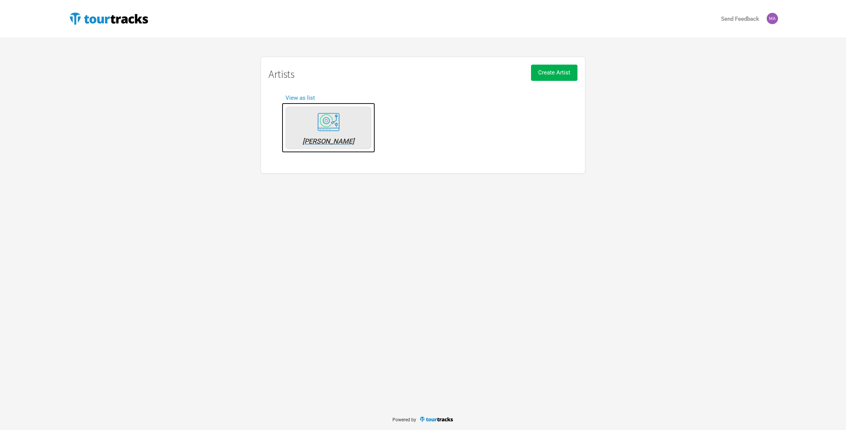
click at [332, 144] on div "[PERSON_NAME]" at bounding box center [328, 141] width 77 height 7
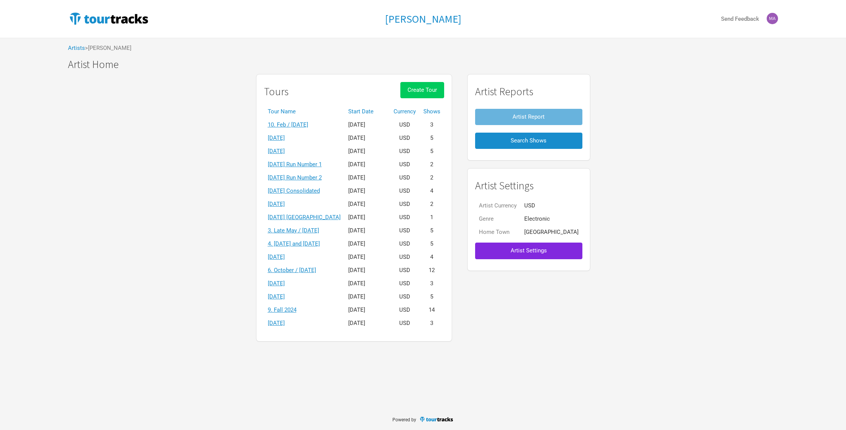
click at [436, 90] on span "Create Tour" at bounding box center [422, 90] width 29 height 7
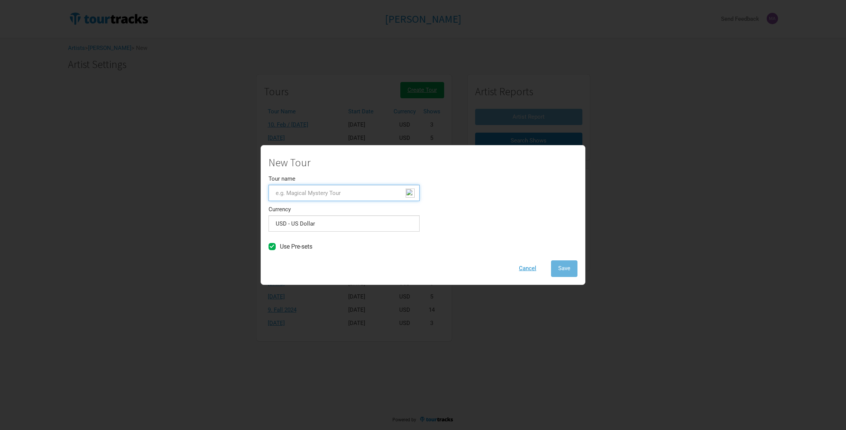
click at [287, 193] on input "Tour name" at bounding box center [344, 193] width 151 height 16
type input "17. October"
click at [566, 269] on span "Save" at bounding box center [565, 268] width 12 height 7
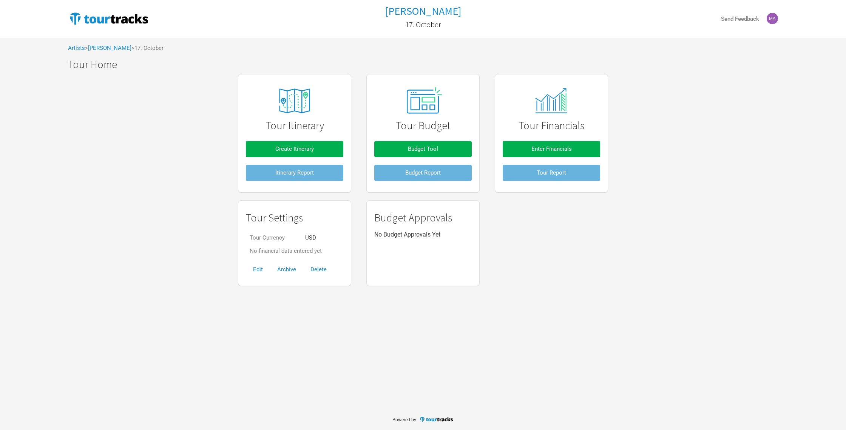
click at [167, 258] on div "Tour Itinerary Create Itinerary Itinerary Report Tour Budget Budget Tool Budget…" at bounding box center [423, 180] width 726 height 220
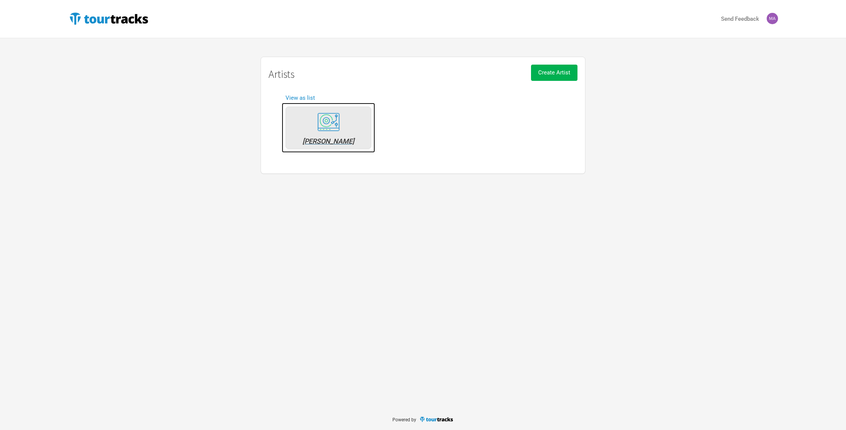
click at [325, 142] on div "[PERSON_NAME]" at bounding box center [328, 141] width 77 height 7
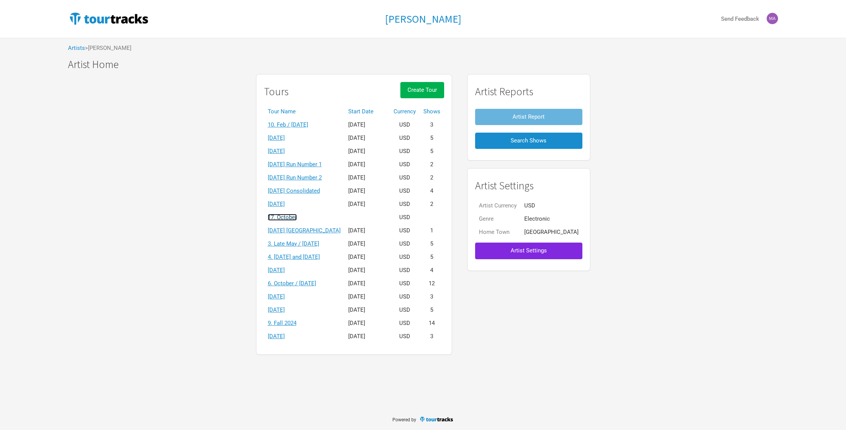
click at [297, 217] on link "17. October" at bounding box center [282, 217] width 29 height 7
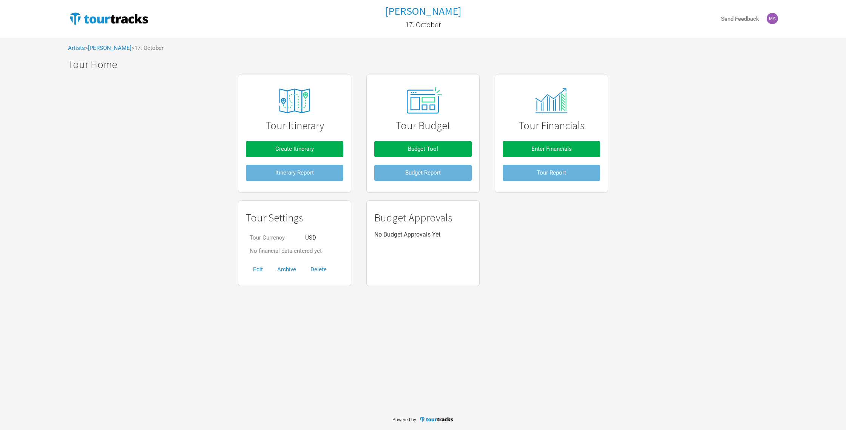
click at [149, 48] on span "> 17. October" at bounding box center [148, 48] width 32 height 6
click at [161, 48] on span "> 17. October" at bounding box center [148, 48] width 32 height 6
click at [258, 271] on button "Edit" at bounding box center [258, 270] width 24 height 16
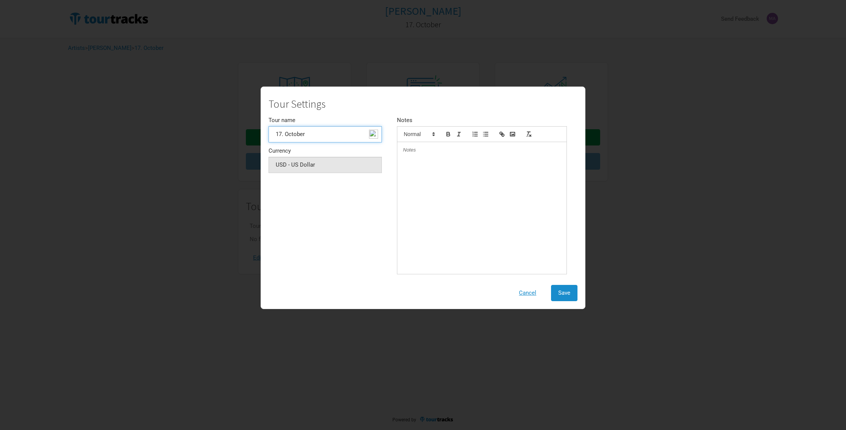
click at [316, 132] on input "17. October" at bounding box center [325, 134] width 113 height 16
type input "[DATE]"
click at [561, 291] on span "Save" at bounding box center [565, 292] width 12 height 7
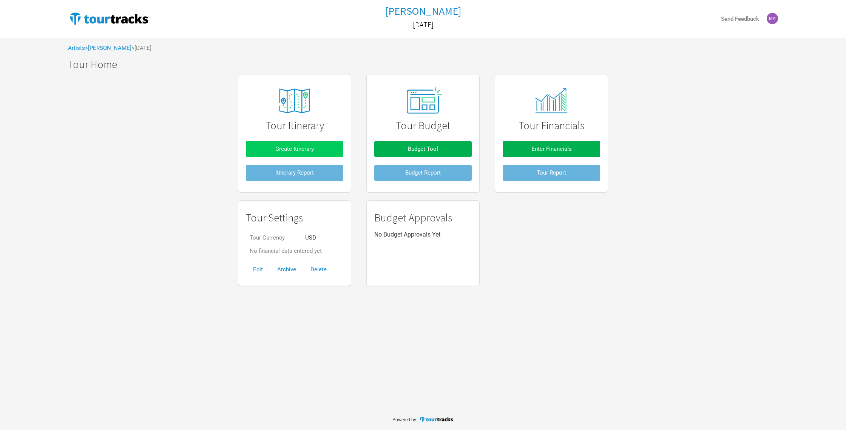
click at [297, 148] on span "Create Itinerary" at bounding box center [294, 148] width 39 height 7
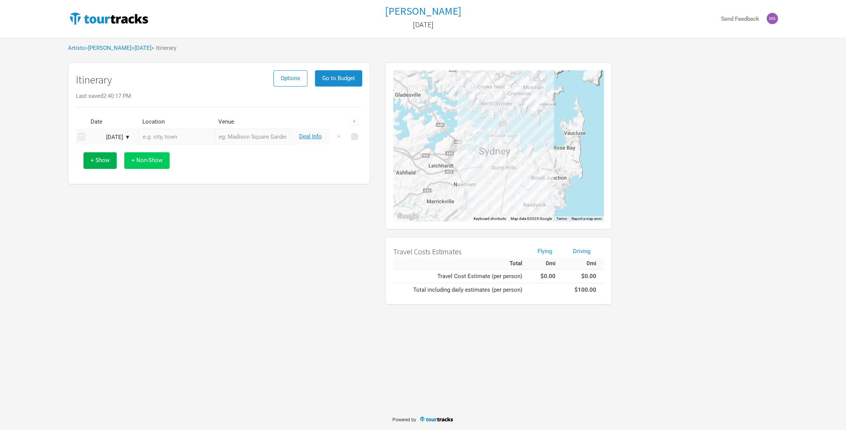
click at [144, 160] on span "+ Non-Show" at bounding box center [147, 160] width 31 height 7
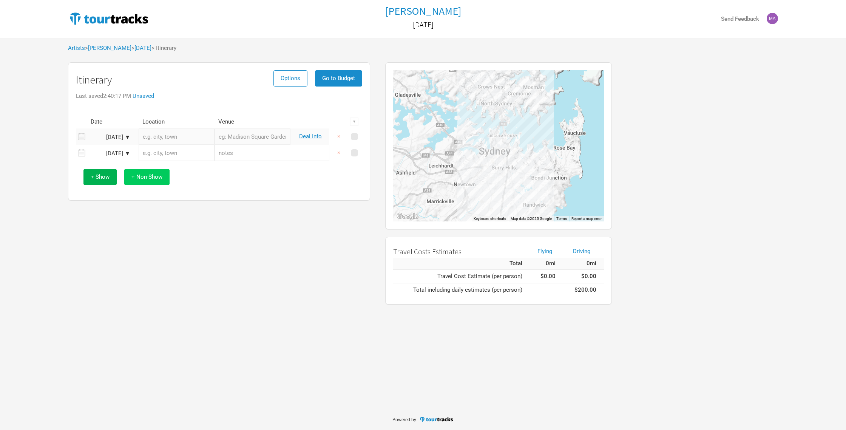
click at [150, 178] on span "+ Non-Show" at bounding box center [147, 176] width 31 height 7
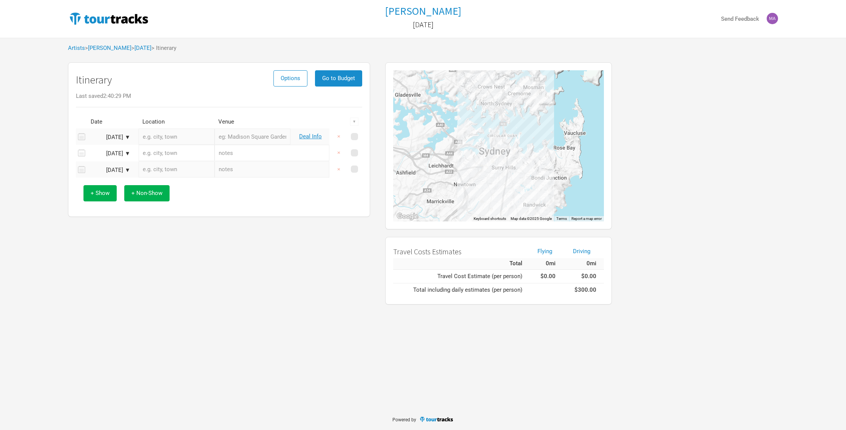
click at [129, 137] on div "[DATE] ▼" at bounding box center [110, 138] width 42 height 6
click at [173, 151] on button "Next Month" at bounding box center [171, 150] width 5 height 5
click at [147, 184] on div "9" at bounding box center [145, 186] width 10 height 10
click at [340, 135] on button "×" at bounding box center [338, 136] width 17 height 16
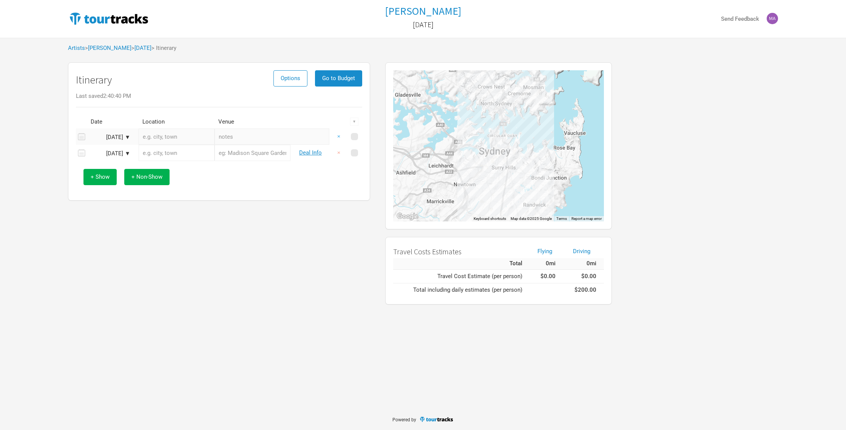
click at [339, 138] on button "×" at bounding box center [338, 136] width 17 height 16
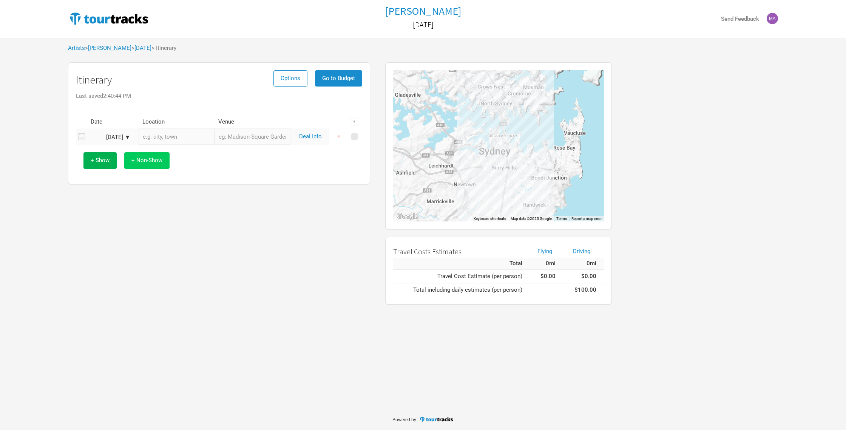
click at [150, 161] on span "+ Non-Show" at bounding box center [147, 160] width 31 height 7
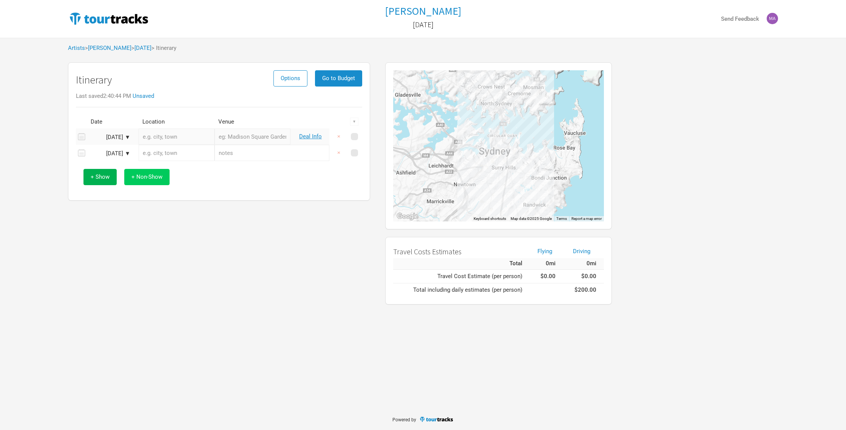
click at [151, 173] on span "+ Non-Show" at bounding box center [147, 176] width 31 height 7
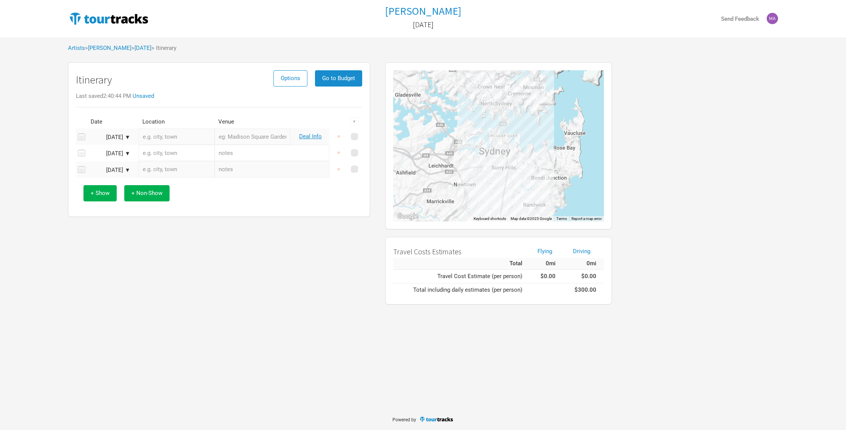
click at [128, 151] on div "[DATE] ▼" at bounding box center [110, 154] width 42 height 6
click at [146, 203] on div "9" at bounding box center [145, 203] width 10 height 10
click at [339, 135] on button "×" at bounding box center [338, 136] width 17 height 16
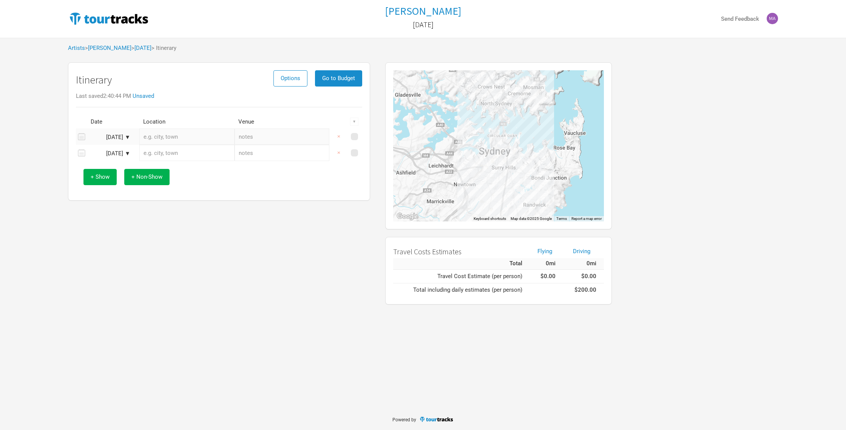
click at [129, 151] on div "[DATE] ▼" at bounding box center [110, 154] width 42 height 6
click at [159, 203] on div "10" at bounding box center [157, 203] width 10 height 10
click at [159, 205] on div "Itinerary Options Go to Budget Last saved 2:41:03 PM Unsaved Date Location Venu…" at bounding box center [218, 184] width 317 height 250
click at [142, 177] on span "+ Non-Show" at bounding box center [147, 176] width 31 height 7
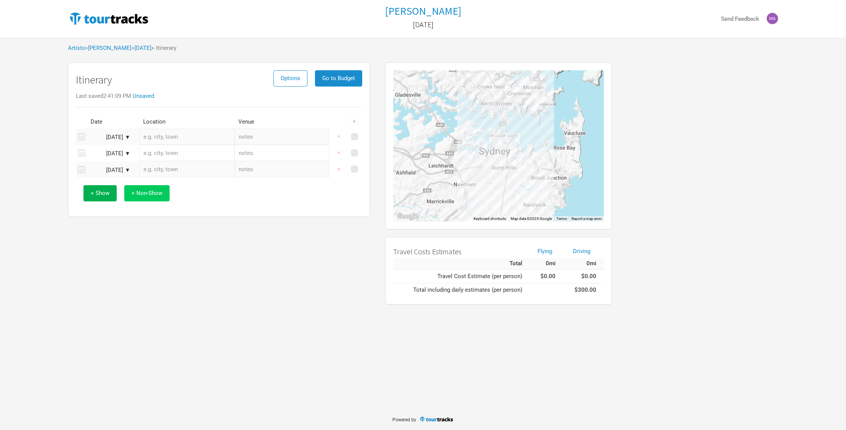
click at [146, 192] on span "+ Non-Show" at bounding box center [147, 193] width 31 height 7
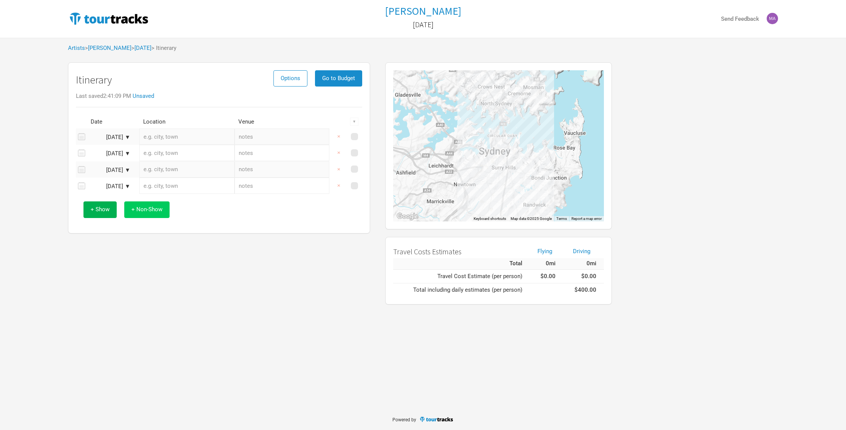
click at [152, 210] on span "+ Non-Show" at bounding box center [147, 209] width 31 height 7
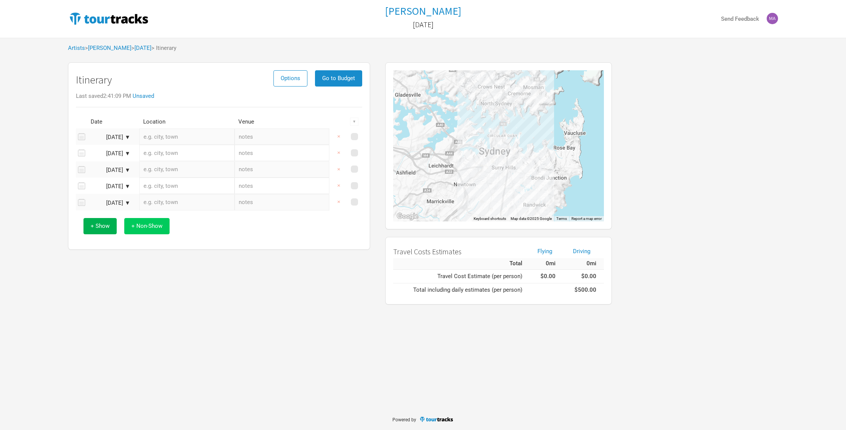
click at [153, 226] on span "+ Non-Show" at bounding box center [147, 226] width 31 height 7
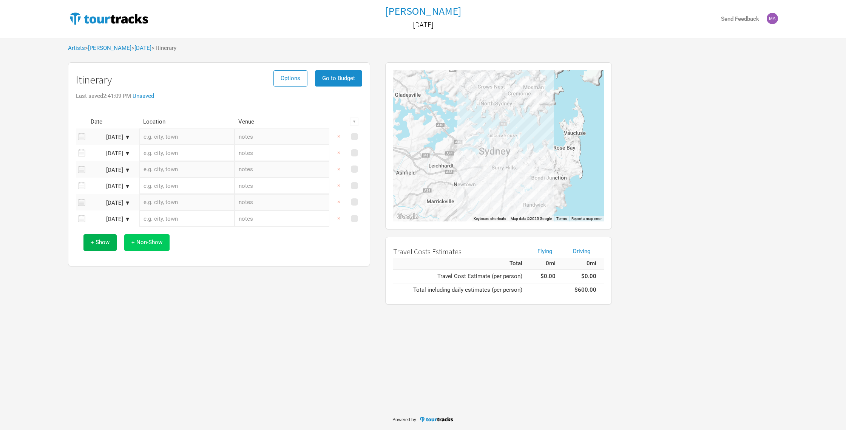
click at [153, 244] on span "+ Non-Show" at bounding box center [147, 242] width 31 height 7
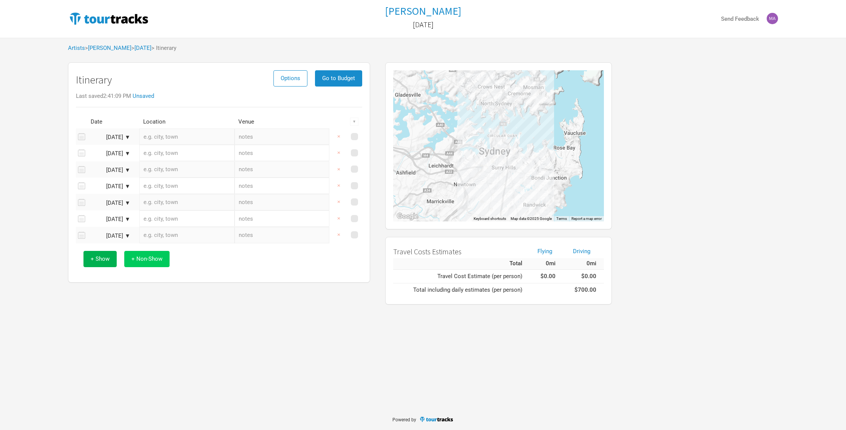
click at [152, 258] on span "+ Non-Show" at bounding box center [147, 258] width 31 height 7
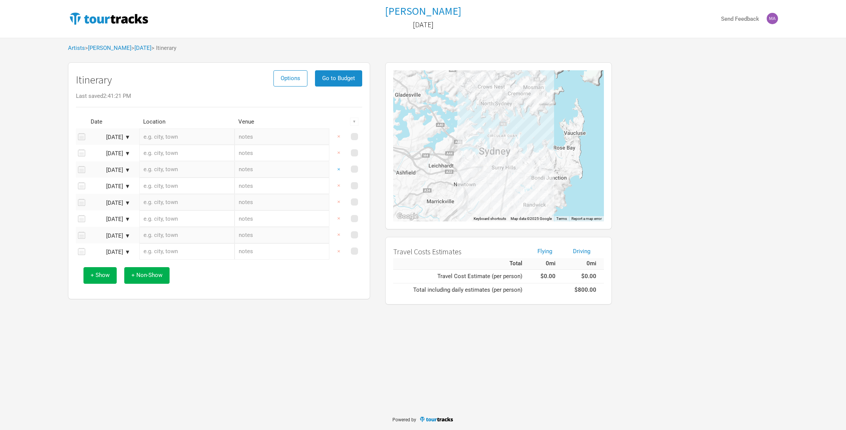
click at [339, 169] on button "×" at bounding box center [338, 169] width 17 height 16
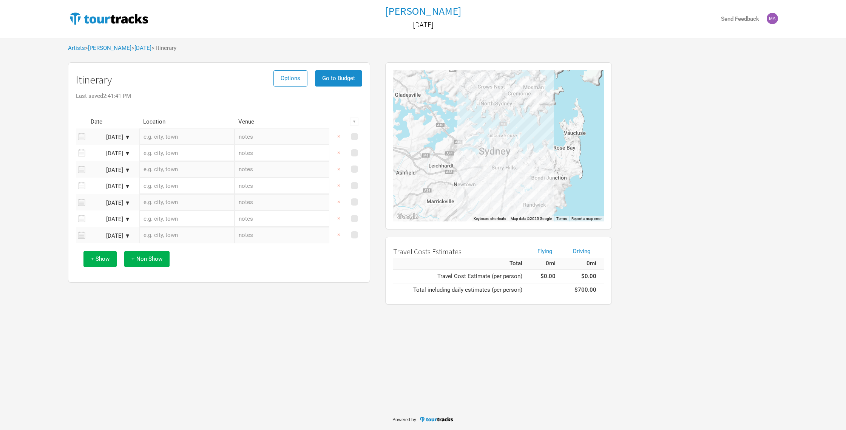
click at [153, 157] on input "text" at bounding box center [186, 153] width 95 height 16
click at [113, 169] on div "[DATE] ▼" at bounding box center [110, 170] width 42 height 6
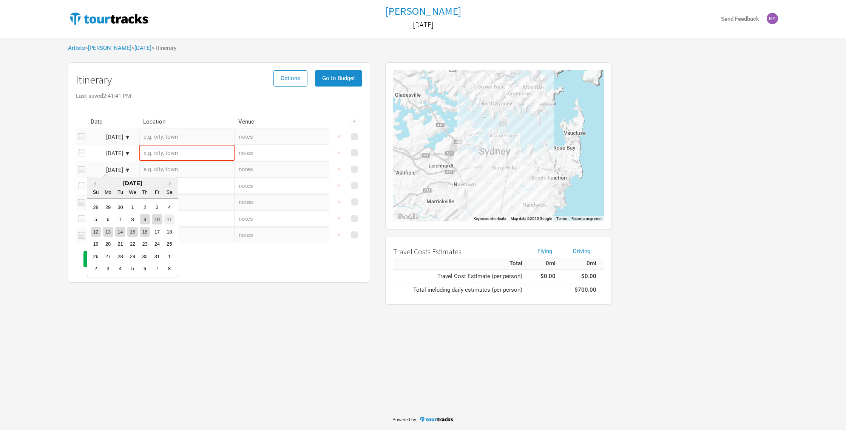
click at [170, 221] on div "11" at bounding box center [169, 219] width 10 height 10
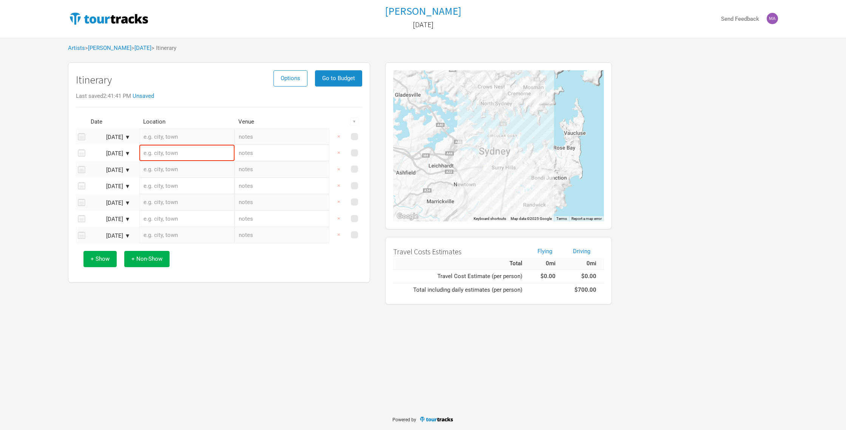
click at [204, 201] on input "text" at bounding box center [186, 202] width 95 height 16
click at [127, 184] on div "[DATE] ▼" at bounding box center [110, 187] width 42 height 6
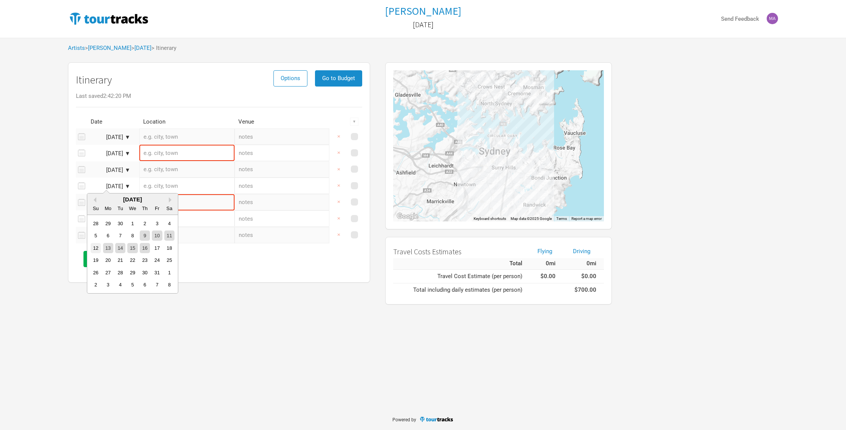
click at [99, 248] on div "12" at bounding box center [96, 248] width 10 height 10
click at [339, 202] on button "×" at bounding box center [338, 202] width 17 height 16
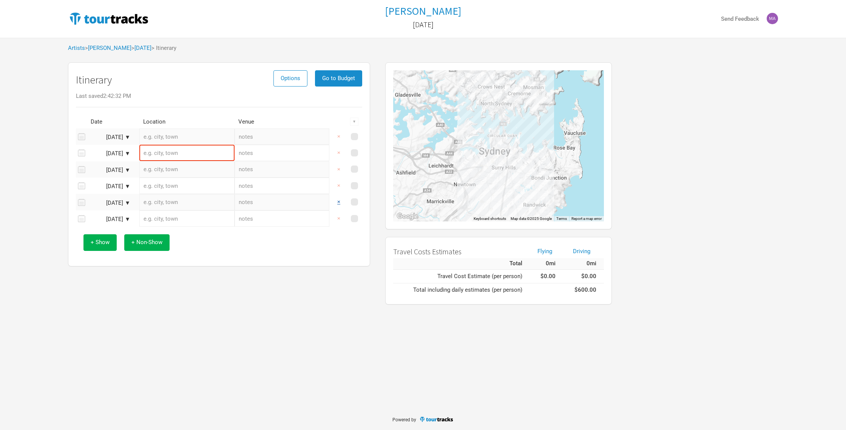
click at [339, 202] on button "×" at bounding box center [338, 202] width 17 height 16
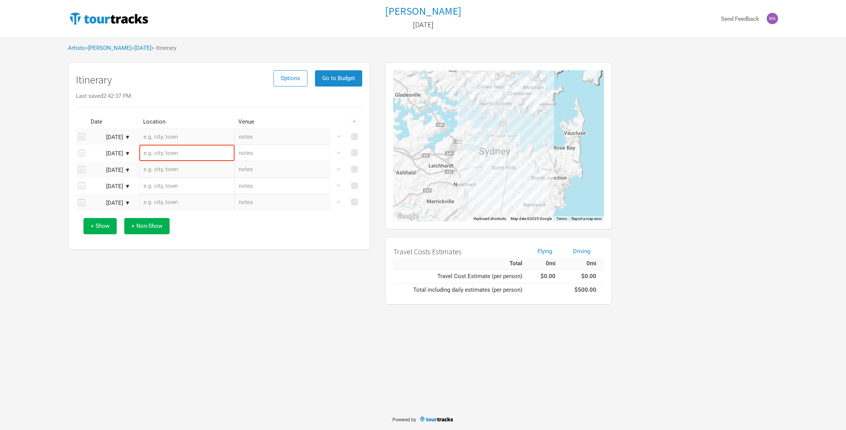
click at [109, 202] on div "[DATE] ▼" at bounding box center [110, 203] width 42 height 6
click at [132, 279] on div "22" at bounding box center [132, 277] width 10 height 10
click at [200, 151] on input "text" at bounding box center [186, 153] width 95 height 16
click at [126, 151] on div "[DATE] ▼" at bounding box center [110, 154] width 42 height 6
click at [157, 201] on div "10" at bounding box center [157, 203] width 10 height 10
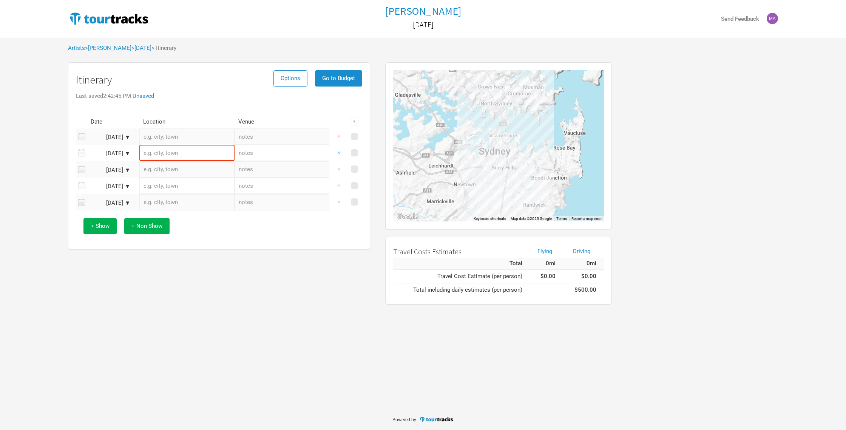
click at [338, 153] on button "×" at bounding box center [338, 153] width 17 height 16
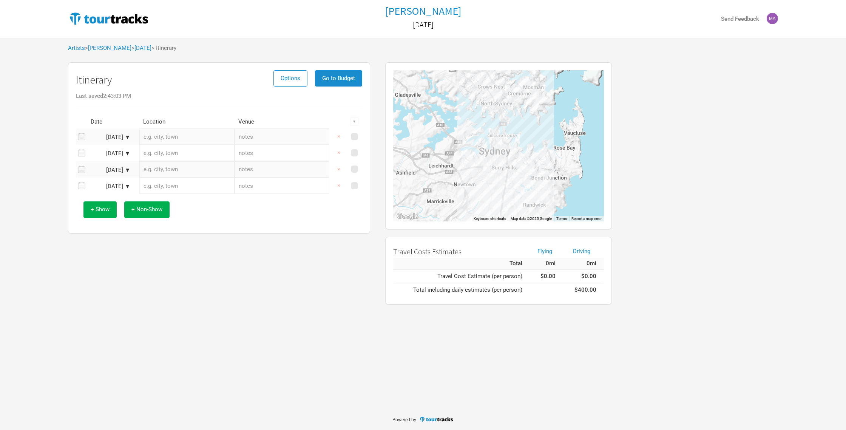
click at [126, 138] on div "[DATE] ▼" at bounding box center [110, 138] width 42 height 6
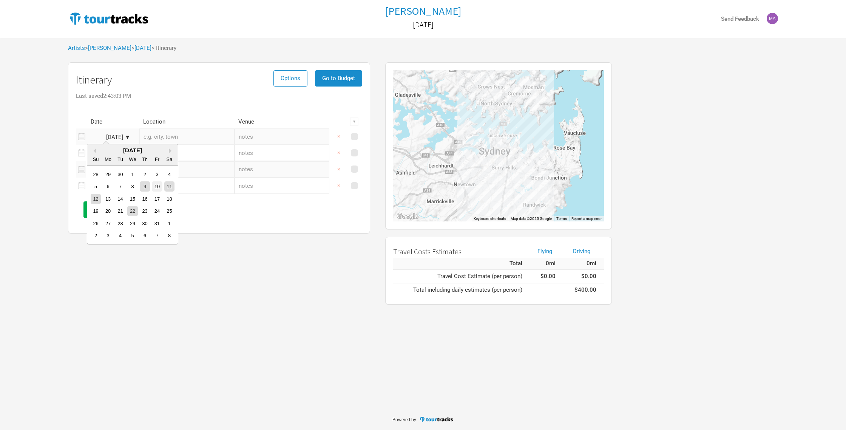
click at [157, 187] on div "10" at bounding box center [157, 186] width 10 height 10
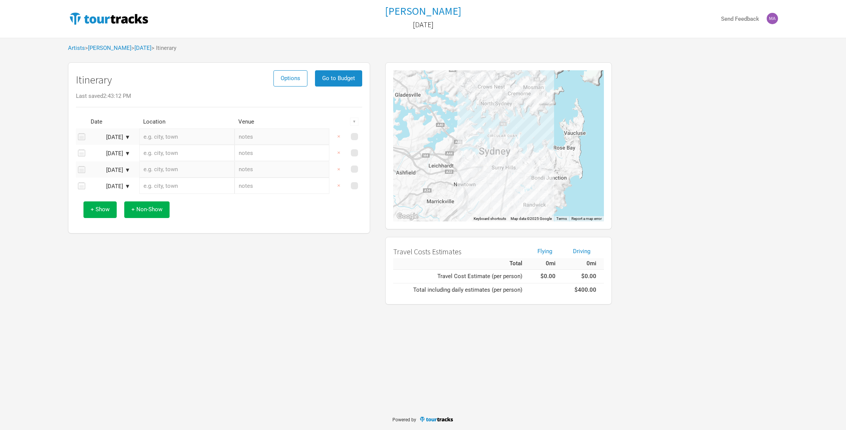
click at [84, 135] on icon at bounding box center [80, 137] width 9 height 10
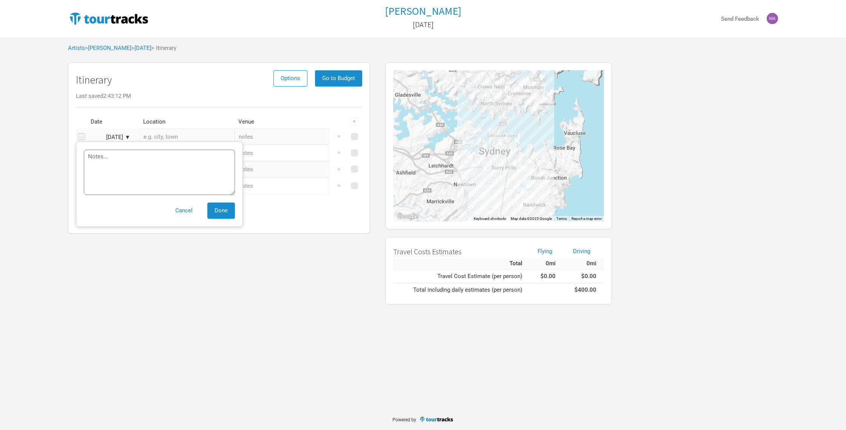
click at [118, 136] on div "[DATE] ▼" at bounding box center [110, 138] width 42 height 6
click at [128, 136] on div "[DATE] ▼" at bounding box center [110, 138] width 42 height 6
click at [166, 286] on div "Itinerary Options Go to Budget Last saved 2:43:12 PM Date Location Venue ▼ Canc…" at bounding box center [218, 184] width 317 height 250
click at [220, 214] on span "Done" at bounding box center [221, 210] width 13 height 7
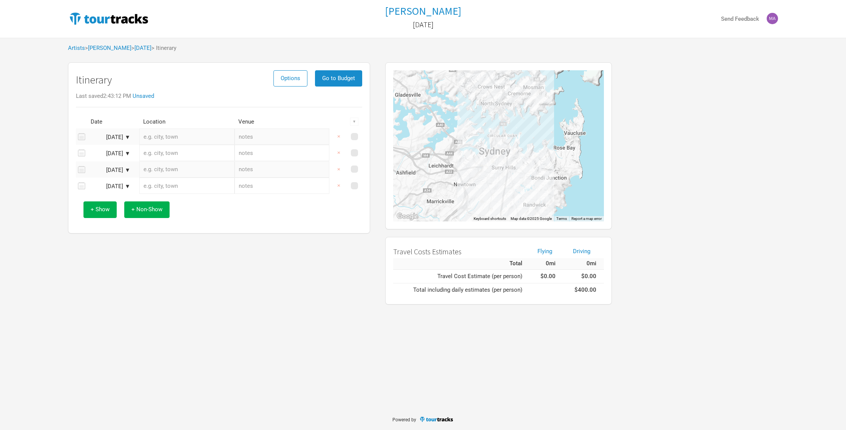
click at [128, 136] on div "[DATE] ▼" at bounding box center [110, 138] width 42 height 6
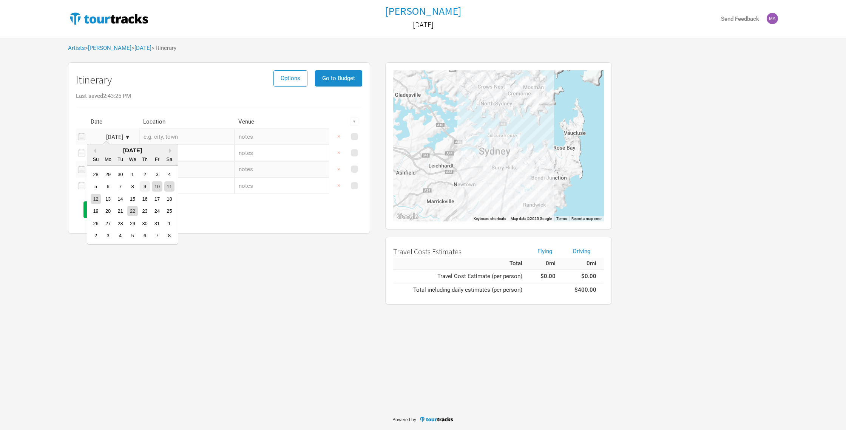
click at [146, 189] on div "9" at bounding box center [145, 186] width 10 height 10
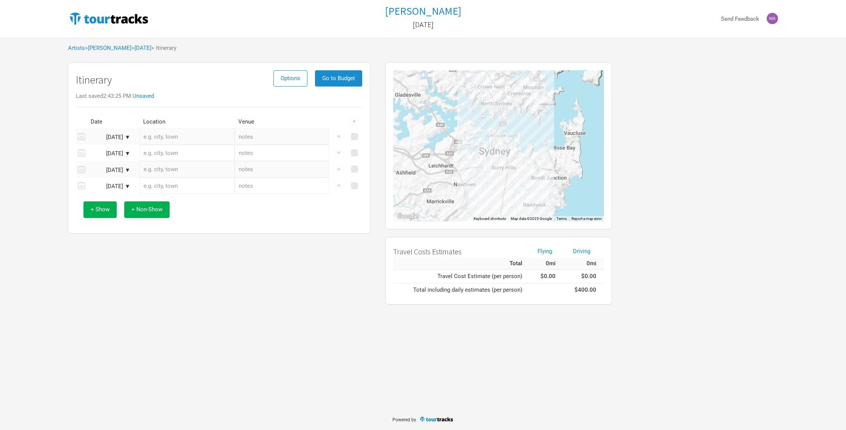
click at [127, 150] on td "[DATE] ▼" at bounding box center [111, 153] width 49 height 16
click at [127, 153] on div "[DATE] ▼" at bounding box center [110, 154] width 42 height 6
click at [156, 203] on div "10" at bounding box center [157, 203] width 10 height 10
click at [129, 170] on div "[DATE] ▼" at bounding box center [110, 170] width 42 height 6
click at [170, 220] on div "11" at bounding box center [169, 219] width 10 height 10
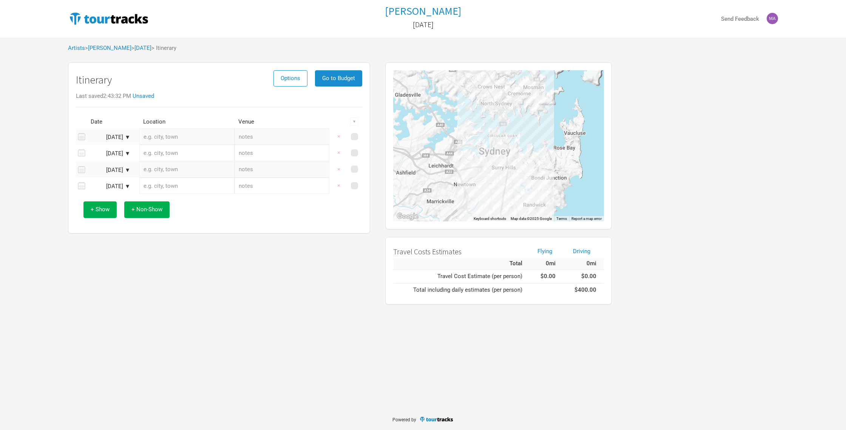
click at [128, 186] on div "[DATE] ▼" at bounding box center [110, 187] width 42 height 6
click at [95, 247] on div "12" at bounding box center [96, 248] width 10 height 10
click at [130, 152] on div "[DATE] ▼" at bounding box center [109, 154] width 45 height 6
click at [156, 203] on div "10" at bounding box center [157, 203] width 10 height 10
click at [97, 210] on span "+ Show" at bounding box center [100, 209] width 19 height 7
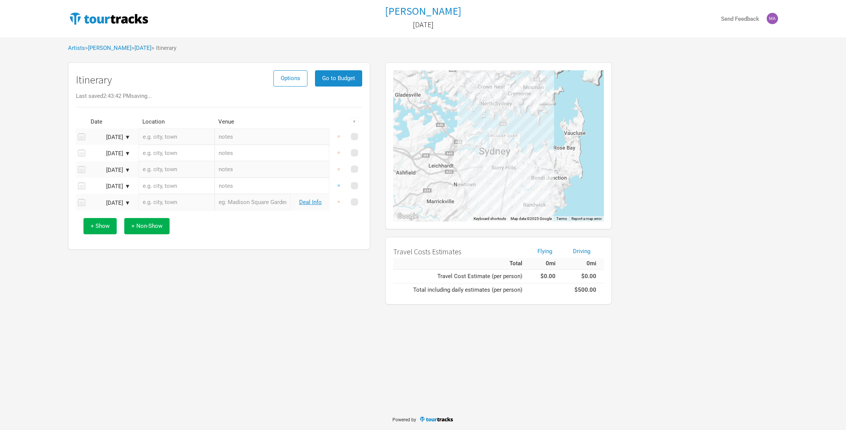
click at [339, 186] on button "×" at bounding box center [338, 186] width 17 height 16
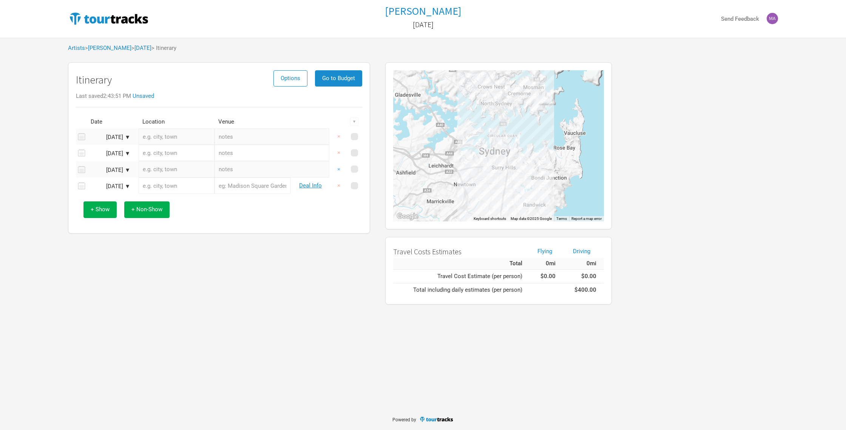
click at [339, 169] on button "×" at bounding box center [338, 169] width 17 height 16
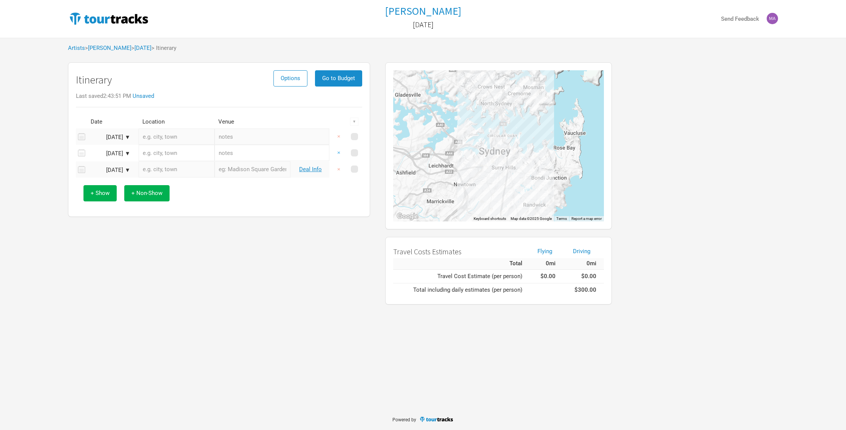
click at [339, 152] on button "×" at bounding box center [338, 153] width 17 height 16
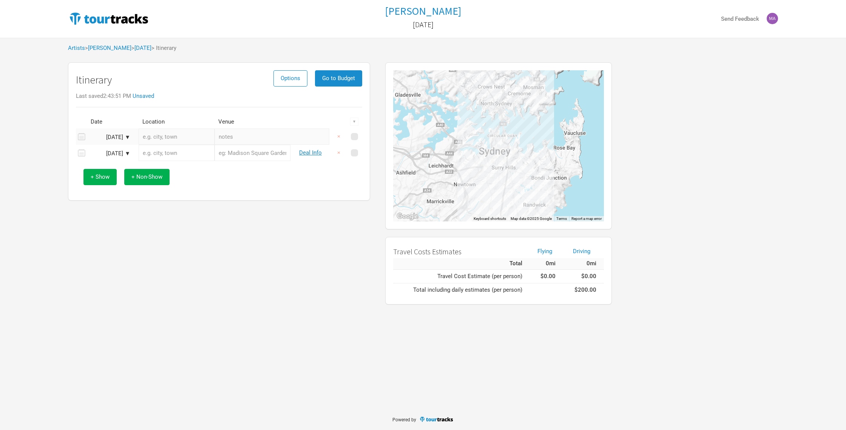
click at [125, 151] on div "[DATE] ▼" at bounding box center [110, 154] width 42 height 6
click at [156, 204] on div "10" at bounding box center [157, 203] width 10 height 10
click at [146, 177] on span "+ Non-Show" at bounding box center [147, 176] width 31 height 7
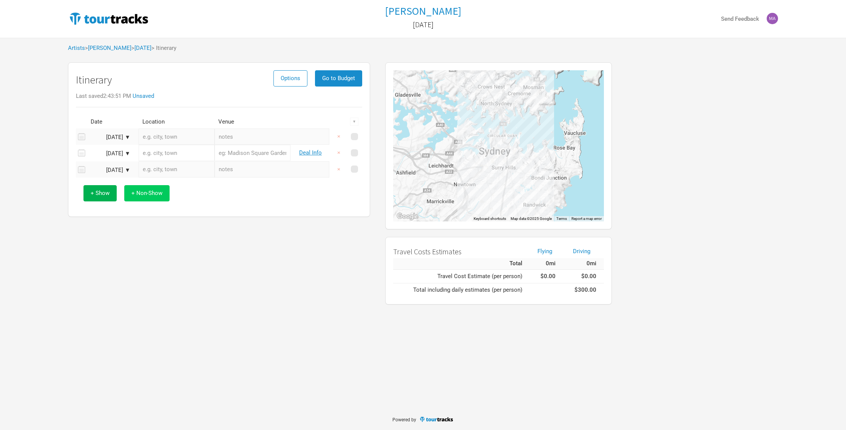
click at [147, 193] on span "+ Non-Show" at bounding box center [147, 193] width 31 height 7
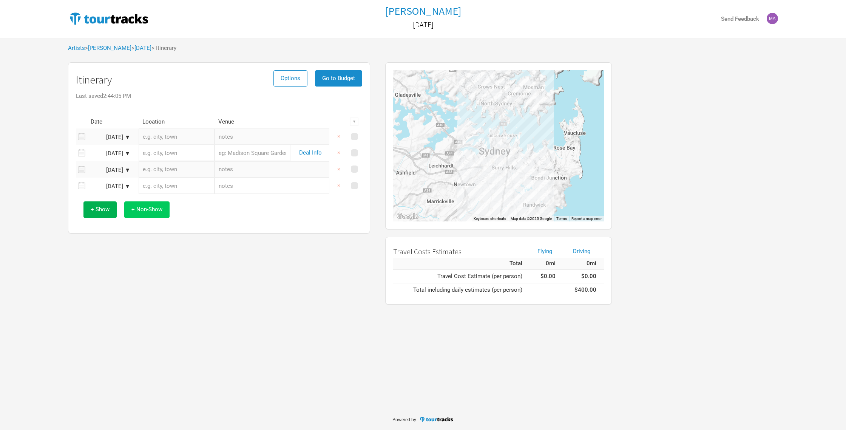
click at [147, 210] on span "+ Non-Show" at bounding box center [147, 209] width 31 height 7
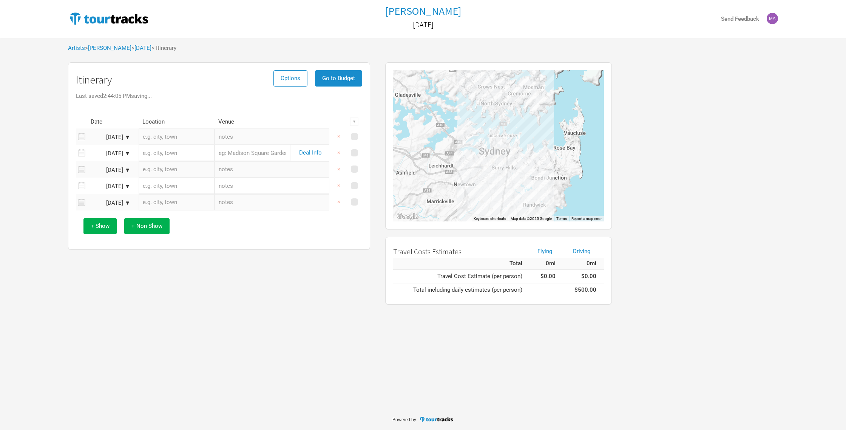
click at [128, 203] on div "[DATE] ▼" at bounding box center [110, 203] width 42 height 6
click at [133, 279] on div "22" at bounding box center [132, 277] width 10 height 10
click at [97, 225] on span "+ Show" at bounding box center [100, 226] width 19 height 7
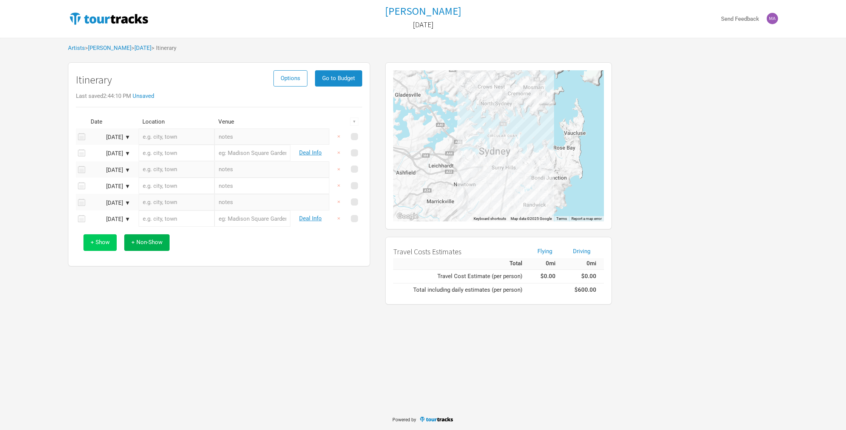
click at [98, 241] on span "+ Show" at bounding box center [100, 242] width 19 height 7
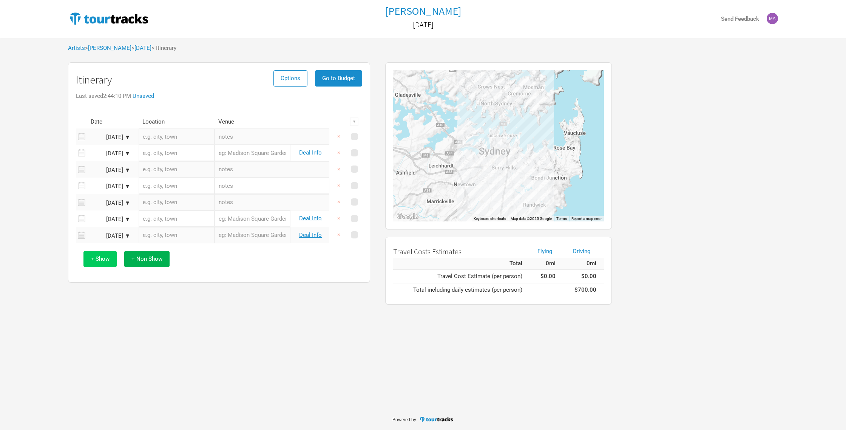
click at [98, 258] on span "+ Show" at bounding box center [100, 258] width 19 height 7
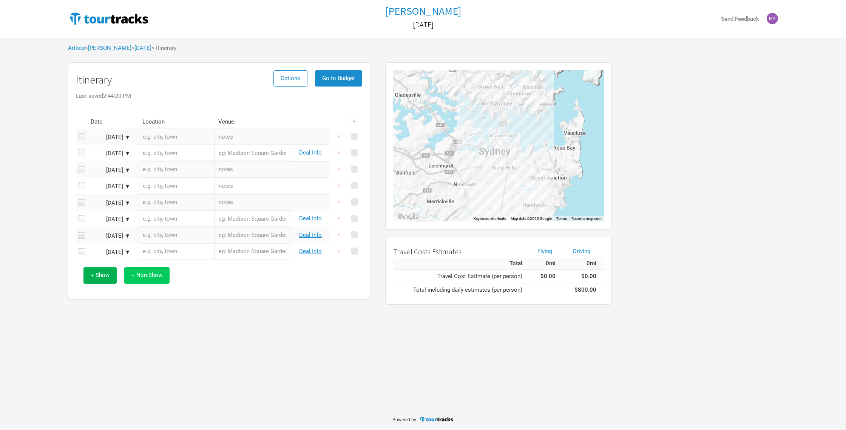
click at [147, 277] on span "+ Non-Show" at bounding box center [147, 275] width 31 height 7
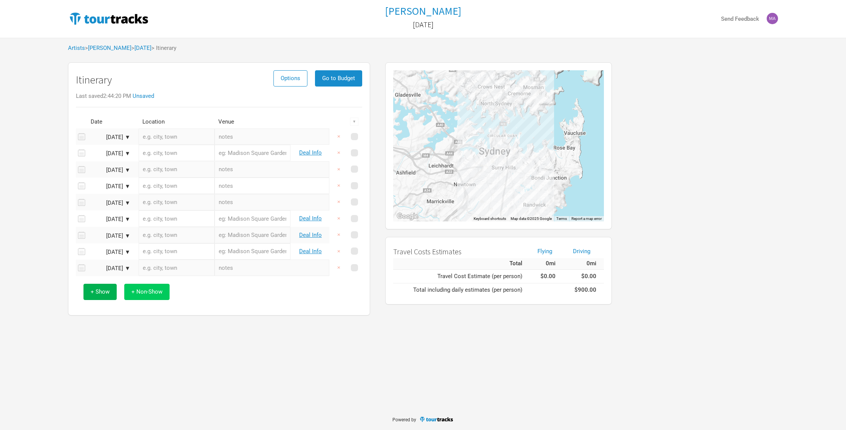
click at [147, 292] on span "+ Non-Show" at bounding box center [147, 291] width 31 height 7
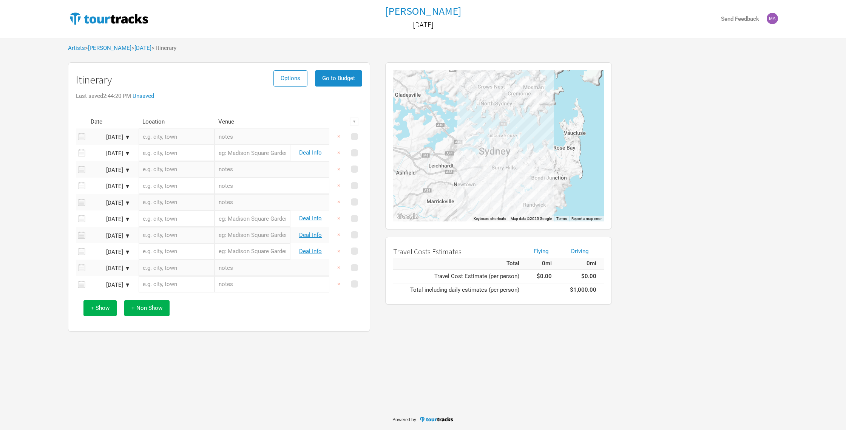
click at [223, 336] on div "[PERSON_NAME] [DATE] Send Feedback Artists > [PERSON_NAME] > [DATE] > Itinerary…" at bounding box center [423, 204] width 846 height 409
click at [158, 138] on input "text" at bounding box center [177, 136] width 76 height 16
type input "Travel"
click at [226, 136] on input "text" at bounding box center [272, 136] width 115 height 16
click at [234, 138] on input "Sydeny - LA" at bounding box center [272, 136] width 115 height 16
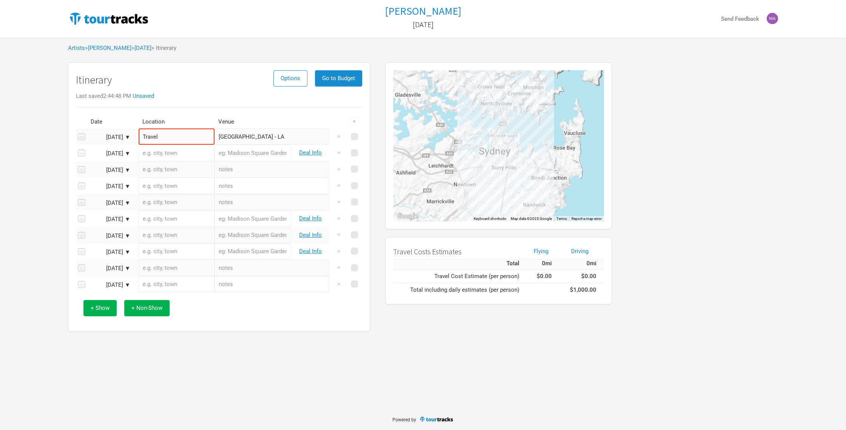
click at [264, 137] on input "[GEOGRAPHIC_DATA] - LA" at bounding box center [272, 136] width 115 height 16
type input "[GEOGRAPHIC_DATA] - LA"
click at [183, 151] on input "text" at bounding box center [177, 153] width 76 height 16
type input "[GEOGRAPHIC_DATA], [GEOGRAPHIC_DATA], [GEOGRAPHIC_DATA]"
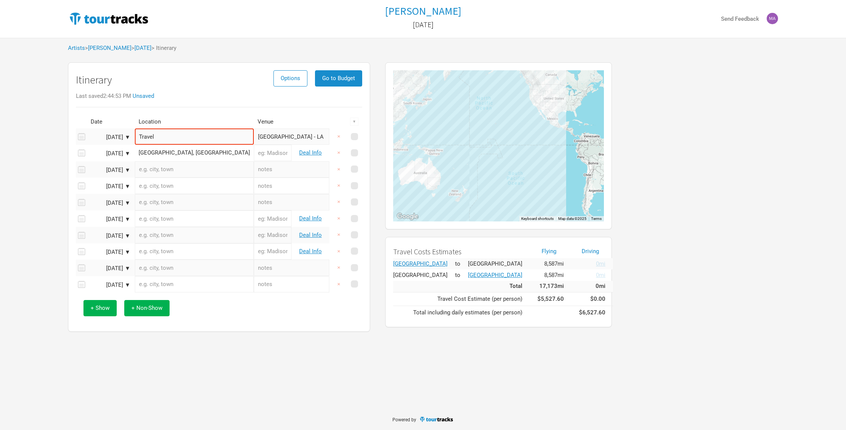
click at [254, 138] on input "[GEOGRAPHIC_DATA] - LA" at bounding box center [292, 136] width 76 height 16
type input "[GEOGRAPHIC_DATA] - [GEOGRAPHIC_DATA]"
click at [275, 169] on input "text" at bounding box center [292, 169] width 76 height 16
click at [311, 154] on link "Deal Info" at bounding box center [310, 152] width 23 height 7
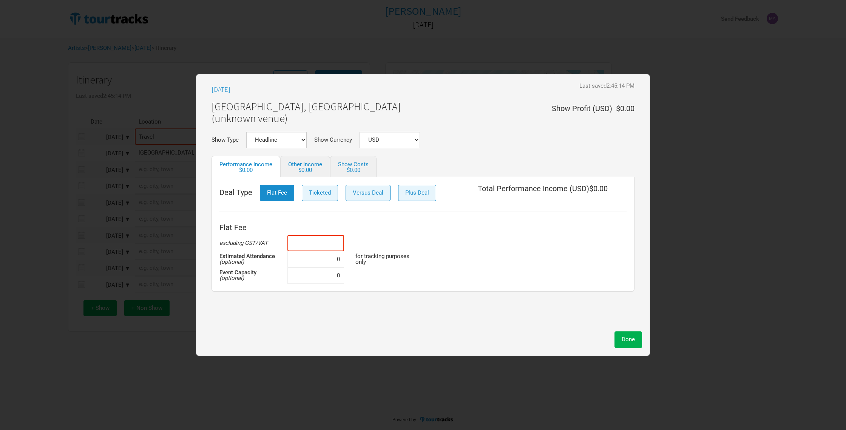
click at [314, 241] on input at bounding box center [316, 243] width 57 height 16
type input "$15,000"
click at [482, 272] on div "Flat Fee excluding GST/VAT $15,000 Estimated Attendance (optional) 0 for tracki…" at bounding box center [423, 252] width 407 height 64
click at [628, 342] on span "Done" at bounding box center [628, 339] width 13 height 7
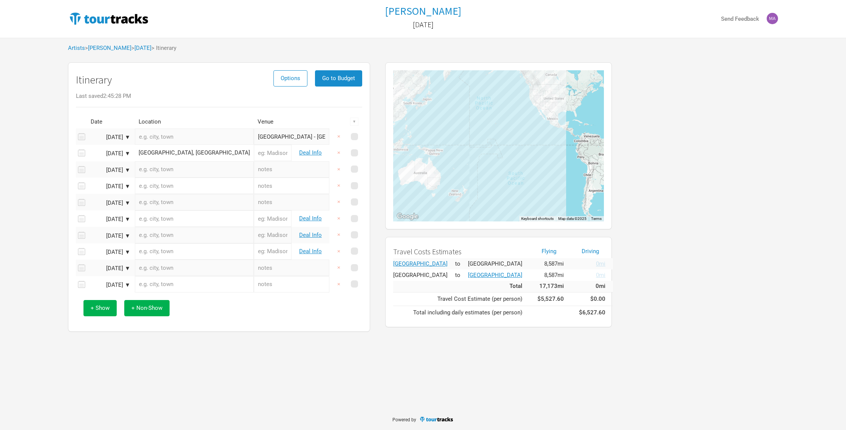
click at [162, 171] on input "text" at bounding box center [194, 169] width 119 height 16
type input "[GEOGRAPHIC_DATA]"
click at [157, 137] on input "text" at bounding box center [194, 136] width 119 height 16
click at [177, 139] on input "Travel" at bounding box center [194, 136] width 119 height 16
type input "Travel"
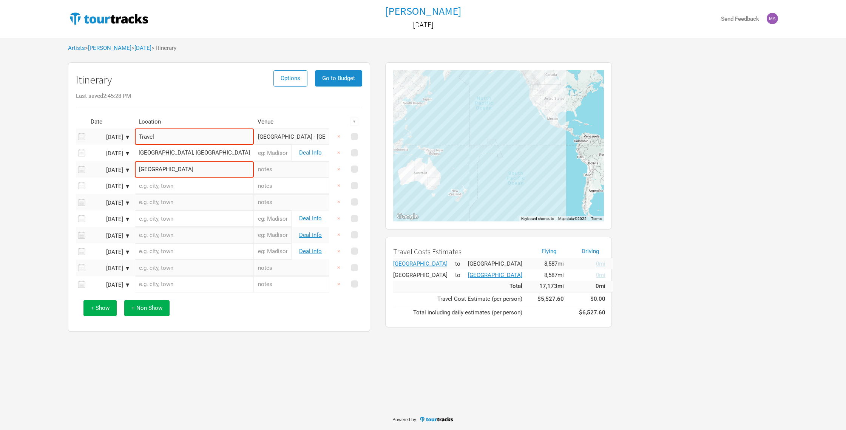
click at [254, 170] on input "text" at bounding box center [292, 169] width 76 height 16
click at [167, 187] on input "text" at bounding box center [194, 186] width 119 height 16
type input "Travel"
click at [254, 187] on input "text" at bounding box center [292, 186] width 76 height 16
type input "[GEOGRAPHIC_DATA] - [GEOGRAPHIC_DATA]"
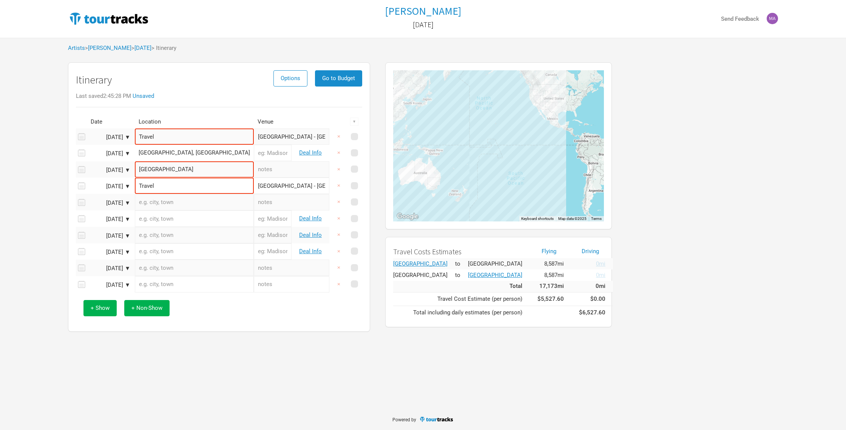
click at [263, 201] on input "text" at bounding box center [292, 202] width 76 height 16
click at [173, 201] on input "text" at bounding box center [194, 202] width 119 height 16
type input "Travel"
click at [254, 203] on input "text" at bounding box center [292, 202] width 76 height 16
type input "[GEOGRAPHIC_DATA] - [GEOGRAPHIC_DATA] - [GEOGRAPHIC_DATA]"
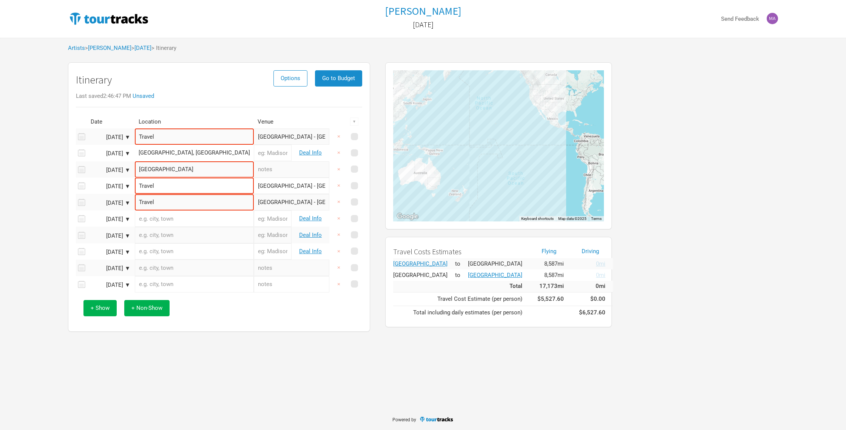
click at [169, 219] on input "text" at bounding box center [194, 218] width 119 height 16
click at [156, 218] on input "Jachsonville" at bounding box center [194, 218] width 119 height 16
type input "[GEOGRAPHIC_DATA]"
click at [266, 317] on div "+ Show + Non-Show" at bounding box center [219, 307] width 279 height 31
click at [161, 235] on input "text" at bounding box center [194, 235] width 119 height 16
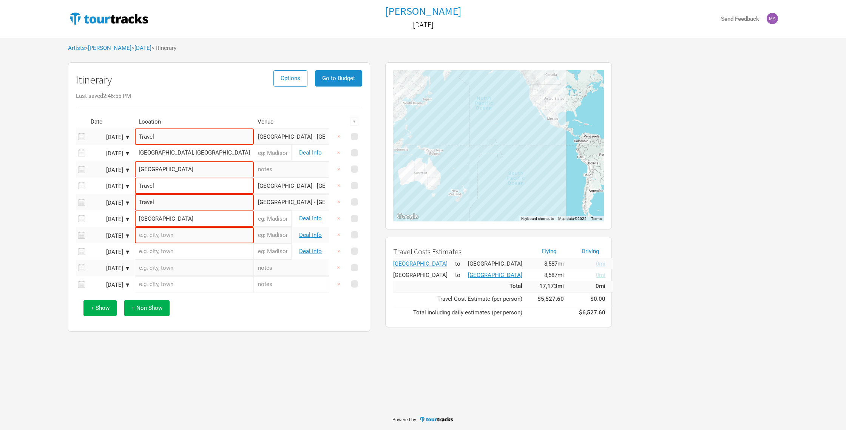
click at [254, 204] on input "[GEOGRAPHIC_DATA] - [GEOGRAPHIC_DATA] - [GEOGRAPHIC_DATA]" at bounding box center [292, 202] width 76 height 16
type input "[GEOGRAPHIC_DATA] - [GEOGRAPHIC_DATA] - [GEOGRAPHIC_DATA]"
click at [177, 233] on input "text" at bounding box center [194, 235] width 119 height 16
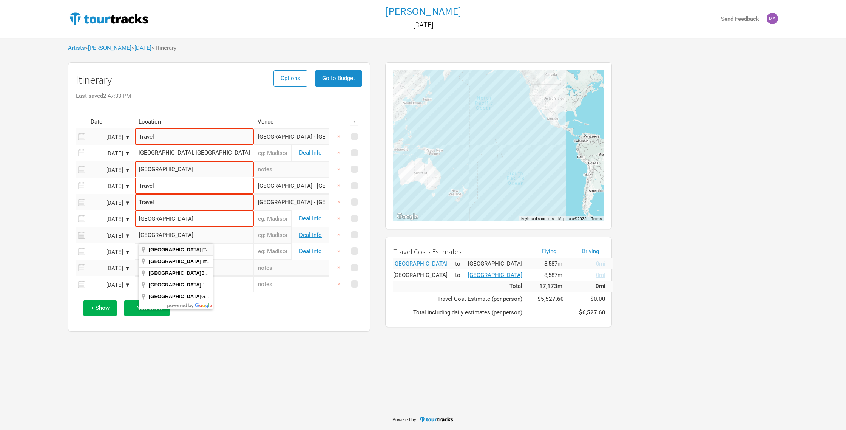
type input "[GEOGRAPHIC_DATA], [GEOGRAPHIC_DATA], [GEOGRAPHIC_DATA]"
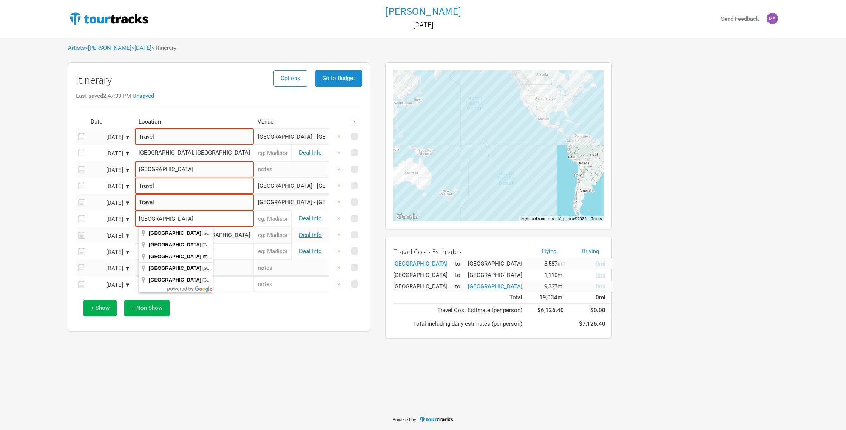
click at [181, 215] on input "[GEOGRAPHIC_DATA]" at bounding box center [194, 218] width 119 height 16
type input "[GEOGRAPHIC_DATA], [GEOGRAPHIC_DATA], [GEOGRAPHIC_DATA]"
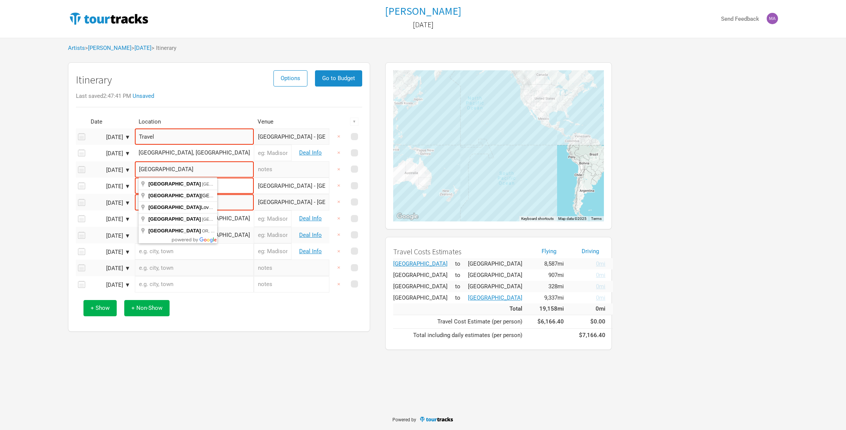
click at [170, 169] on input "[GEOGRAPHIC_DATA]" at bounding box center [194, 169] width 119 height 16
type input "[GEOGRAPHIC_DATA], [GEOGRAPHIC_DATA], [GEOGRAPHIC_DATA]"
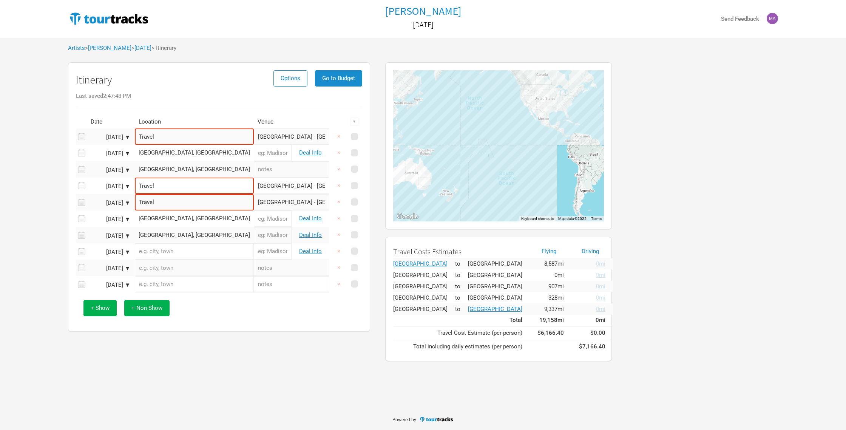
click at [170, 251] on input "text" at bounding box center [194, 251] width 119 height 16
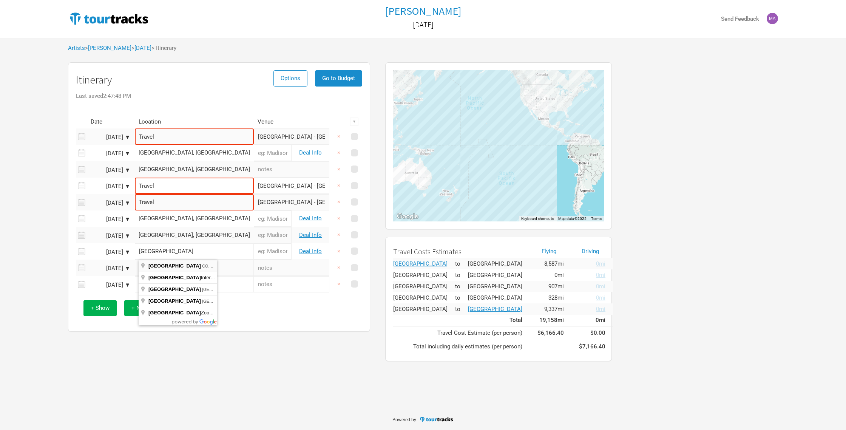
type input "[GEOGRAPHIC_DATA], [GEOGRAPHIC_DATA], [GEOGRAPHIC_DATA]"
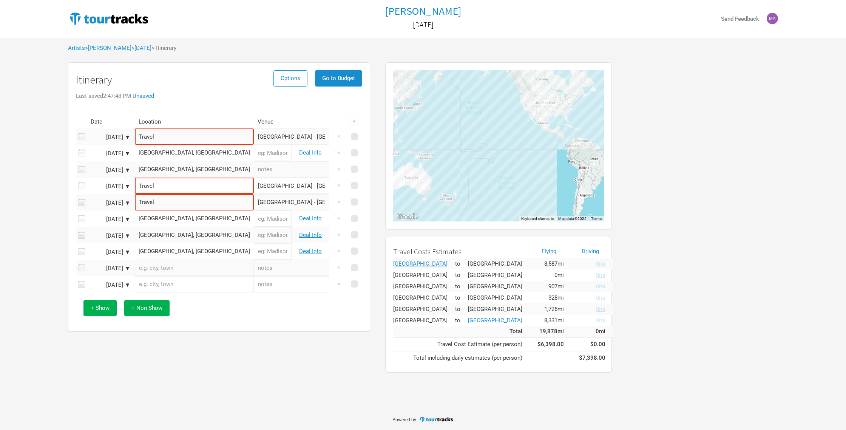
click at [172, 270] on input "text" at bounding box center [194, 268] width 119 height 16
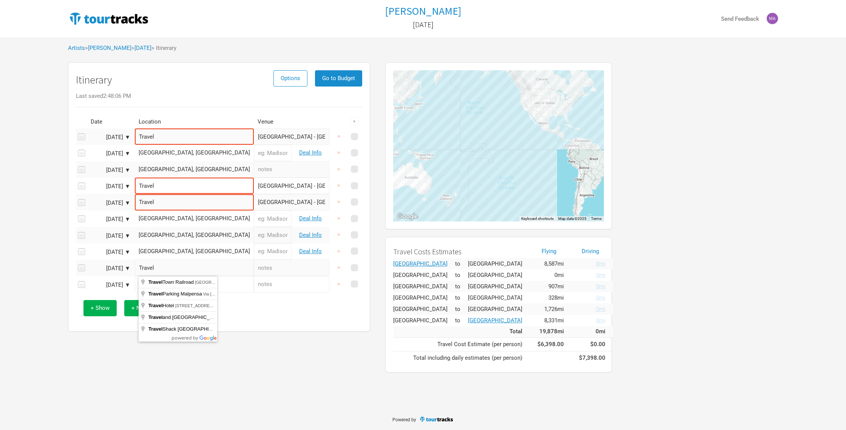
type input "Travel"
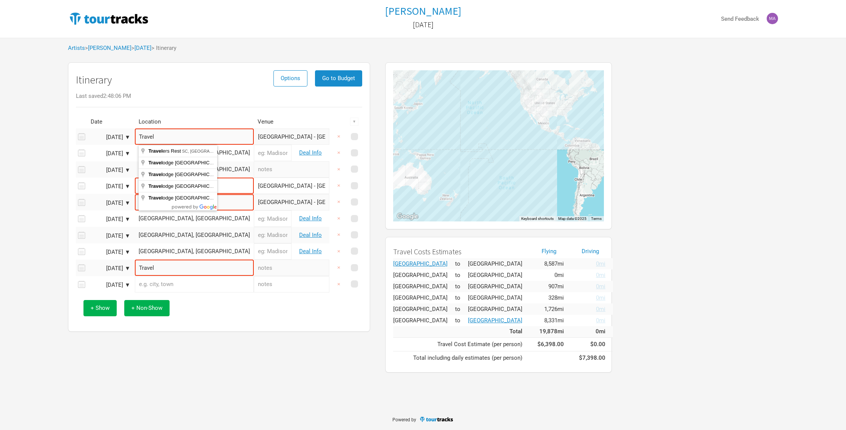
click at [170, 134] on input "Travel" at bounding box center [194, 136] width 119 height 16
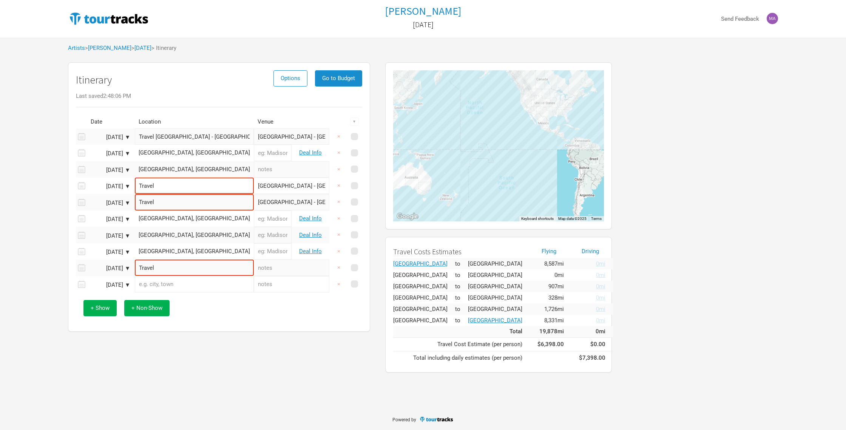
type input "Travel [GEOGRAPHIC_DATA] - [GEOGRAPHIC_DATA]"
click at [267, 138] on input "[GEOGRAPHIC_DATA] - [GEOGRAPHIC_DATA]" at bounding box center [292, 136] width 76 height 16
type input "S"
click at [277, 178] on input "[GEOGRAPHIC_DATA] - [GEOGRAPHIC_DATA]" at bounding box center [292, 186] width 76 height 16
click at [281, 189] on input "[GEOGRAPHIC_DATA] - [GEOGRAPHIC_DATA]" at bounding box center [292, 186] width 76 height 16
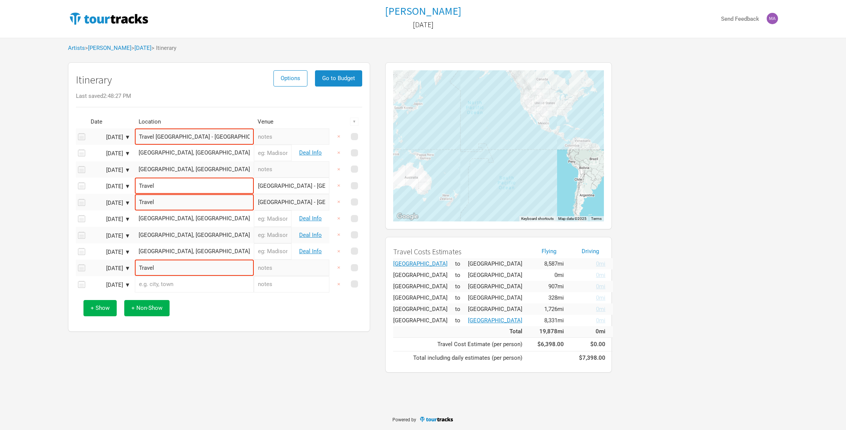
click at [178, 185] on input "Travel" at bounding box center [194, 186] width 119 height 16
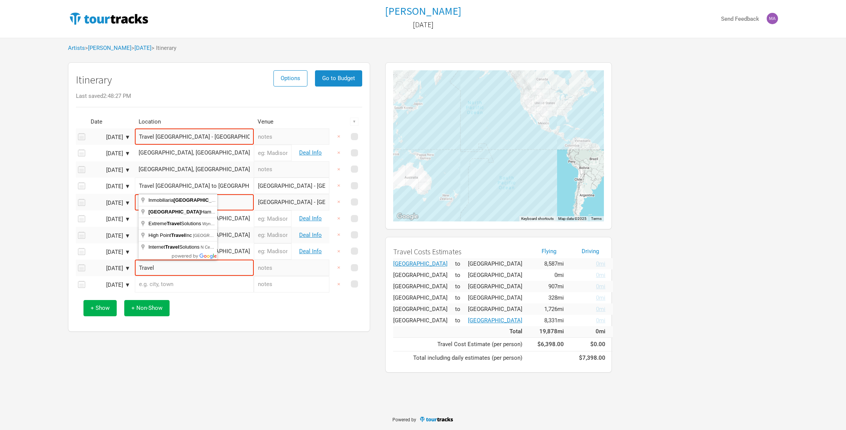
type input "Travel [GEOGRAPHIC_DATA] to [GEOGRAPHIC_DATA]"
click at [266, 187] on input "[GEOGRAPHIC_DATA] - [GEOGRAPHIC_DATA]" at bounding box center [292, 186] width 76 height 16
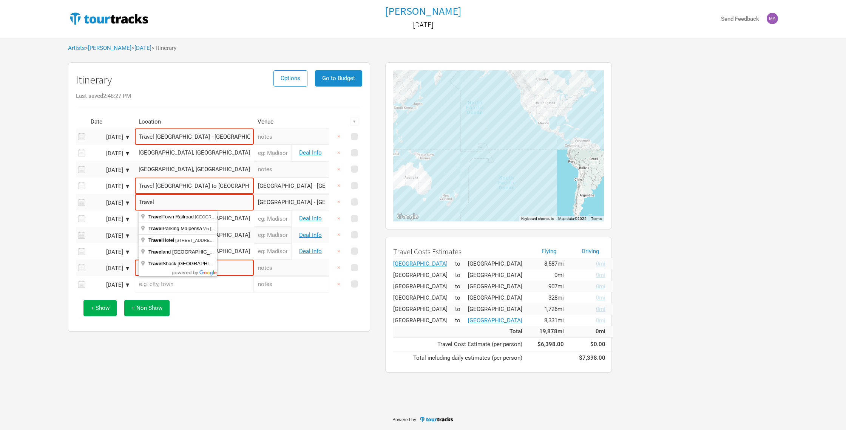
click at [177, 198] on input "Travel" at bounding box center [194, 202] width 119 height 16
click at [176, 201] on input "Travel" at bounding box center [194, 202] width 119 height 16
type input "Travel [GEOGRAPHIC_DATA] - [GEOGRAPHIC_DATA]"
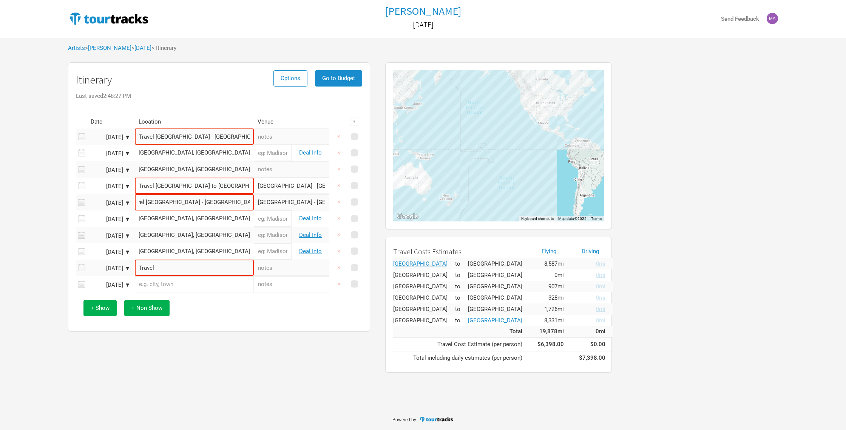
scroll to position [0, 0]
click at [254, 280] on input "text" at bounding box center [292, 284] width 76 height 16
click at [199, 200] on input "Travel [GEOGRAPHIC_DATA] - [GEOGRAPHIC_DATA]" at bounding box center [194, 202] width 119 height 16
click at [264, 312] on div "+ Show + Non-Show" at bounding box center [219, 307] width 279 height 31
click at [181, 266] on input "Travel" at bounding box center [194, 268] width 119 height 16
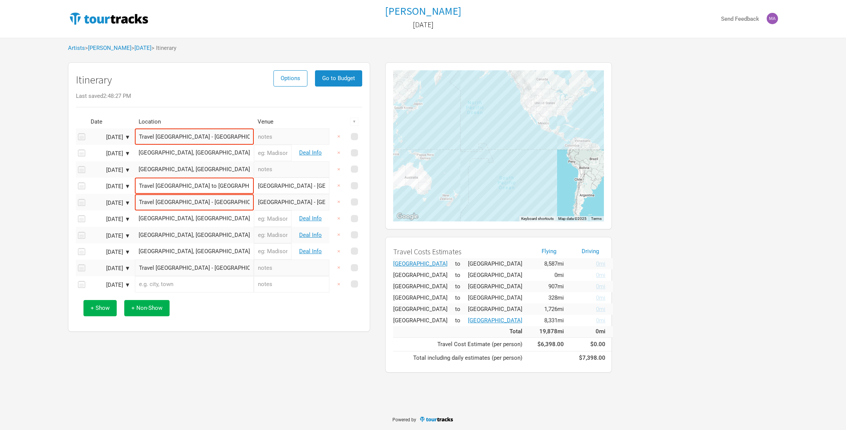
type input "Travel [GEOGRAPHIC_DATA] - [GEOGRAPHIC_DATA]"
click at [169, 285] on input "text" at bounding box center [194, 284] width 119 height 16
type input "Travel LA - [GEOGRAPHIC_DATA]"
click at [210, 313] on div "+ Show + Non-Show" at bounding box center [219, 307] width 279 height 31
click at [308, 218] on link "Deal Info" at bounding box center [310, 218] width 23 height 7
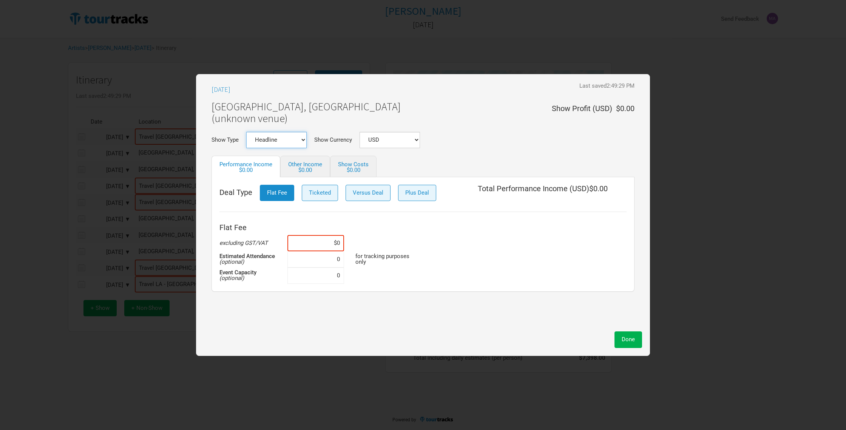
click at [300, 141] on select "Headline Festival Corporate Support DJ Set Other" at bounding box center [276, 140] width 60 height 16
click at [298, 139] on select "Headline Festival Corporate Support DJ Set Other" at bounding box center [276, 140] width 60 height 16
select select "Headline"
click at [328, 244] on input at bounding box center [316, 243] width 57 height 16
type input "$10,000"
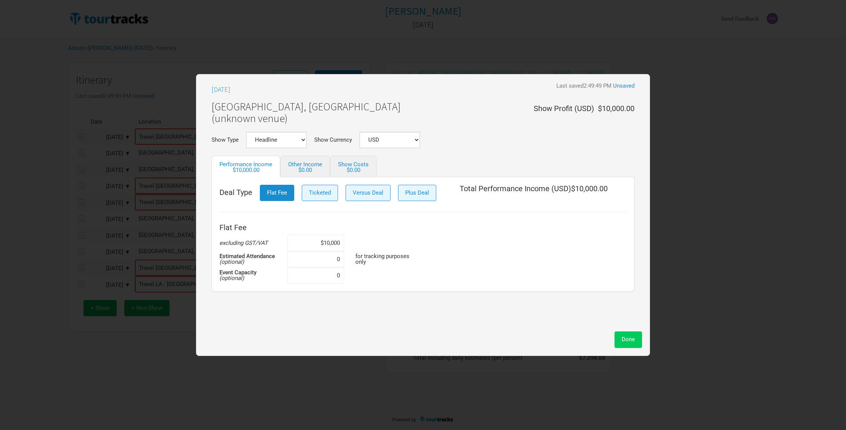
click at [630, 340] on span "Done" at bounding box center [628, 339] width 13 height 7
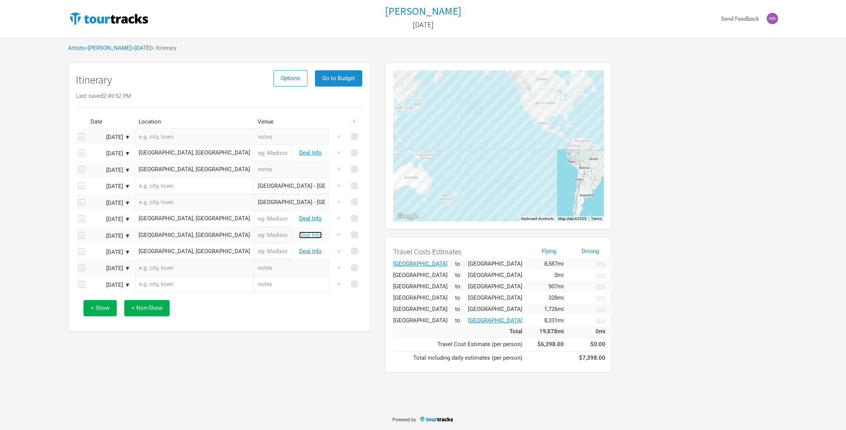
click at [313, 235] on link "Deal Info" at bounding box center [310, 235] width 23 height 7
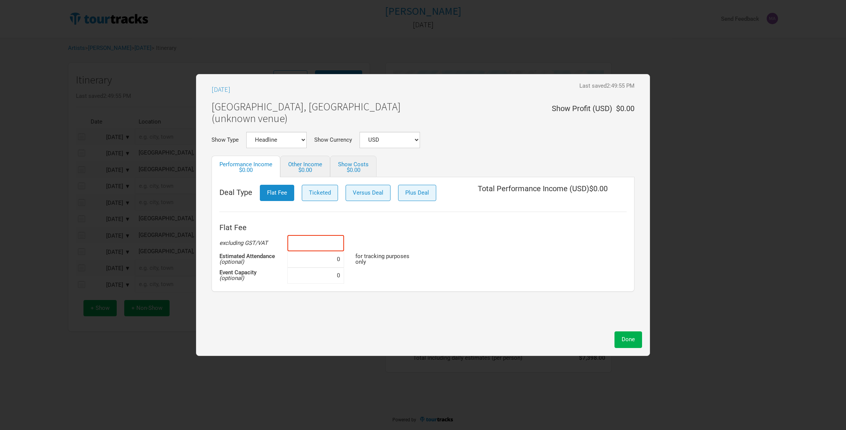
click at [323, 240] on input at bounding box center [316, 243] width 57 height 16
type input "$10,000"
click at [625, 340] on span "Done" at bounding box center [628, 339] width 13 height 7
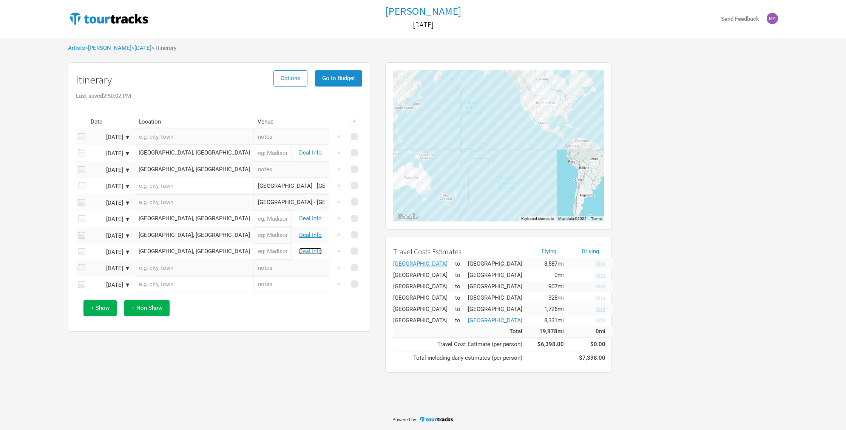
click at [305, 250] on link "Deal Info" at bounding box center [310, 251] width 23 height 7
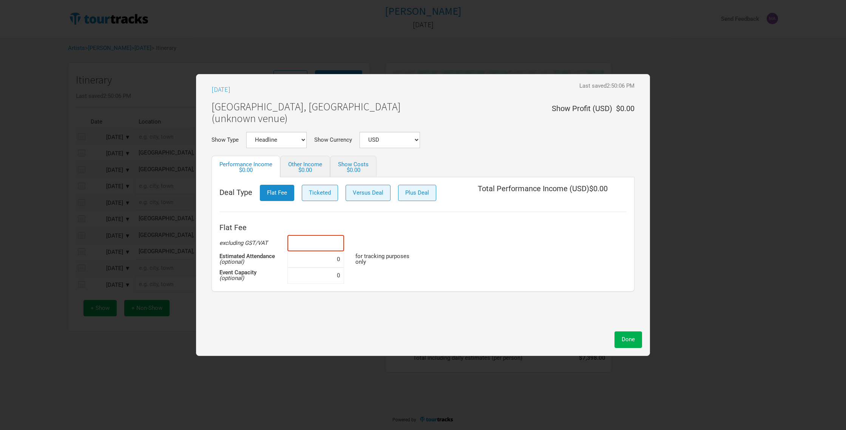
click at [328, 245] on input at bounding box center [316, 243] width 57 height 16
type input "$25,000"
click at [390, 306] on div "[DATE] Last saved 2:50:06 PM Unsaved [GEOGRAPHIC_DATA], [GEOGRAPHIC_DATA] (unkn…" at bounding box center [423, 205] width 438 height 246
click at [627, 339] on span "Done" at bounding box center [628, 339] width 13 height 7
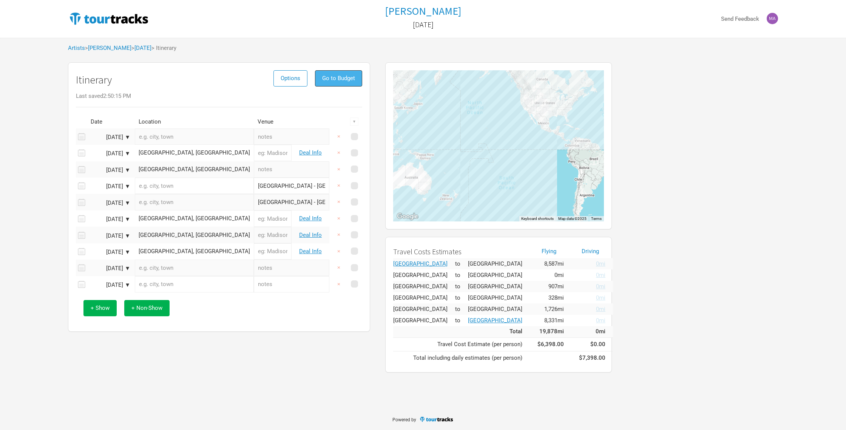
click at [330, 77] on span "Go to Budget" at bounding box center [338, 78] width 33 height 7
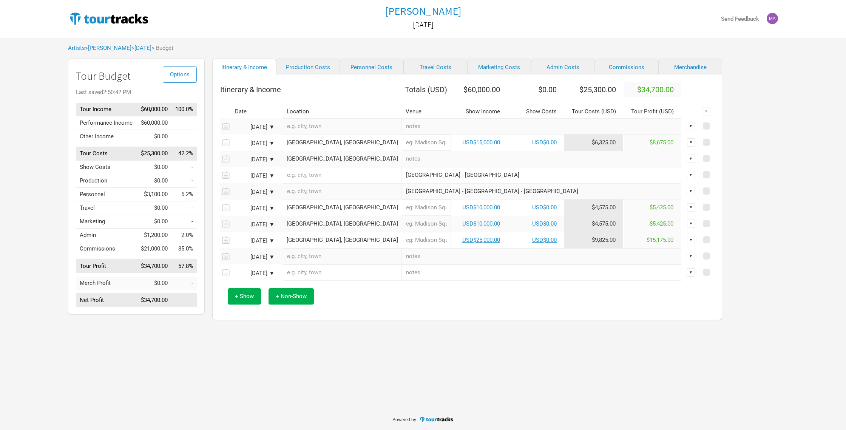
click at [402, 130] on input "text" at bounding box center [542, 126] width 280 height 16
type input "[GEOGRAPHIC_DATA] - [GEOGRAPHIC_DATA]"
click at [402, 262] on input "text" at bounding box center [542, 256] width 280 height 16
click at [297, 132] on input "text" at bounding box center [342, 126] width 119 height 16
click at [377, 288] on div "+ Show + Non-Show" at bounding box center [467, 296] width 487 height 31
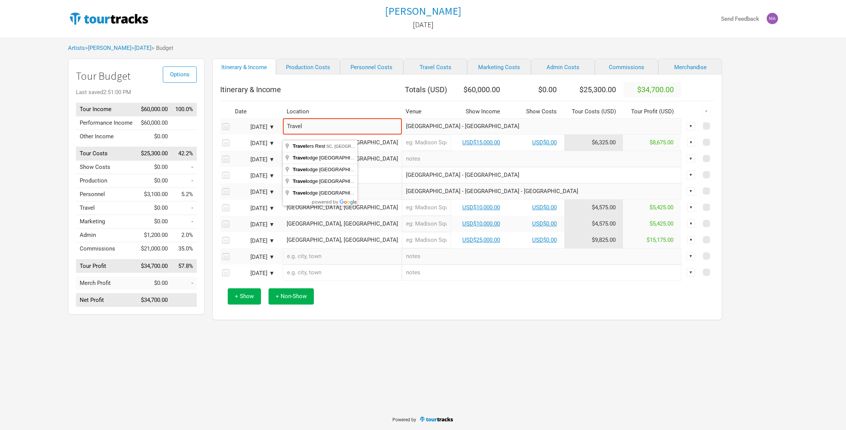
click at [312, 134] on input "Travel" at bounding box center [342, 126] width 119 height 16
type input "T"
click at [397, 295] on div "+ Show + Non-Show" at bounding box center [467, 296] width 487 height 31
click at [402, 132] on input "[GEOGRAPHIC_DATA] - [GEOGRAPHIC_DATA]" at bounding box center [542, 126] width 280 height 16
type input "Travel [GEOGRAPHIC_DATA] - [GEOGRAPHIC_DATA]"
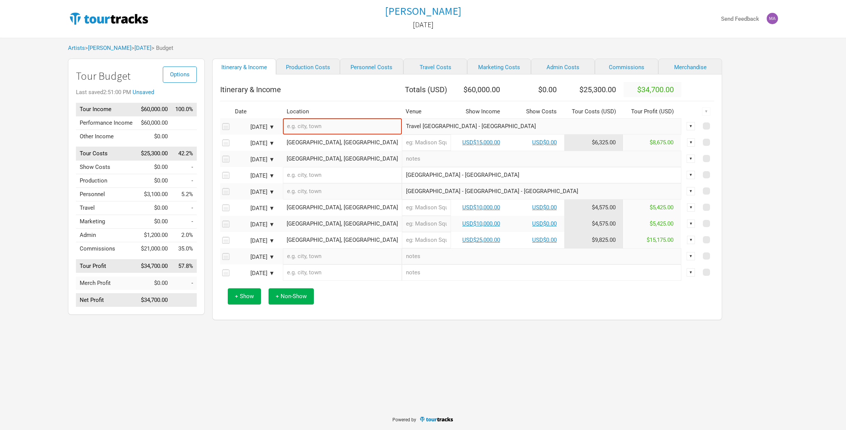
click at [432, 281] on input "text" at bounding box center [542, 273] width 280 height 16
click at [402, 180] on input "[GEOGRAPHIC_DATA] - [GEOGRAPHIC_DATA]" at bounding box center [542, 175] width 280 height 16
type input "Travel [GEOGRAPHIC_DATA] - [GEOGRAPHIC_DATA]"
click at [412, 277] on input "text" at bounding box center [542, 273] width 280 height 16
click at [402, 196] on input "[GEOGRAPHIC_DATA] - [GEOGRAPHIC_DATA] - [GEOGRAPHIC_DATA]" at bounding box center [542, 191] width 280 height 16
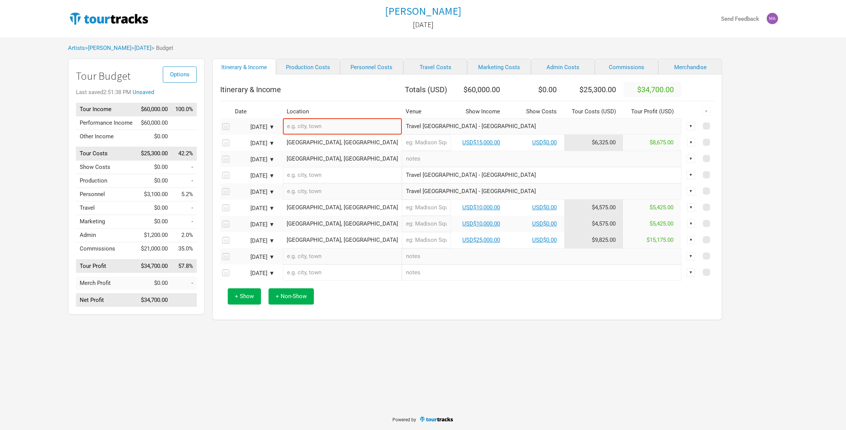
type input "Travel [GEOGRAPHIC_DATA] - [GEOGRAPHIC_DATA]"
click at [404, 276] on input "text" at bounding box center [542, 273] width 280 height 16
click at [402, 147] on input "text" at bounding box center [426, 143] width 49 height 16
type input "It'll Do"
click at [402, 214] on input "text" at bounding box center [426, 208] width 49 height 16
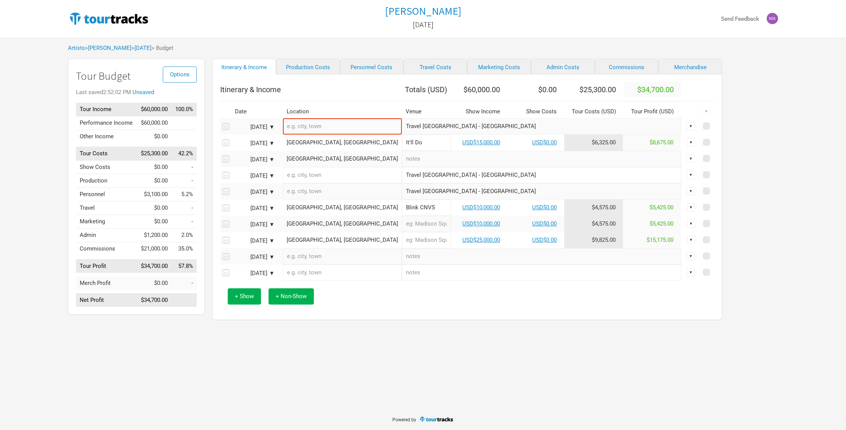
type input "Blink CNVS"
click at [402, 229] on input "text" at bounding box center [426, 224] width 49 height 16
click at [402, 246] on input "text" at bounding box center [426, 240] width 49 height 16
type input "Realworks"
click at [421, 263] on input "text" at bounding box center [542, 256] width 280 height 16
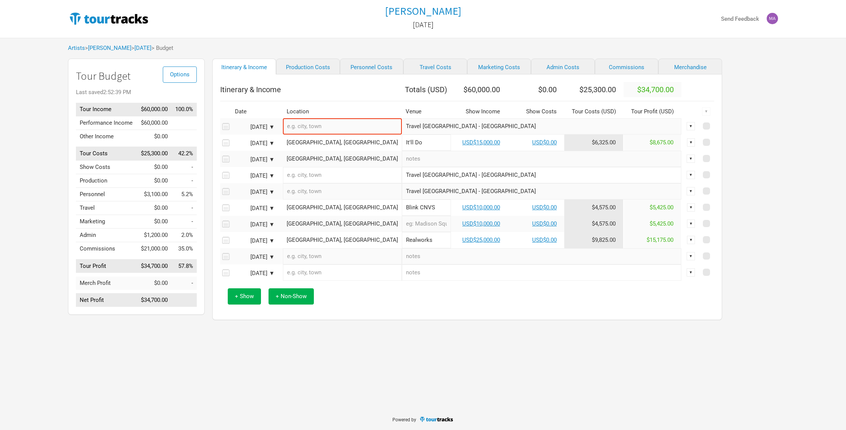
click at [402, 226] on input "text" at bounding box center [426, 224] width 49 height 16
type input "Club Space"
click at [402, 212] on input "Blink CNVS" at bounding box center [426, 208] width 49 height 16
click at [402, 214] on input "Blink CNVS" at bounding box center [426, 208] width 49 height 16
drag, startPoint x: 402, startPoint y: 213, endPoint x: 359, endPoint y: 213, distance: 43.1
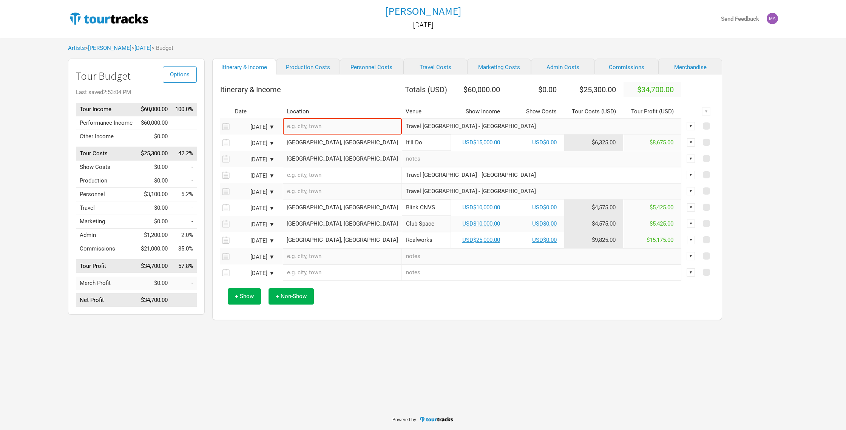
click at [402, 213] on input "Blink CNVS" at bounding box center [426, 208] width 49 height 16
type input "Decca Live"
click at [409, 277] on input "text" at bounding box center [542, 273] width 280 height 16
click at [416, 300] on div "+ Show + Non-Show" at bounding box center [467, 296] width 487 height 31
click at [402, 263] on input "text" at bounding box center [542, 256] width 280 height 16
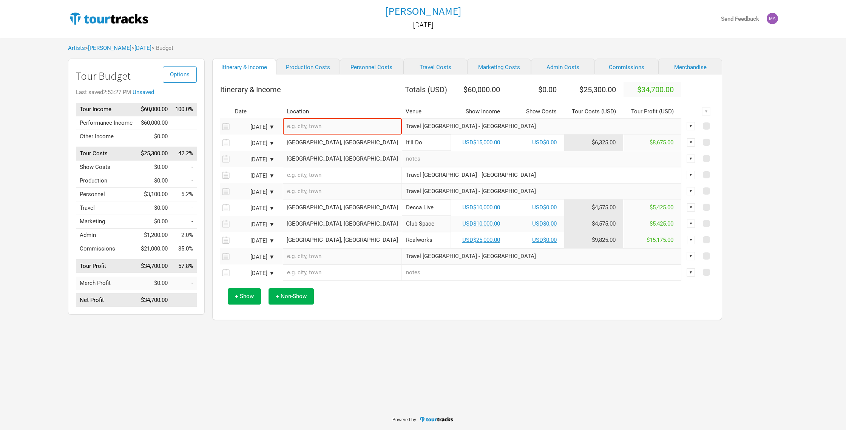
type input "Travel [GEOGRAPHIC_DATA] - [GEOGRAPHIC_DATA]"
click at [402, 281] on input "text" at bounding box center [542, 273] width 280 height 16
type input "Travel LA - [GEOGRAPHIC_DATA]"
click at [375, 304] on div "+ Show + Non-Show" at bounding box center [467, 296] width 487 height 31
click at [300, 69] on link "Production Costs" at bounding box center [308, 67] width 64 height 16
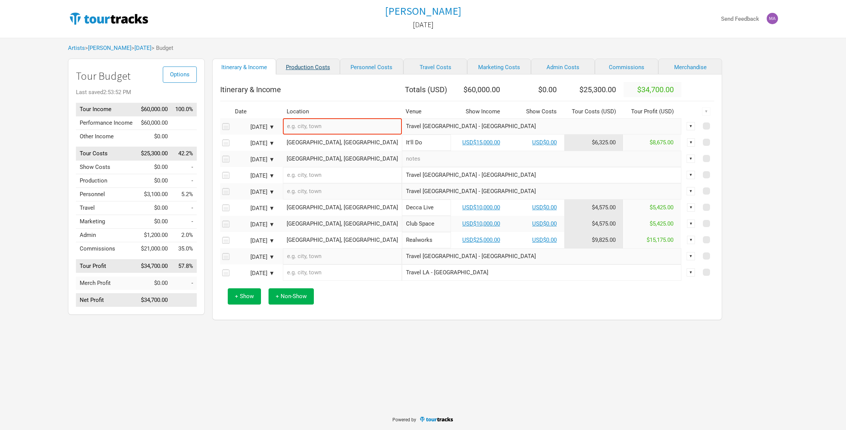
select select "Shows"
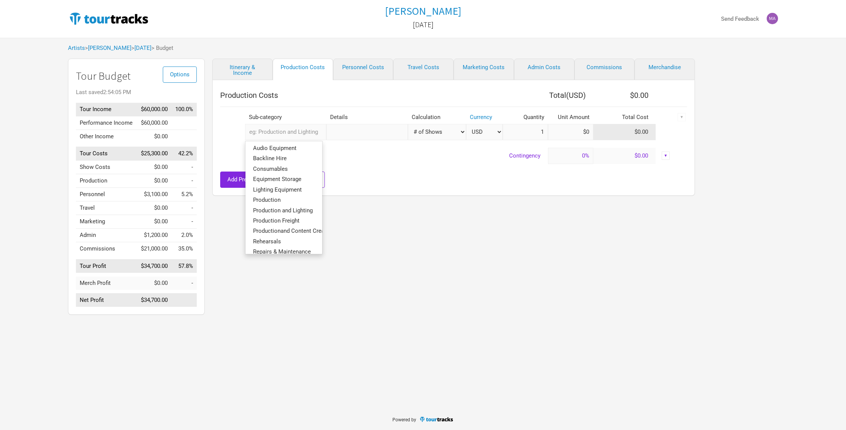
click at [289, 133] on input "text" at bounding box center [285, 132] width 81 height 16
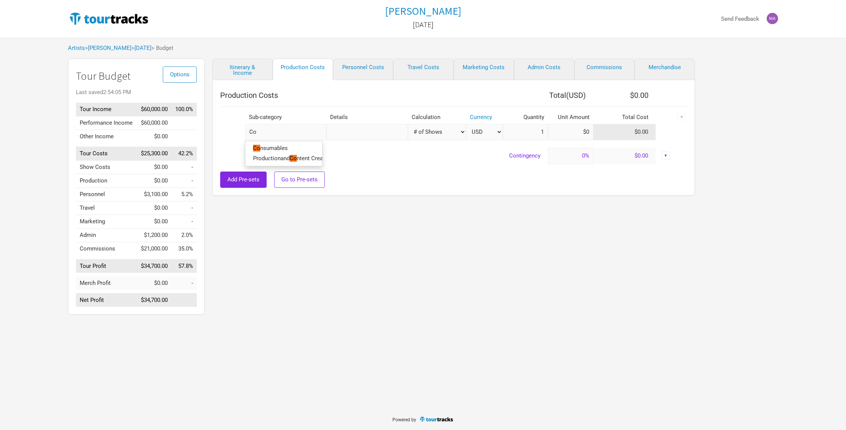
type input "Con"
type input "Cons"
type input "Consu"
type input "Consum"
type input "Consuma"
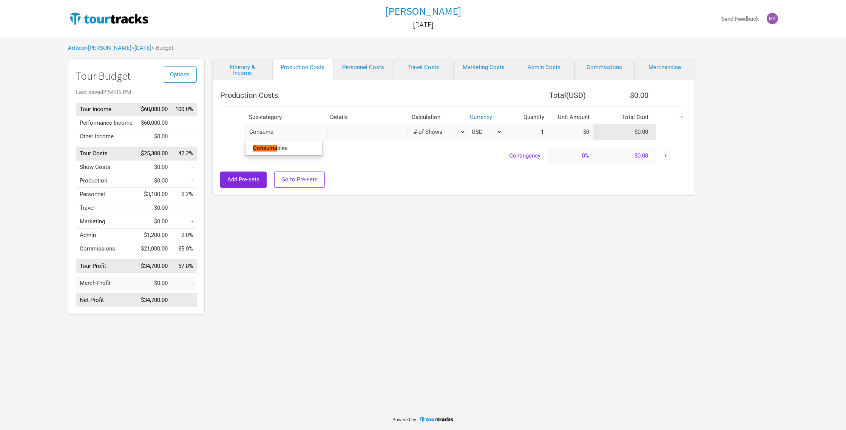
type input "Consumab"
type input "Consumabl"
type input "Consumable"
type input "Consumables"
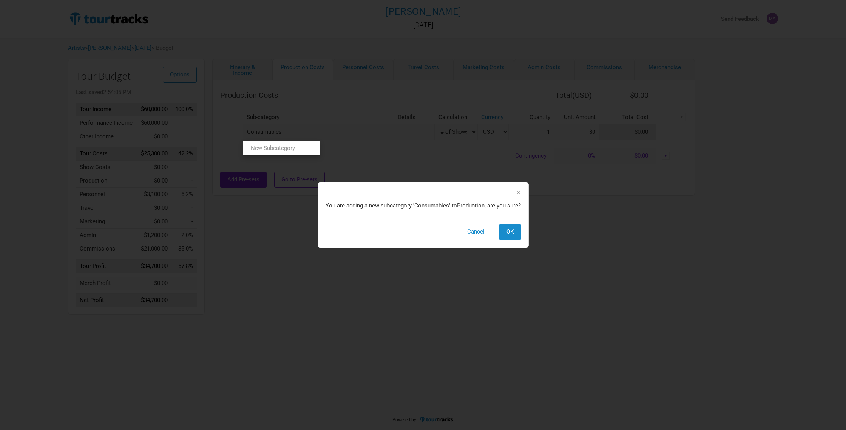
click at [541, 132] on tr "Consumables New Subcategory New Subcategory × You are adding a new subcategory …" at bounding box center [453, 132] width 467 height 16
click at [475, 230] on button "Cancel" at bounding box center [476, 232] width 32 height 16
select select "Shows"
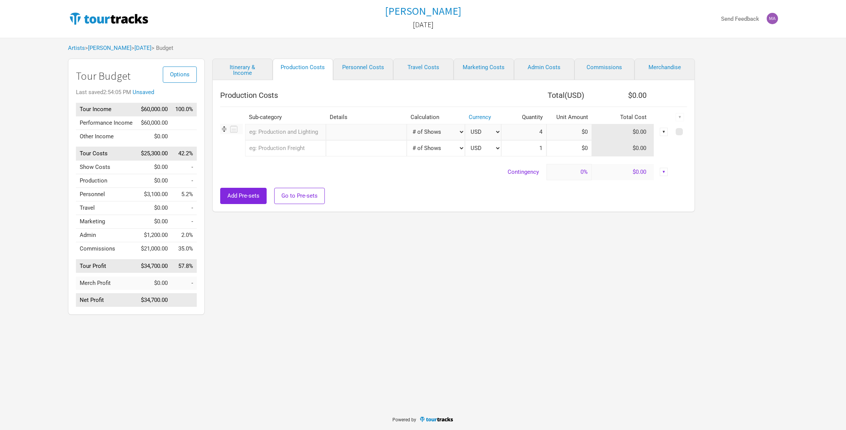
type input "4"
click at [578, 134] on input at bounding box center [569, 132] width 45 height 16
type input "$100"
click at [693, 237] on div "Options Tour Budget Last saved 2:54:58 PM Unsaved Tour Income $60,000.00 100.0%…" at bounding box center [381, 189] width 642 height 260
click at [359, 67] on link "Personnel Costs" at bounding box center [363, 70] width 60 height 22
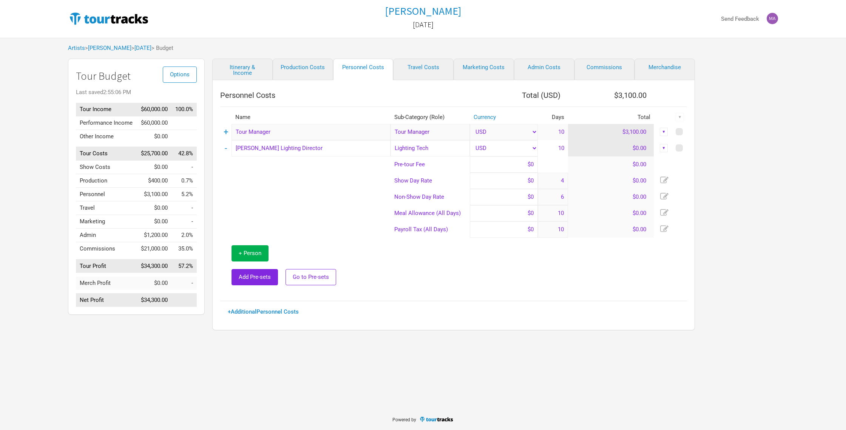
click at [665, 148] on div "▼" at bounding box center [664, 148] width 8 height 8
click at [630, 201] on link "Delete" at bounding box center [640, 200] width 46 height 6
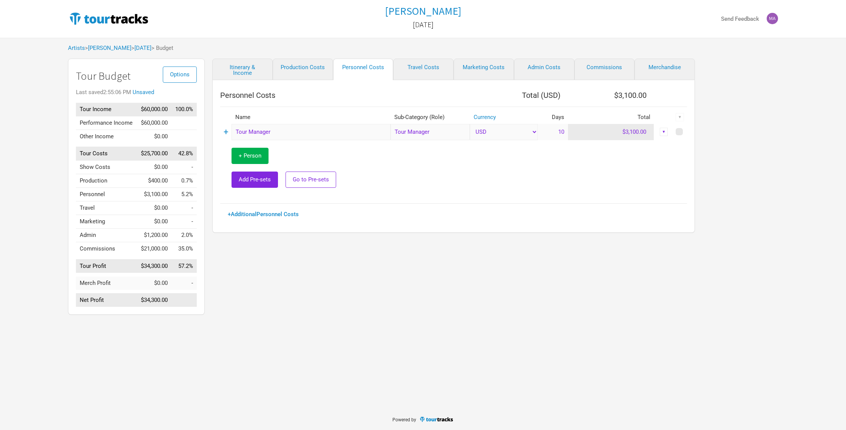
click at [578, 200] on div "Personnel Costs Total ( USD ) $3,100.00 Name Sub-Category (Role) Currency Days …" at bounding box center [453, 153] width 467 height 130
click at [559, 135] on td "10" at bounding box center [553, 132] width 30 height 16
click at [564, 130] on td "10" at bounding box center [553, 132] width 30 height 16
click at [561, 132] on td "10" at bounding box center [553, 132] width 30 height 16
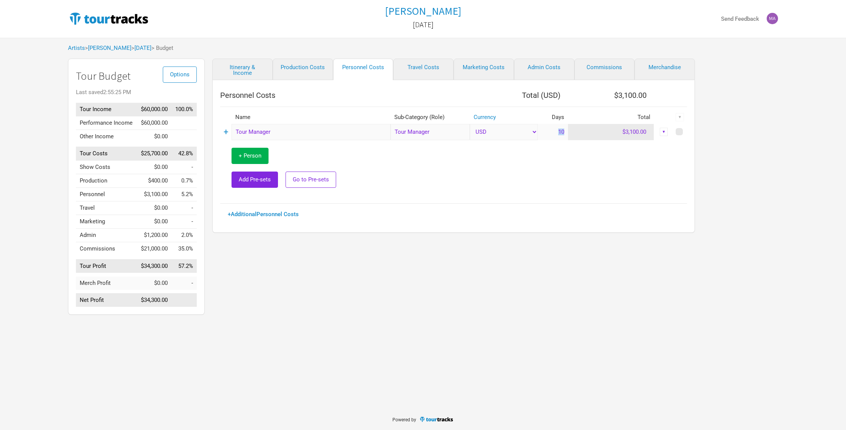
click at [561, 132] on td "10" at bounding box center [553, 132] width 30 height 16
click at [670, 130] on div "▼" at bounding box center [664, 132] width 19 height 8
click at [664, 130] on div "▼" at bounding box center [664, 132] width 8 height 8
click at [570, 171] on td at bounding box center [539, 168] width 297 height 56
click at [224, 132] on link "+" at bounding box center [226, 132] width 5 height 10
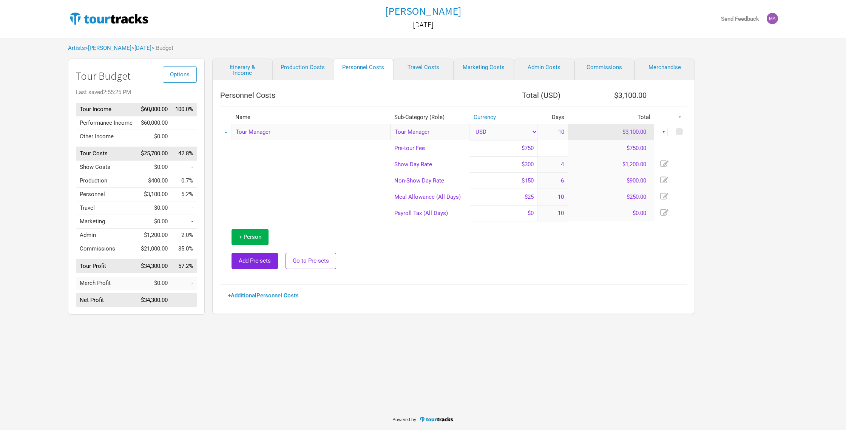
click at [562, 134] on td "10" at bounding box center [553, 132] width 30 height 16
click at [526, 164] on input "$300" at bounding box center [504, 164] width 68 height 16
type input "$750"
click at [586, 218] on td "$0.00" at bounding box center [611, 213] width 86 height 16
click at [574, 231] on td at bounding box center [539, 249] width 297 height 56
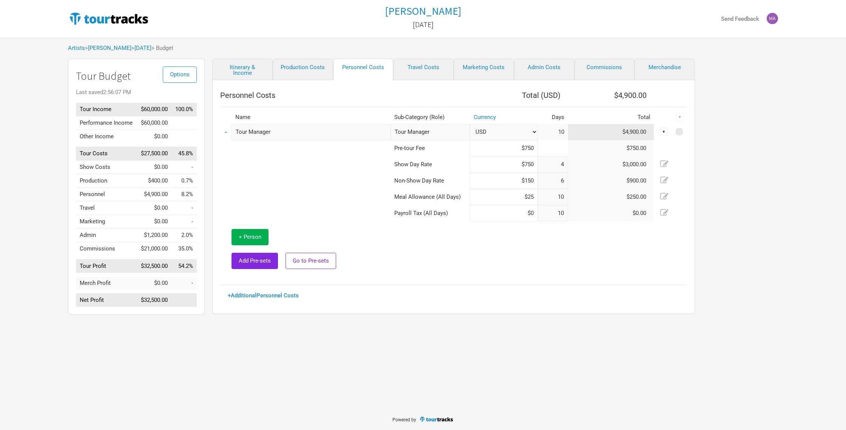
click at [664, 180] on icon at bounding box center [665, 179] width 8 height 6
click at [568, 181] on td "$900.00" at bounding box center [611, 181] width 86 height 16
click at [521, 181] on input "$150" at bounding box center [504, 181] width 68 height 16
click at [535, 181] on input "$150" at bounding box center [504, 181] width 68 height 16
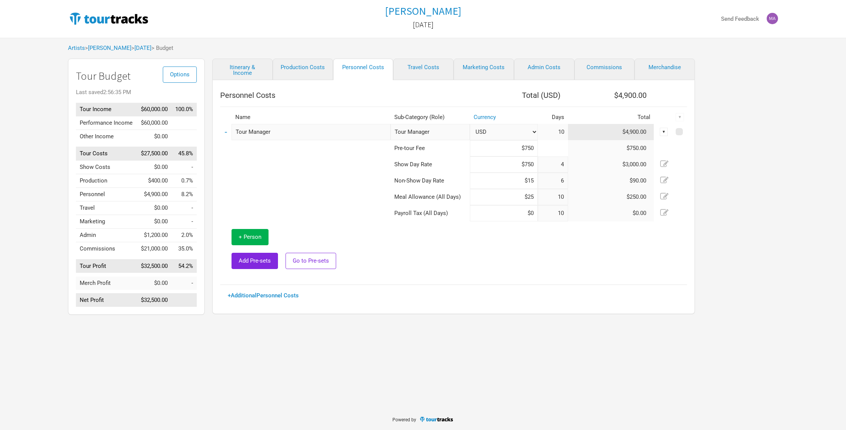
type input "$1"
type input "$350"
click at [586, 221] on td at bounding box center [539, 249] width 297 height 56
click at [667, 177] on icon at bounding box center [665, 180] width 8 height 8
click at [665, 179] on icon at bounding box center [665, 179] width 8 height 6
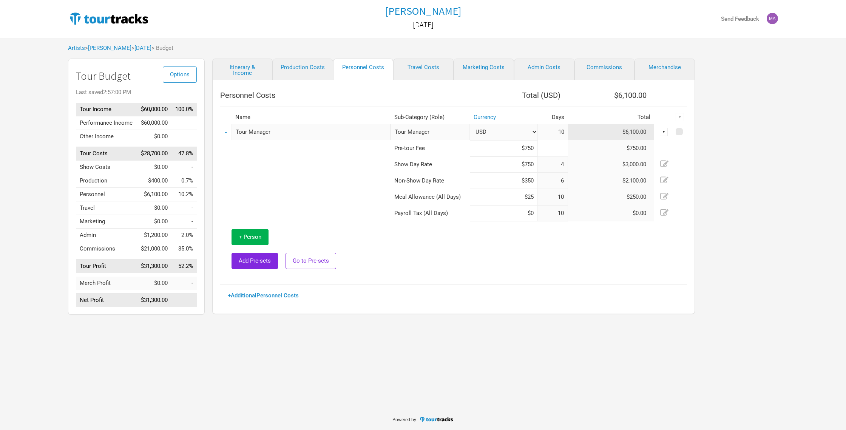
click at [666, 179] on icon at bounding box center [665, 179] width 8 height 6
click at [565, 181] on input "6" at bounding box center [553, 181] width 30 height 16
type input "2"
click at [584, 226] on td at bounding box center [539, 249] width 297 height 56
click at [533, 198] on input "$25" at bounding box center [504, 197] width 68 height 16
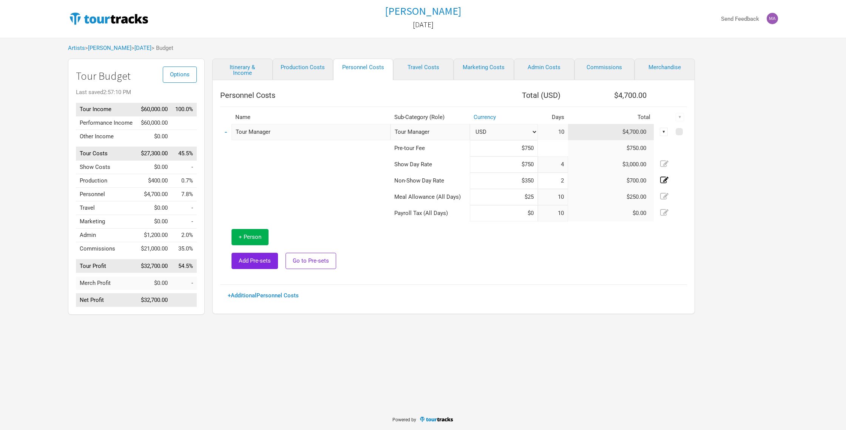
type input "$2"
type input "$50"
click at [667, 196] on icon at bounding box center [665, 196] width 8 height 8
click at [665, 198] on icon at bounding box center [665, 196] width 8 height 8
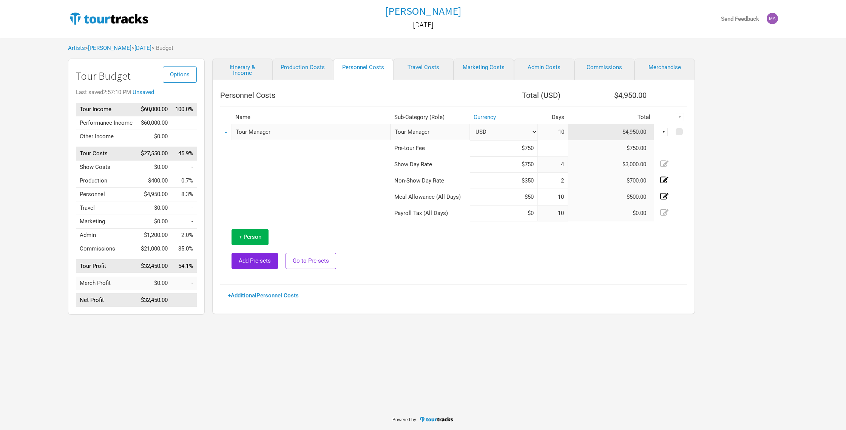
click at [565, 198] on input "10" at bounding box center [553, 197] width 30 height 16
type input "1"
type input "6"
click at [577, 235] on td at bounding box center [539, 249] width 297 height 56
click at [533, 214] on input at bounding box center [504, 213] width 68 height 16
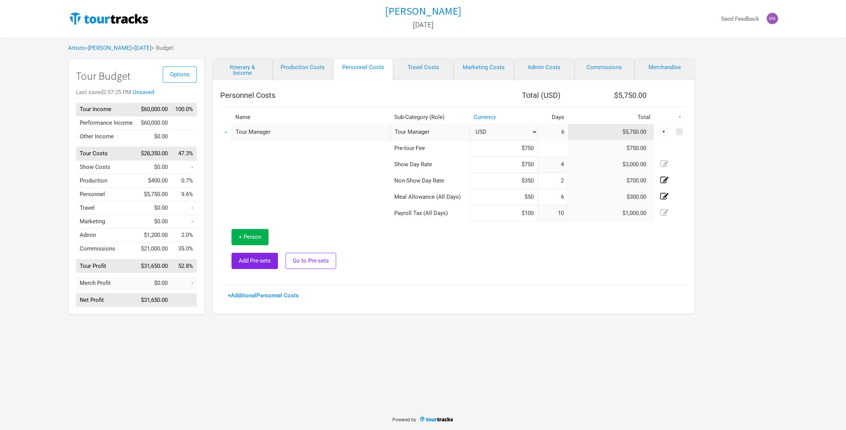
type input "$100"
click at [665, 212] on icon at bounding box center [665, 212] width 8 height 6
click at [665, 213] on icon at bounding box center [665, 212] width 8 height 6
click at [564, 215] on input "10" at bounding box center [553, 213] width 30 height 16
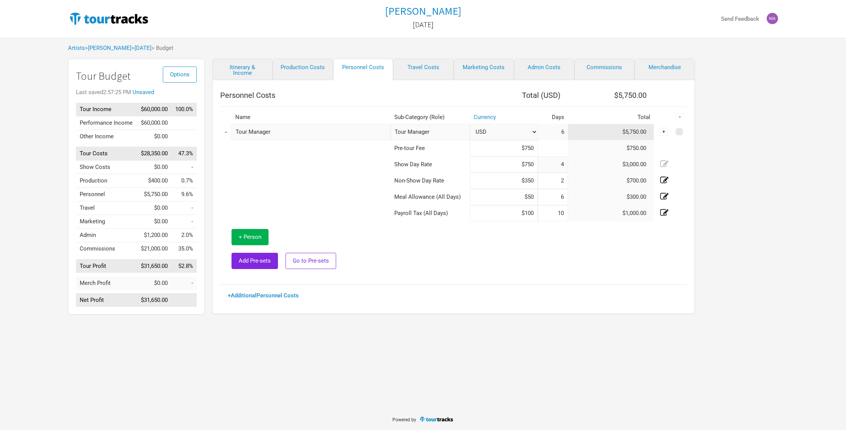
type input "1"
type input "6"
click at [563, 244] on td at bounding box center [539, 249] width 297 height 56
click at [417, 68] on link "Travel Costs" at bounding box center [423, 70] width 60 height 22
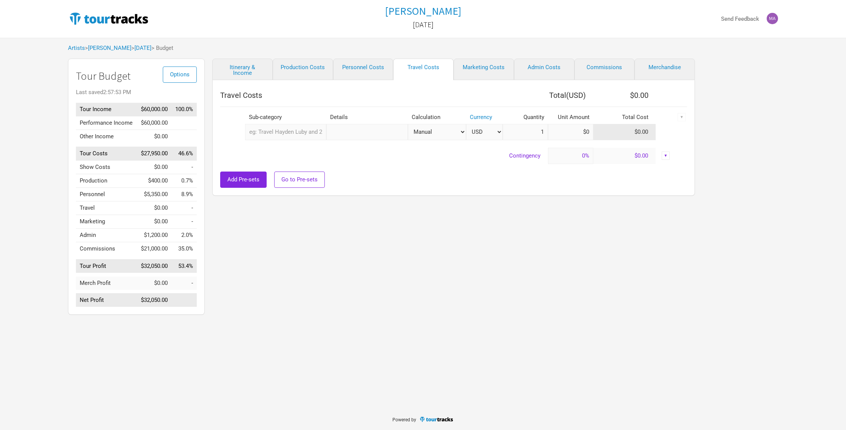
click at [296, 132] on input "text" at bounding box center [285, 132] width 81 height 16
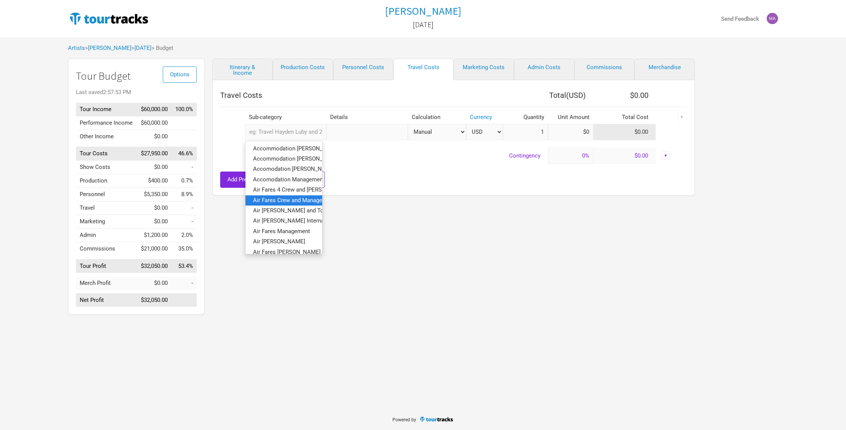
scroll to position [62, 2]
click at [291, 222] on span "Air [PERSON_NAME] International" at bounding box center [293, 220] width 85 height 7
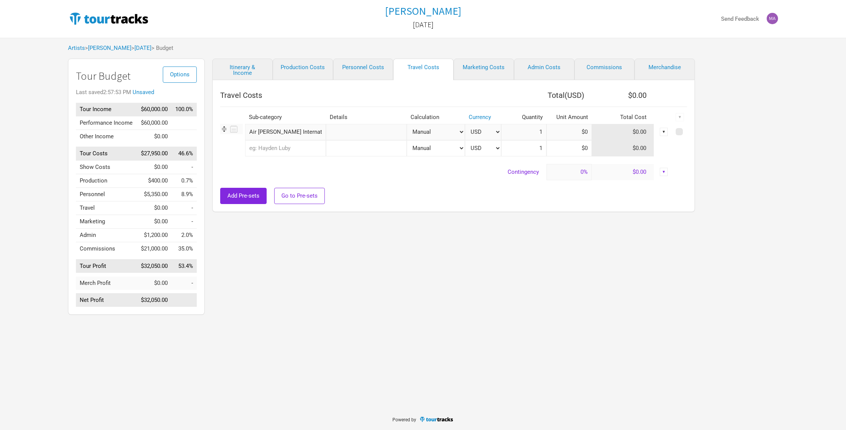
click at [343, 135] on input "text" at bounding box center [366, 132] width 81 height 16
click at [361, 130] on input "SY - Dallas _ SY" at bounding box center [366, 132] width 81 height 16
type input "SY - [GEOGRAPHIC_DATA] - SY"
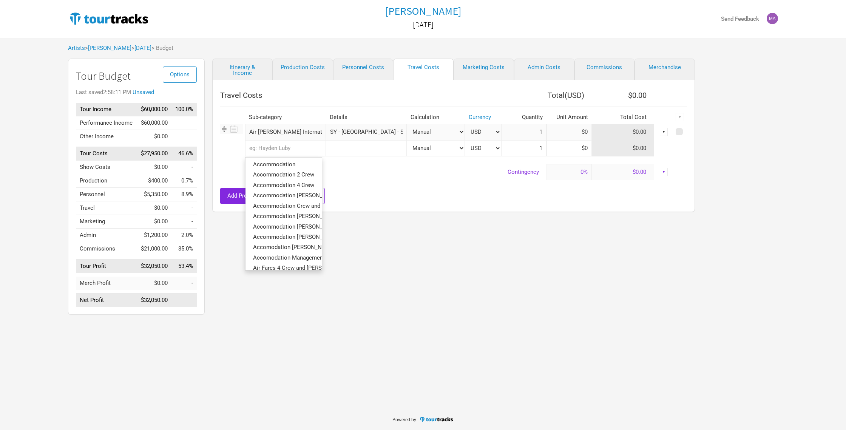
click at [292, 145] on input "text" at bounding box center [285, 148] width 81 height 16
click at [295, 239] on span "Air [PERSON_NAME] International" at bounding box center [295, 237] width 85 height 7
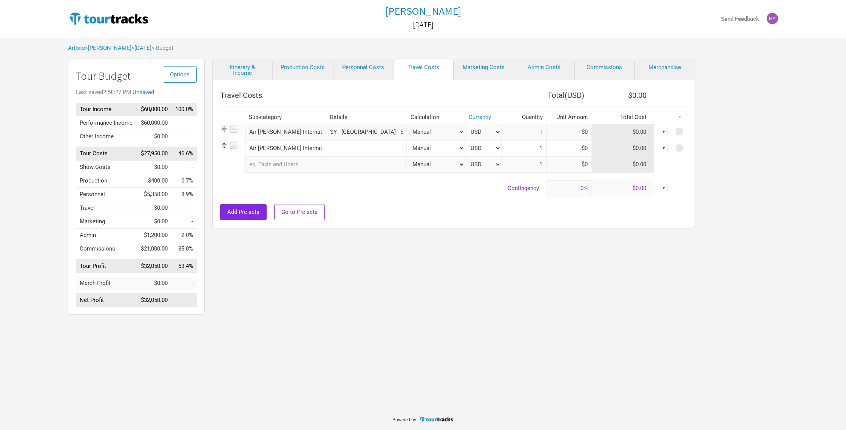
click at [342, 148] on input "text" at bounding box center [366, 148] width 81 height 16
click at [350, 149] on input "SY - LA _SY" at bounding box center [366, 148] width 81 height 16
type input "SY - LA - SY"
click at [582, 132] on input at bounding box center [569, 132] width 45 height 16
type input "$6,000"
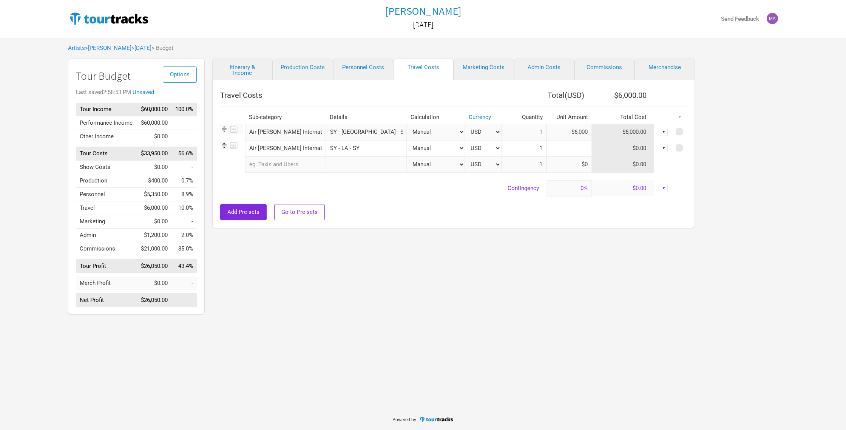
click at [579, 148] on input at bounding box center [569, 148] width 45 height 16
type input "$5,000"
click at [635, 214] on div "Add Pre-sets Go to Pre-sets" at bounding box center [453, 212] width 467 height 16
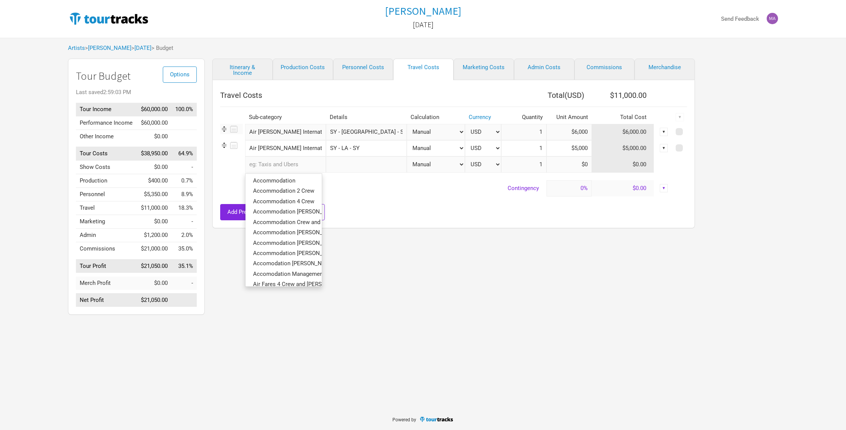
click at [279, 165] on input "text" at bounding box center [285, 164] width 81 height 16
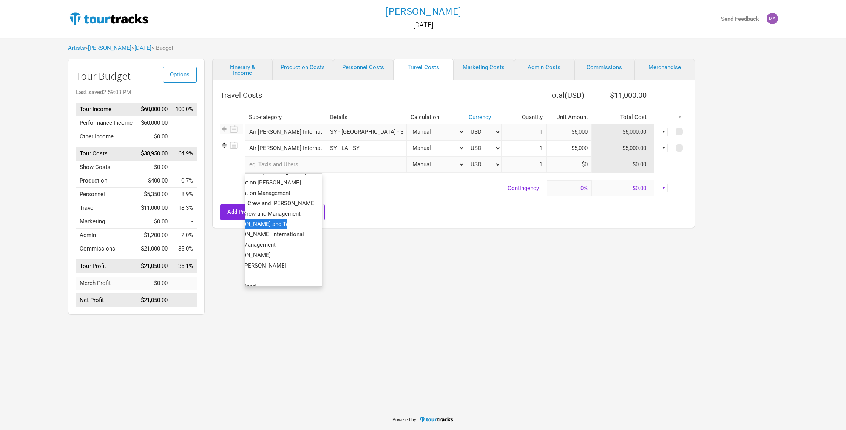
click at [271, 224] on span "Air [PERSON_NAME] and Tour Manager" at bounding box center [268, 224] width 99 height 7
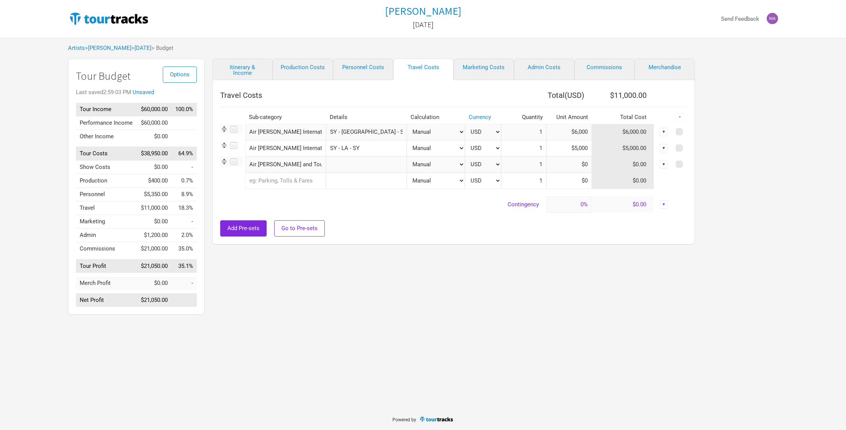
click at [302, 167] on input "Air [PERSON_NAME] and Tour Manager" at bounding box center [285, 164] width 81 height 16
click at [353, 165] on input "text" at bounding box center [366, 164] width 81 height 16
type input "LA - [GEOGRAPHIC_DATA]"
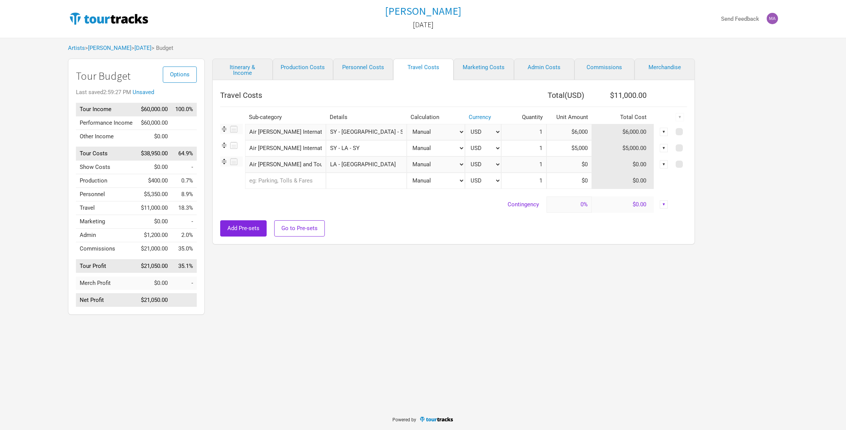
click at [339, 180] on input "text" at bounding box center [366, 181] width 81 height 16
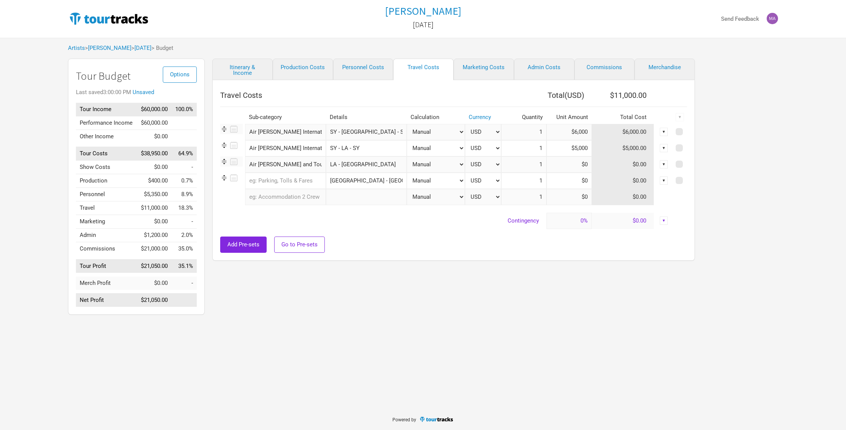
type input "[GEOGRAPHIC_DATA] - [GEOGRAPHIC_DATA]"
click at [277, 167] on input "Air [PERSON_NAME] and Tour Manager" at bounding box center [285, 164] width 81 height 16
click at [277, 180] on mark "Air [PERSON_NAME] and Tour Manager" at bounding box center [302, 180] width 99 height 7
drag, startPoint x: 251, startPoint y: 164, endPoint x: 323, endPoint y: 163, distance: 72.2
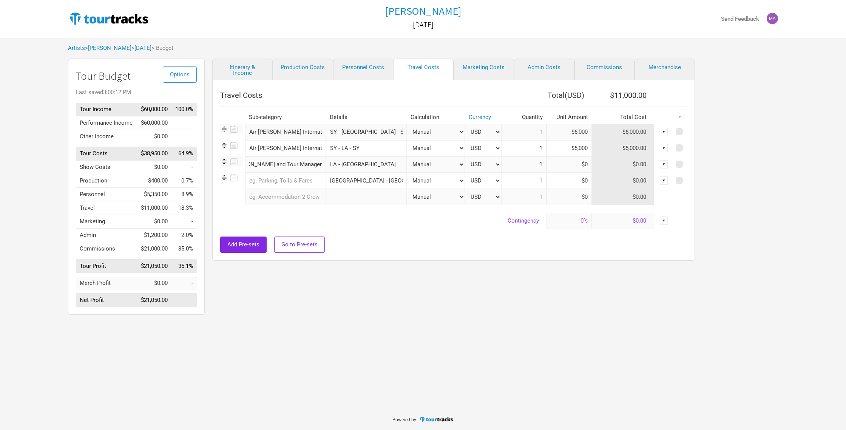
click at [323, 163] on input "Air [PERSON_NAME] and Tour Manager" at bounding box center [285, 164] width 81 height 16
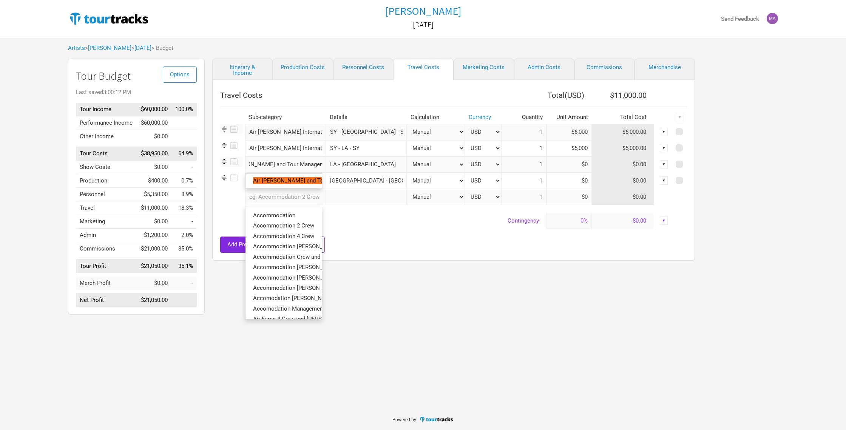
click at [287, 195] on input "text" at bounding box center [285, 197] width 81 height 16
paste input "Air [PERSON_NAME] and Tour Manager"
type input "Air [PERSON_NAME] and Tour Manager"
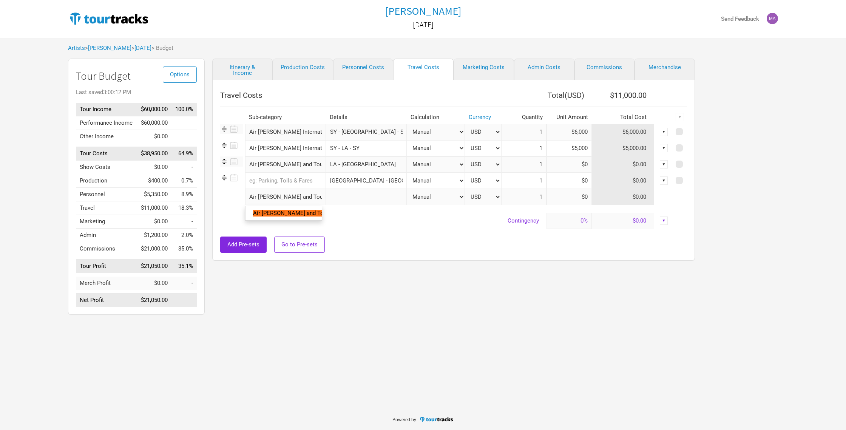
scroll to position [0, 34]
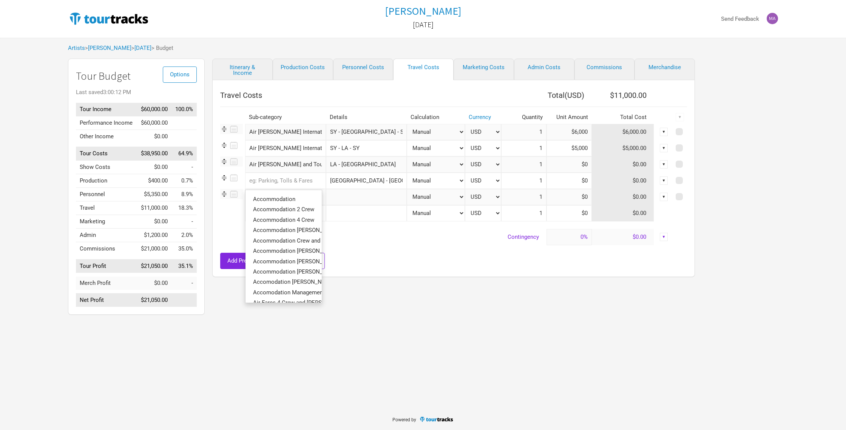
click at [277, 181] on input "text" at bounding box center [285, 181] width 81 height 16
paste input "Air [PERSON_NAME] and Tour Manager"
type input "Air [PERSON_NAME] and Tour Manager"
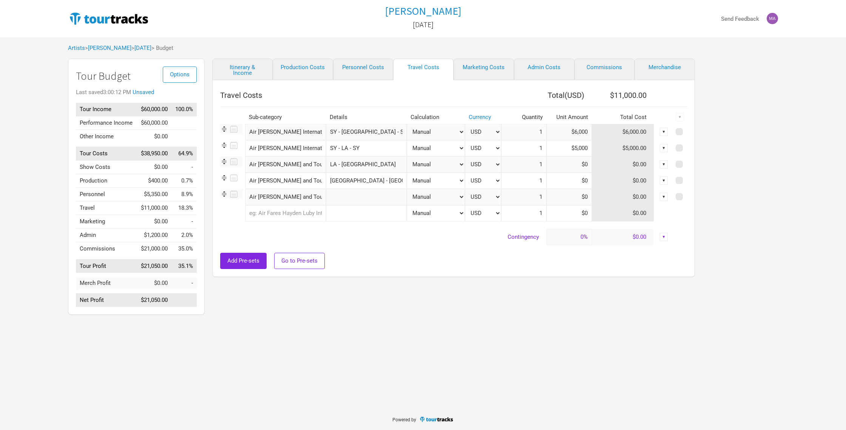
click at [353, 195] on input "text" at bounding box center [366, 197] width 81 height 16
type input "Denver - [GEOGRAPHIC_DATA]"
click at [367, 215] on input "text" at bounding box center [366, 213] width 81 height 16
click at [539, 166] on input "1" at bounding box center [523, 164] width 45 height 16
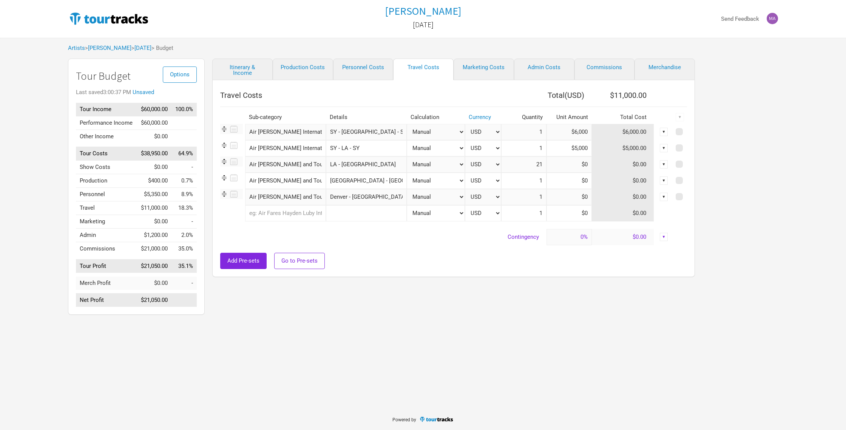
type input "21"
click at [547, 164] on input at bounding box center [569, 164] width 45 height 16
type input "$0"
click at [541, 165] on input "21" at bounding box center [523, 164] width 45 height 16
type input "2"
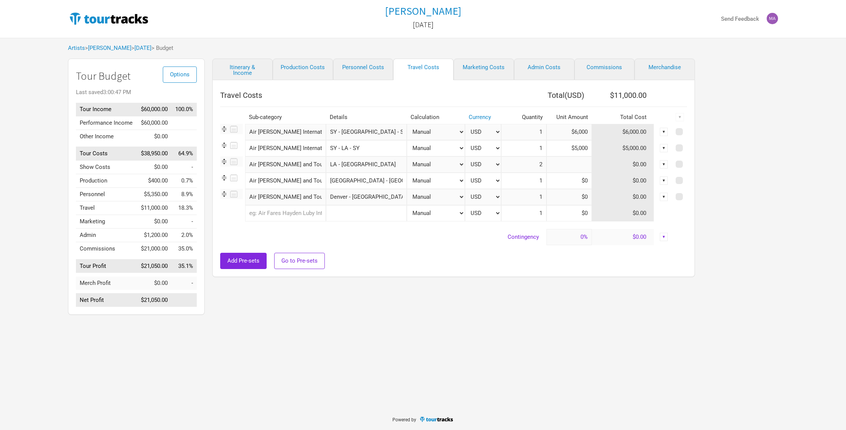
click at [580, 163] on input at bounding box center [569, 164] width 45 height 16
type input "$600"
click at [540, 181] on input "1" at bounding box center [523, 181] width 45 height 16
click at [541, 181] on input "21" at bounding box center [523, 181] width 45 height 16
type input "2"
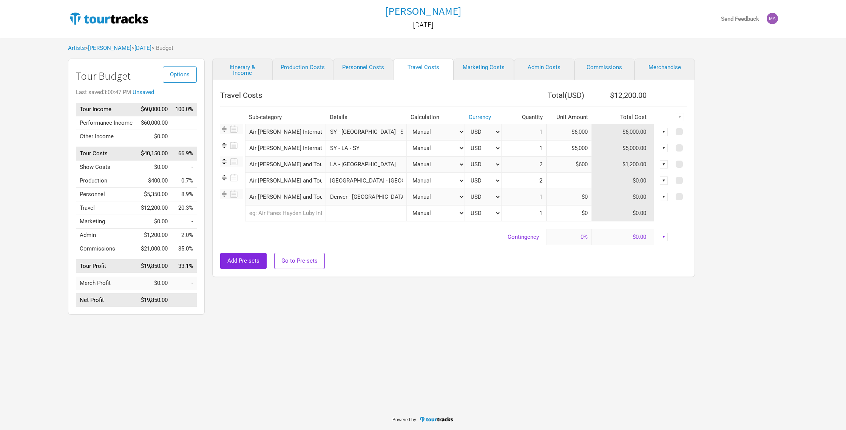
click at [575, 182] on input at bounding box center [569, 181] width 45 height 16
type input "$400"
click at [540, 198] on input "1" at bounding box center [523, 197] width 45 height 16
click at [542, 200] on input "21" at bounding box center [523, 197] width 45 height 16
type input "2"
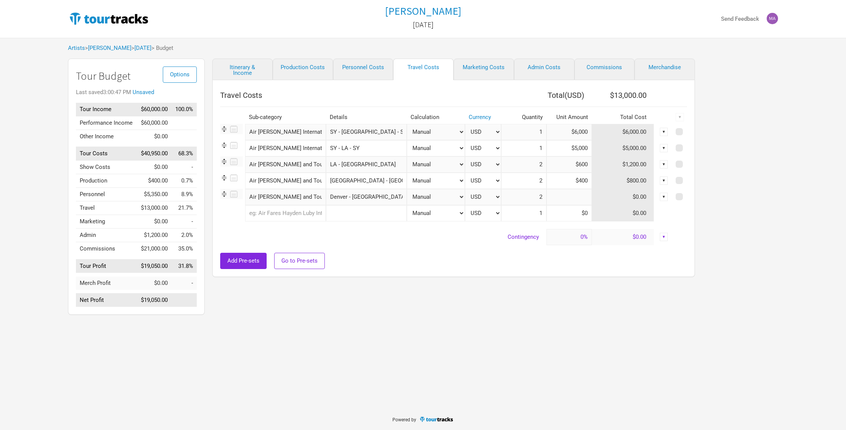
click at [580, 198] on input at bounding box center [569, 197] width 45 height 16
type input "$400"
click at [620, 244] on td "$0.00" at bounding box center [623, 237] width 62 height 16
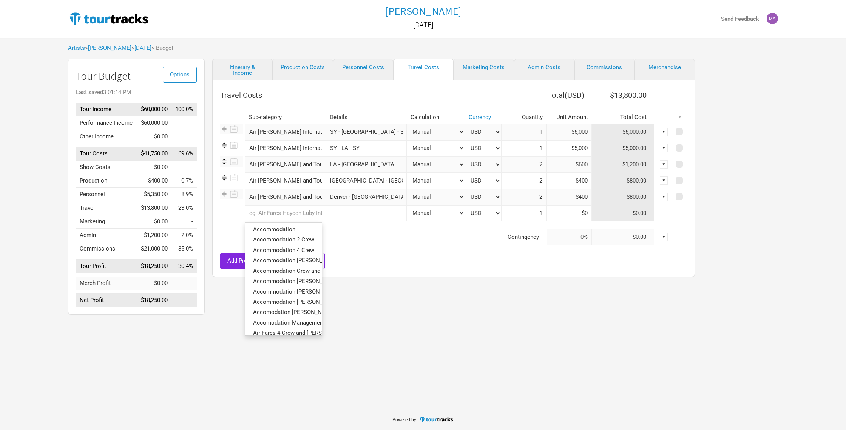
click at [256, 216] on input "text" at bounding box center [285, 213] width 81 height 16
click at [289, 282] on span "Accommodation [PERSON_NAME]" at bounding box center [296, 281] width 87 height 7
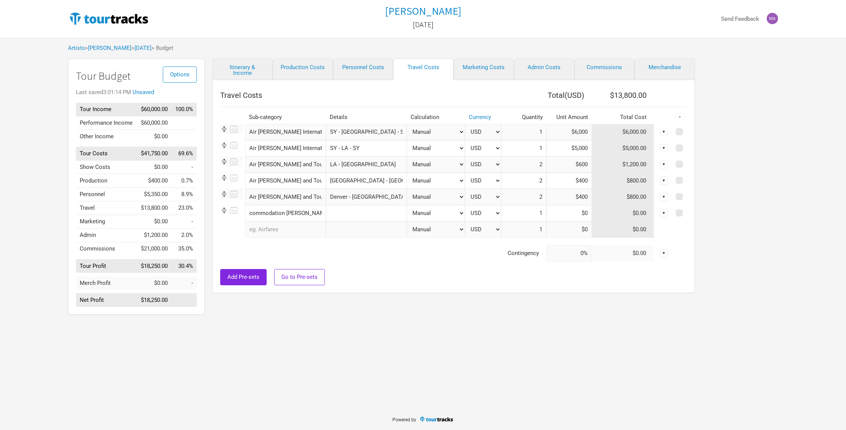
scroll to position [0, 6]
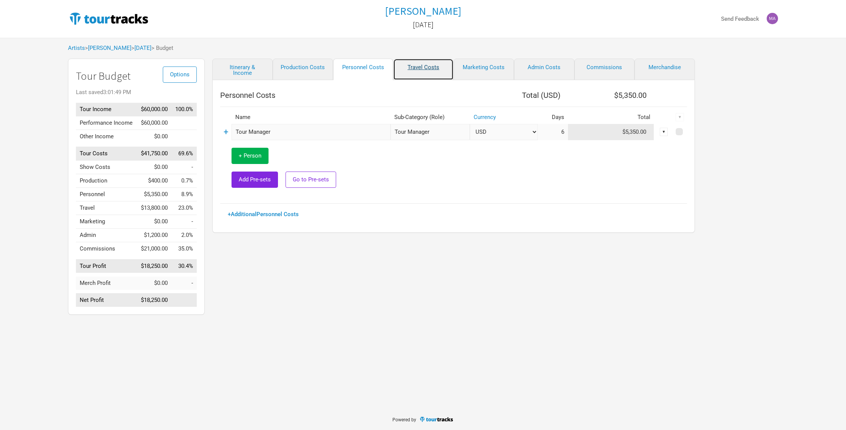
click at [417, 69] on link "Travel Costs" at bounding box center [423, 70] width 60 height 22
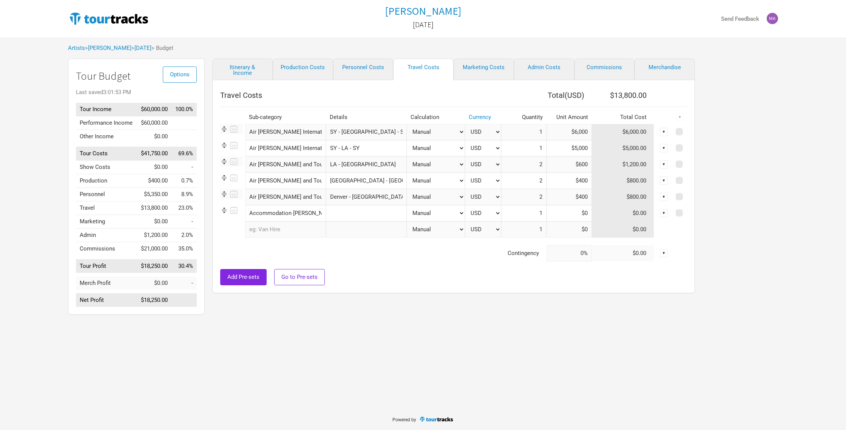
click at [348, 211] on input "text" at bounding box center [366, 213] width 81 height 16
type input "9 nights"
click at [585, 215] on input at bounding box center [569, 213] width 45 height 16
type input "$400"
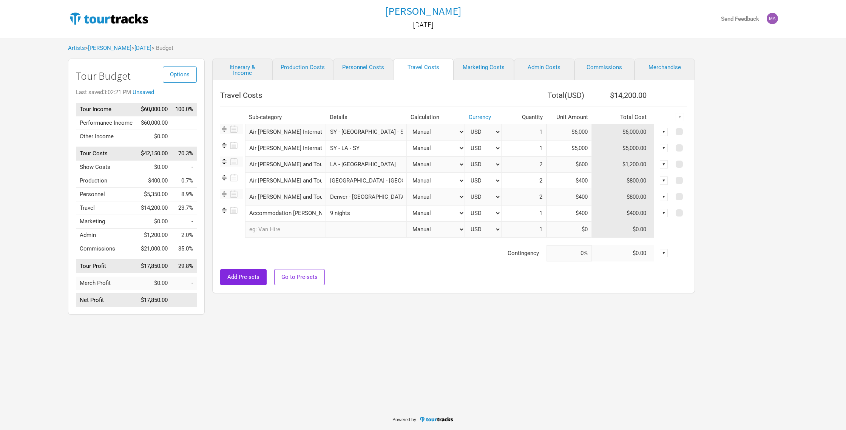
click at [730, 281] on div "Options Tour Budget Last saved 3:02:21 PM Unsaved Tour Income $60,000.00 100.0%…" at bounding box center [423, 189] width 726 height 260
click at [253, 229] on input "text" at bounding box center [285, 229] width 81 height 16
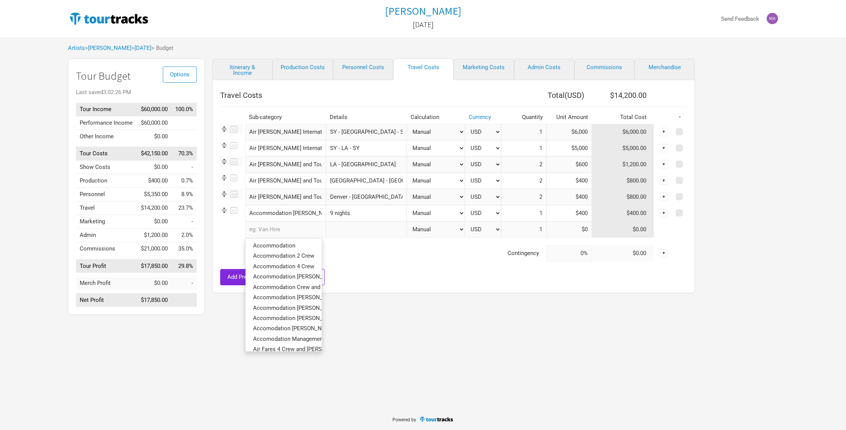
type input "A"
type input "Ac"
type input "Acc"
type input "Acco"
type input "Accom"
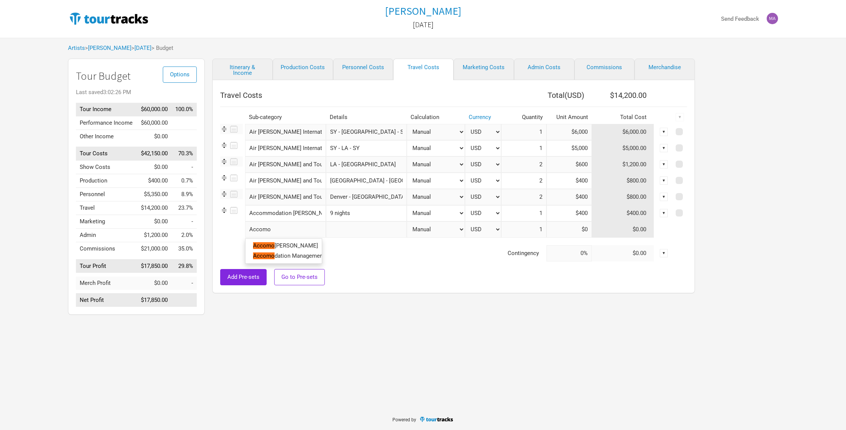
type input "Accomod"
type input "Accomoda"
type input "Accomodat"
type input "Accomodati"
type input "Accomodatio"
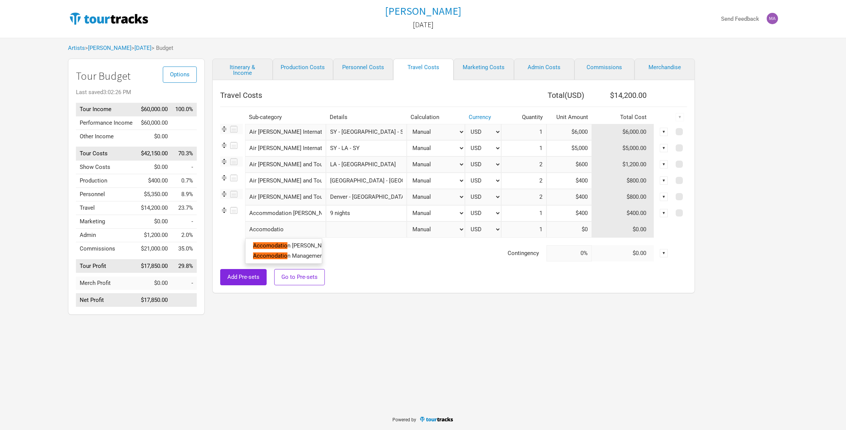
type input "Accomodation"
click at [310, 229] on input "Accomodation [PERSON_NAME]" at bounding box center [285, 229] width 81 height 16
drag, startPoint x: 310, startPoint y: 229, endPoint x: 245, endPoint y: 229, distance: 64.6
click at [245, 229] on tr "Accomodation [PERSON_NAME] Subcategory New Subcategory Manual # of Shows # of S…" at bounding box center [453, 229] width 467 height 16
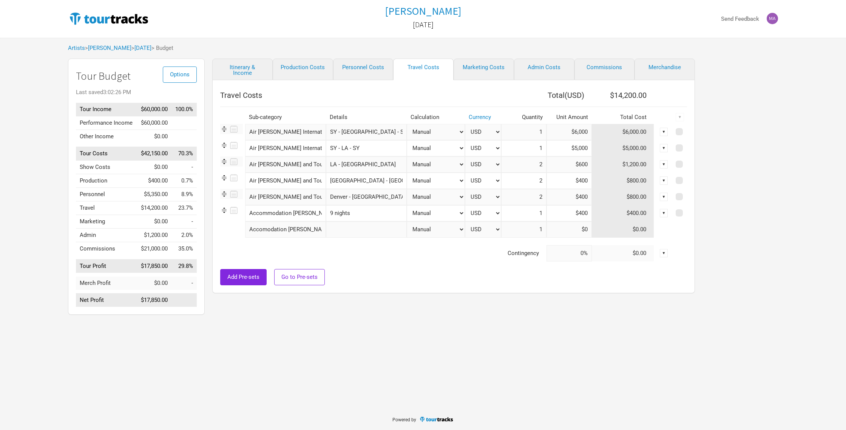
click at [299, 257] on td "Contingency" at bounding box center [383, 253] width 326 height 16
click at [298, 232] on input "Accomodation [PERSON_NAME]" at bounding box center [285, 229] width 81 height 16
drag, startPoint x: 307, startPoint y: 231, endPoint x: 316, endPoint y: 227, distance: 10.0
click at [316, 227] on input "Accomodation [PERSON_NAME]" at bounding box center [285, 229] width 81 height 16
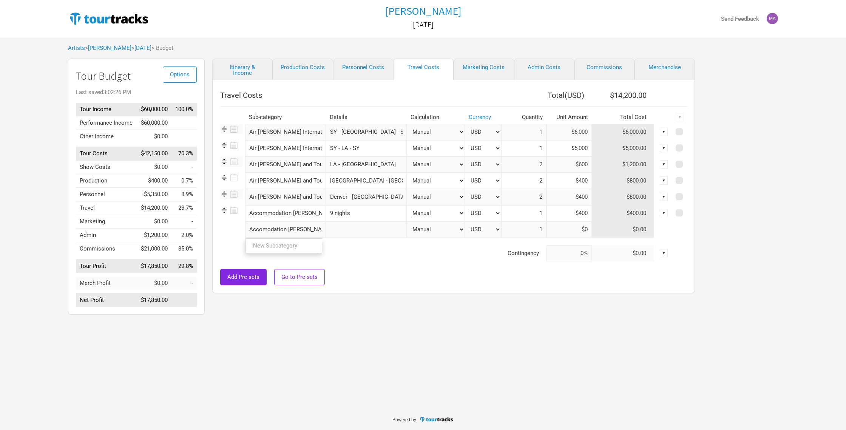
type input "Accomodation [PERSON_NAME]"
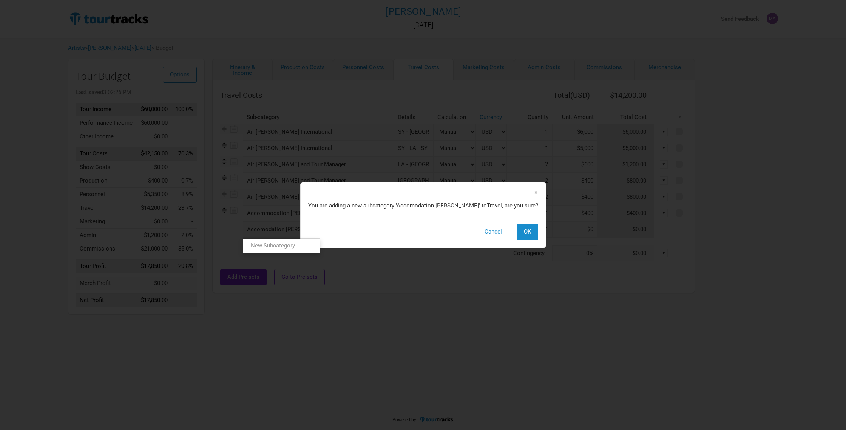
click at [347, 249] on tbody "Air [PERSON_NAME] International 1 selection SY - Dallas - SY Manual # of Shows …" at bounding box center [453, 193] width 467 height 138
click at [517, 230] on button "OK" at bounding box center [528, 232] width 22 height 16
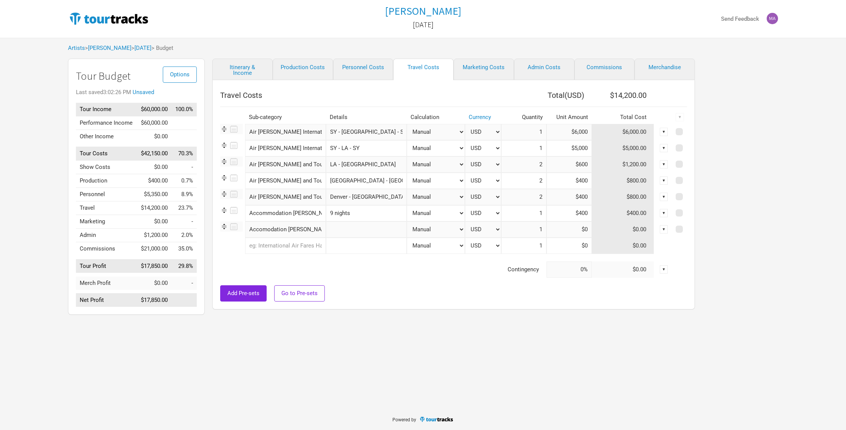
click at [344, 230] on input "text" at bounding box center [366, 229] width 81 height 16
type input "4 nights"
click at [540, 214] on input "1" at bounding box center [523, 213] width 45 height 16
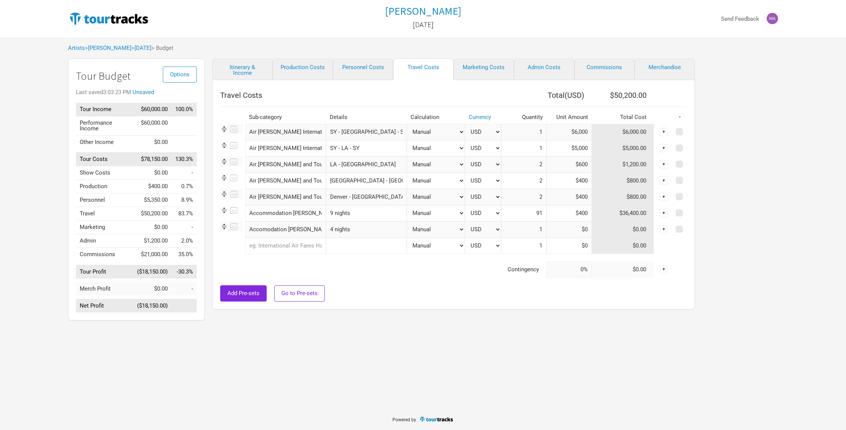
click at [541, 215] on input "91" at bounding box center [523, 213] width 45 height 16
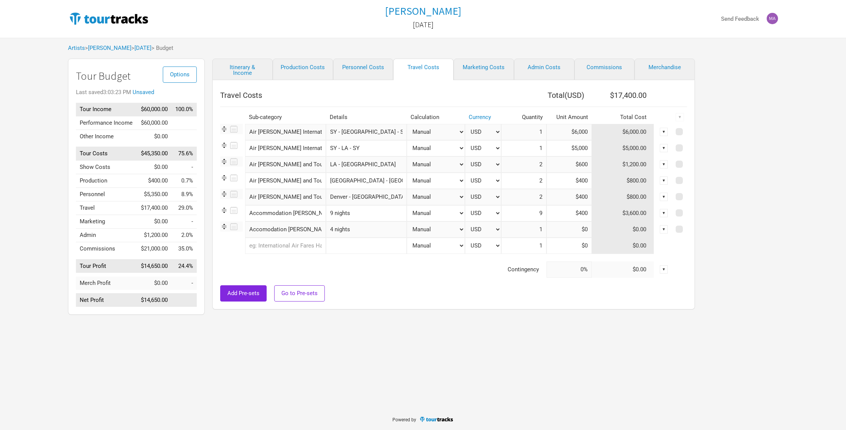
type input "9"
click at [543, 231] on input "1" at bounding box center [523, 229] width 45 height 16
click at [542, 230] on input "41" at bounding box center [523, 229] width 45 height 16
type input "4"
click at [581, 230] on input at bounding box center [569, 229] width 45 height 16
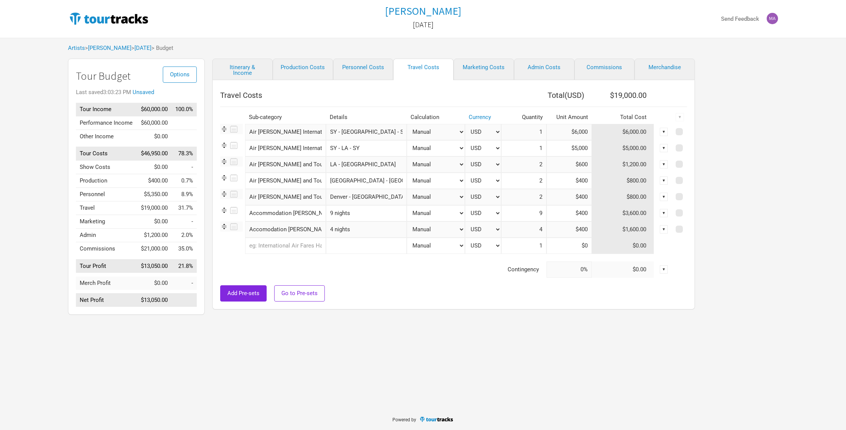
type input "$400"
click at [617, 282] on div at bounding box center [453, 282] width 467 height 8
click at [262, 243] on input "text" at bounding box center [285, 246] width 81 height 16
type input "Ubers"
click at [265, 261] on span "Taxi and" at bounding box center [263, 261] width 21 height 7
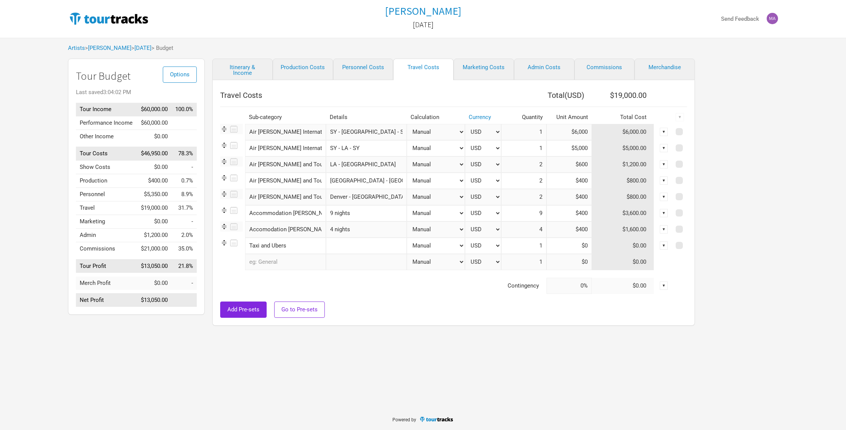
click at [343, 249] on input "text" at bounding box center [366, 246] width 81 height 16
type input "Hotel and Airport Transfers"
click at [543, 247] on input "1" at bounding box center [523, 246] width 45 height 16
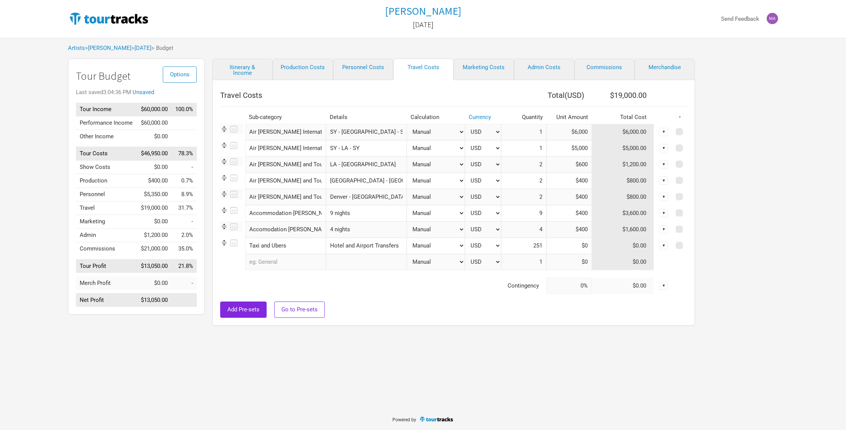
type input "251"
click at [547, 246] on input at bounding box center [569, 246] width 45 height 16
type input "$0"
click at [541, 247] on input "251" at bounding box center [523, 246] width 45 height 16
type input "25"
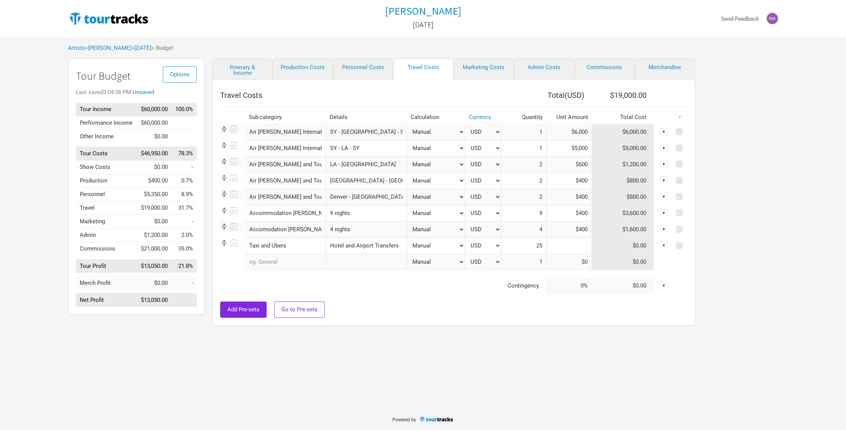
click at [573, 246] on input at bounding box center [569, 246] width 45 height 16
type input "$50"
click at [602, 304] on div "Add Pre-sets Go to Pre-sets" at bounding box center [453, 310] width 467 height 16
click at [310, 288] on td "Contingency" at bounding box center [383, 286] width 326 height 16
click at [483, 67] on link "Marketing Costs" at bounding box center [484, 70] width 60 height 22
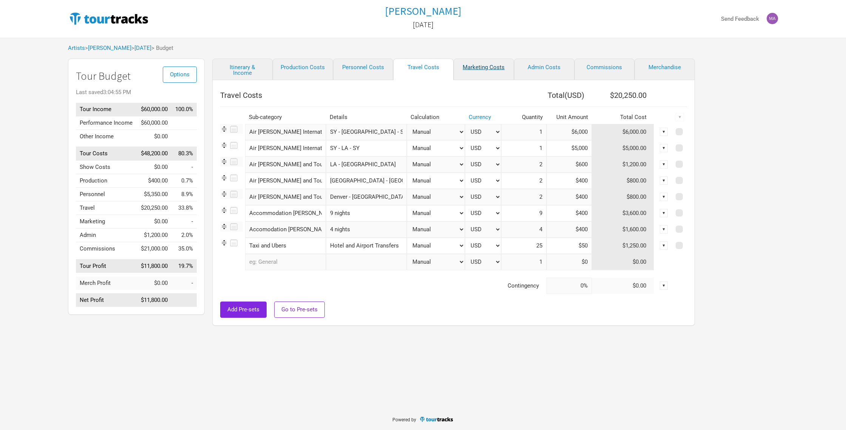
select select "% of Gross"
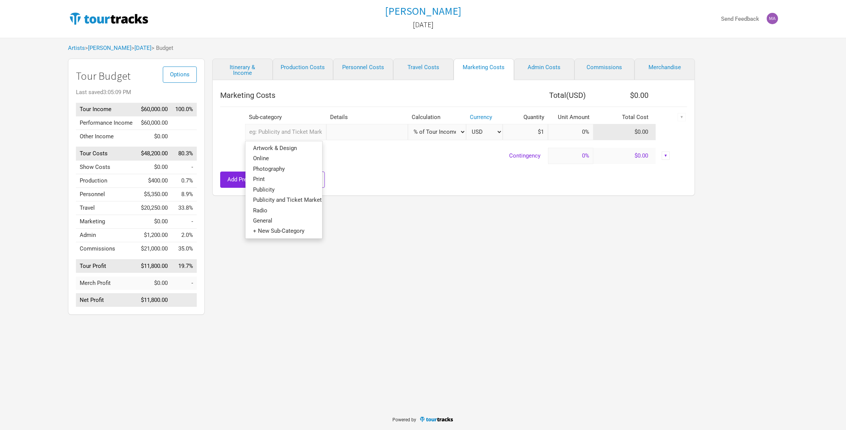
click at [296, 130] on input "text" at bounding box center [285, 132] width 81 height 16
click at [296, 198] on span "Publicity and Ticket Marketing" at bounding box center [291, 200] width 76 height 7
select select "% of Gross"
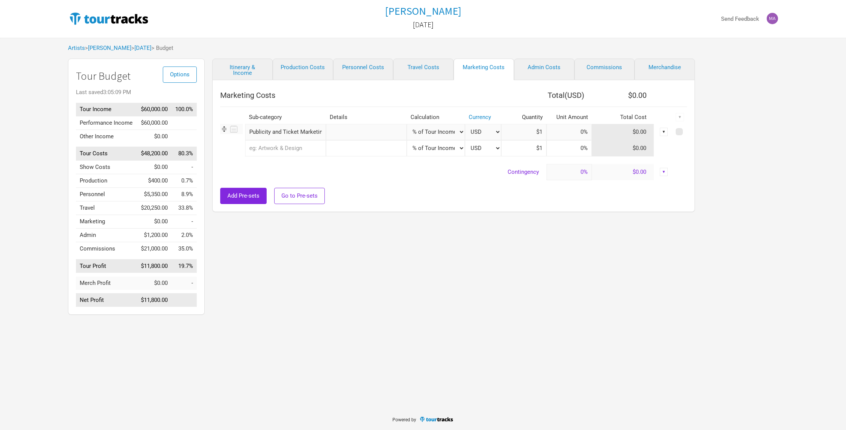
type input "$60,000"
click at [455, 131] on select "Manual # of Shows # of Show Days # of Non-Show Days # of Days # of Tickets Sold…" at bounding box center [436, 132] width 58 height 16
select select "Shows"
type input "60,000"
type input "$0"
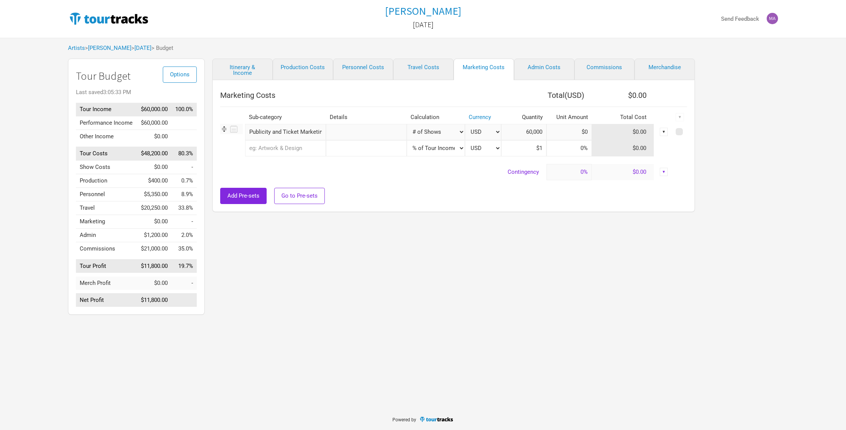
type input "4"
click at [583, 132] on input at bounding box center [569, 132] width 45 height 16
type input "$100"
click at [607, 193] on div "Add Pre-sets Go to Pre-sets" at bounding box center [453, 196] width 467 height 16
click at [285, 150] on input "text" at bounding box center [285, 148] width 81 height 16
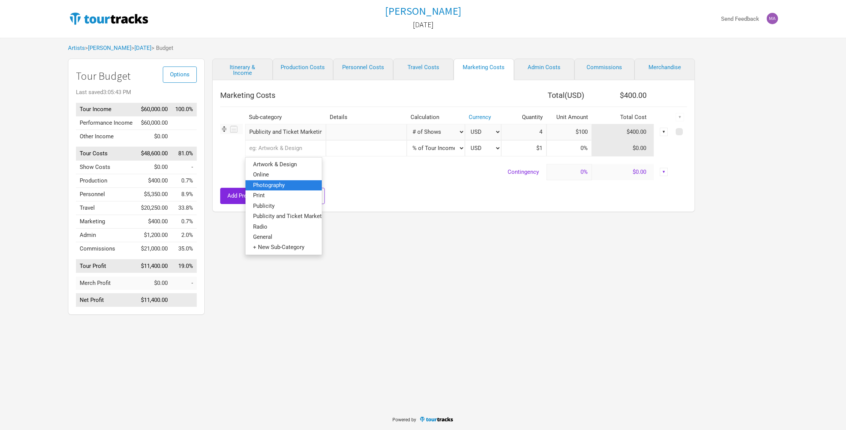
click at [276, 187] on span "Photography" at bounding box center [269, 184] width 32 height 7
select select "% of Gross"
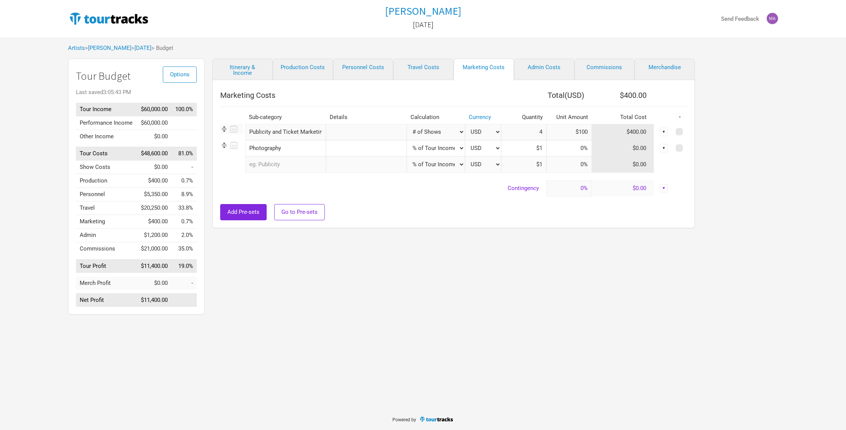
type input "$60,000"
click at [432, 150] on select "Manual # of Shows # of Show Days # of Non-Show Days # of Days # of Tickets Sold…" at bounding box center [436, 148] width 58 height 16
select select "Manual"
type input "1"
type input "$0"
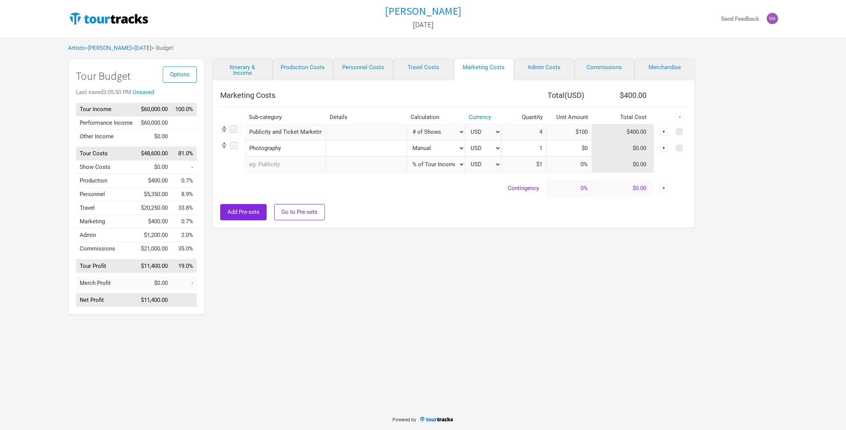
click at [541, 147] on input "1" at bounding box center [523, 148] width 45 height 16
type input "2"
click at [583, 147] on input at bounding box center [569, 148] width 45 height 16
type input "$500"
click at [561, 212] on div "Add Pre-sets Go to Pre-sets" at bounding box center [453, 212] width 467 height 16
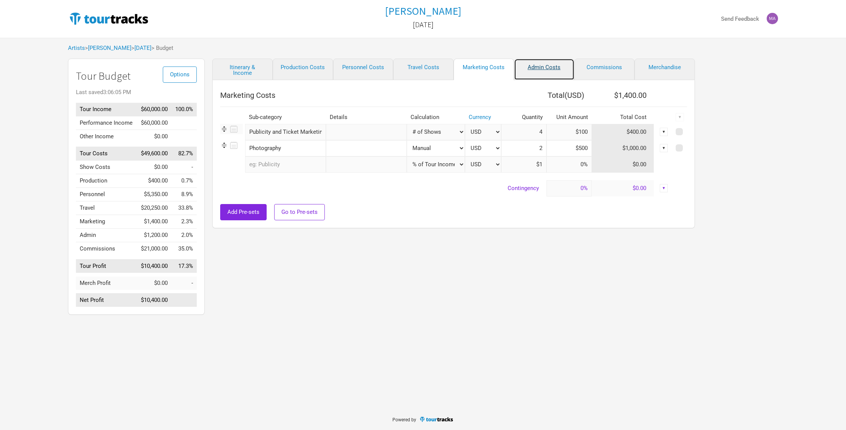
click at [546, 69] on link "Admin Costs" at bounding box center [544, 70] width 60 height 22
select select "Shows"
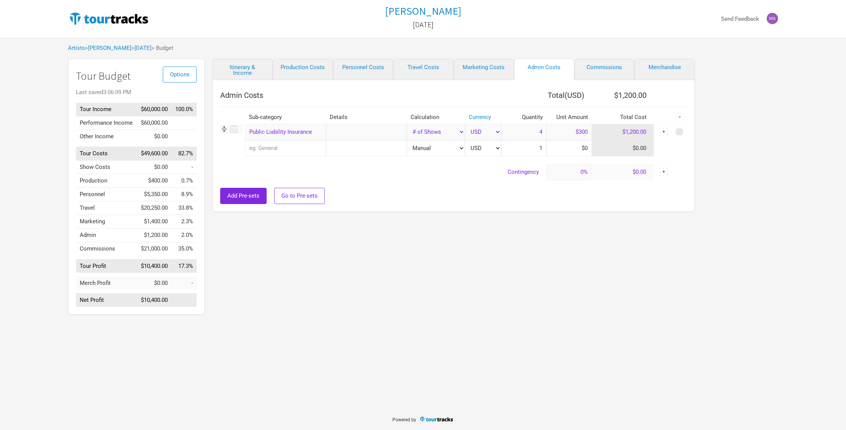
click at [472, 190] on div "Add Pre-sets Go to Pre-sets" at bounding box center [453, 196] width 467 height 16
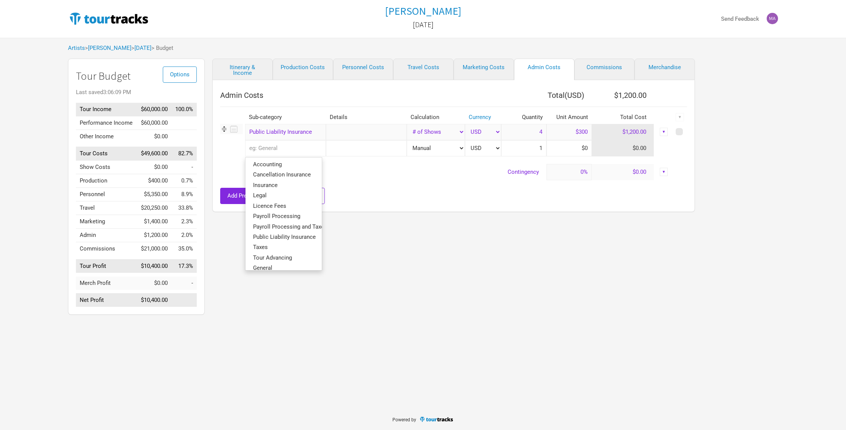
click at [274, 150] on input "text" at bounding box center [285, 148] width 81 height 16
click at [296, 176] on span "Cancellation Insurance" at bounding box center [282, 174] width 58 height 7
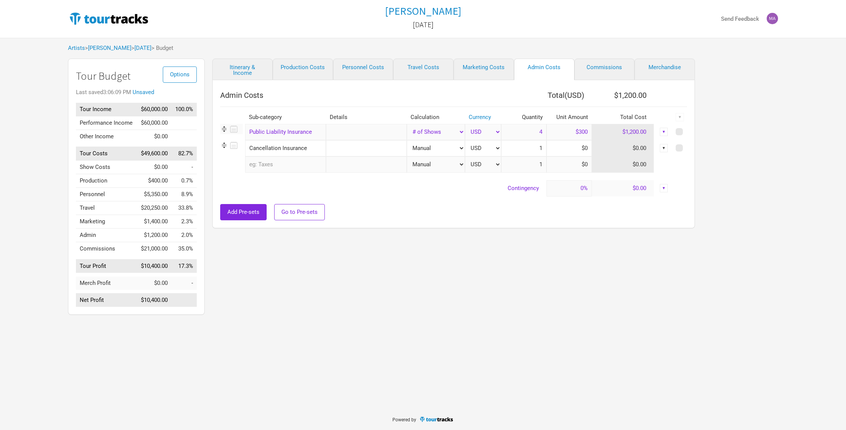
click at [458, 149] on select "Manual # of Shows # of Show Days # of Non-Show Days # of Days # of Tickets Sold…" at bounding box center [436, 148] width 58 height 16
select select "% of Gross"
type input "$1"
type input "0%"
type input "$60,000"
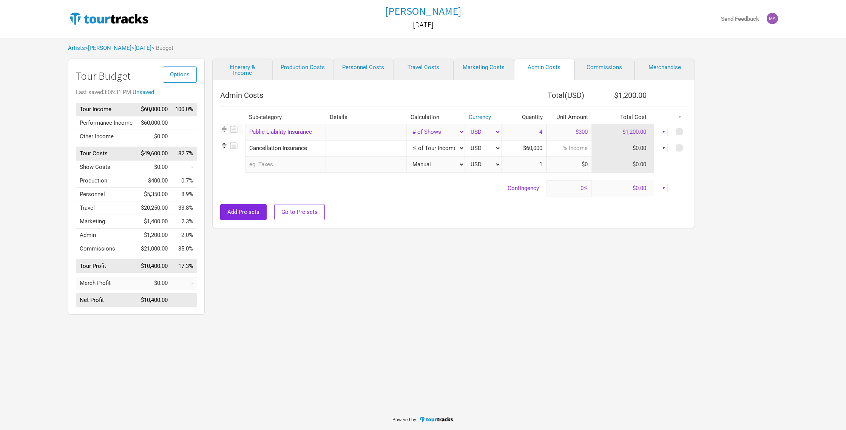
click at [580, 149] on input at bounding box center [569, 148] width 45 height 16
type input "1.25%"
click at [588, 199] on div at bounding box center [453, 201] width 467 height 8
click at [601, 67] on link "Commissions" at bounding box center [605, 70] width 60 height 22
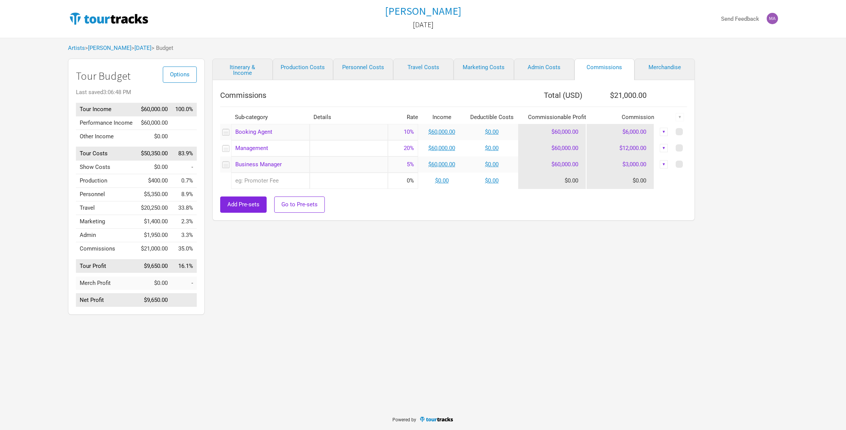
click at [419, 282] on div "Itinerary & Income Production Costs Personnel Costs Travel Costs Marketing Cost…" at bounding box center [446, 189] width 483 height 260
click at [485, 66] on link "Marketing Costs" at bounding box center [484, 70] width 60 height 22
select select "Shows"
select select "% of Gross"
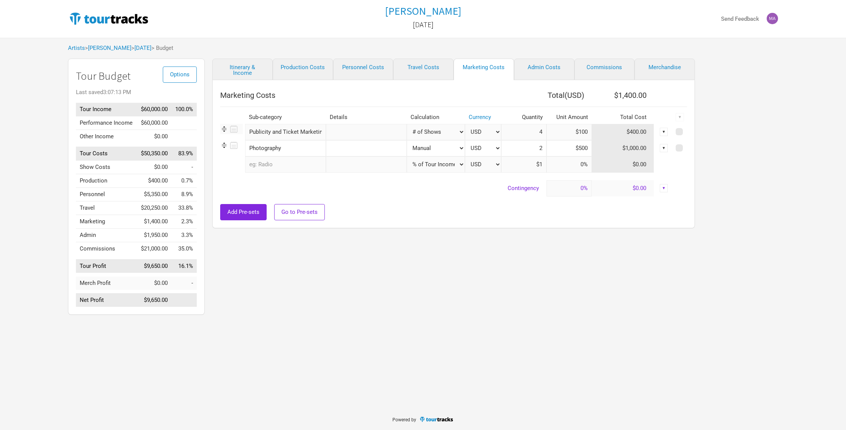
click at [542, 148] on input "2" at bounding box center [523, 148] width 45 height 16
click at [455, 148] on select "Manual # of Shows # of Show Days # of Non-Show Days # of Days # of Tickets Sold…" at bounding box center [436, 148] width 58 height 16
select select "Shows"
type input "4"
click at [610, 68] on link "Commissions" at bounding box center [605, 70] width 60 height 22
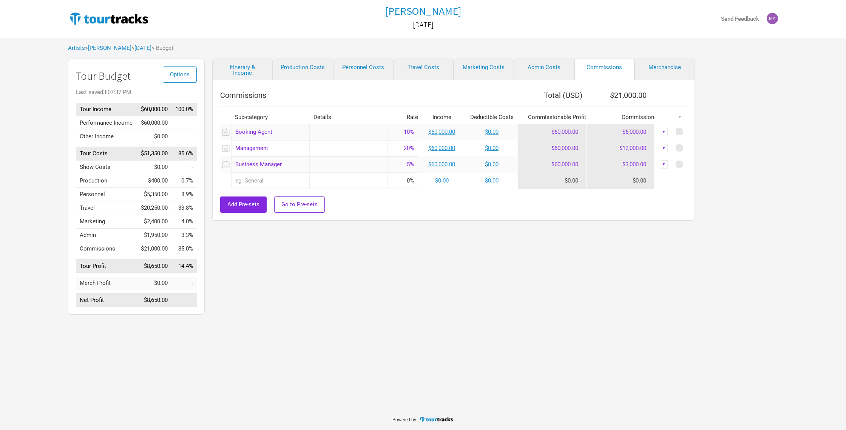
click at [347, 264] on div "Itinerary & Income Production Costs Personnel Costs Travel Costs Marketing Cost…" at bounding box center [446, 189] width 483 height 260
click at [301, 67] on link "Production Costs" at bounding box center [303, 70] width 60 height 22
select select "Shows"
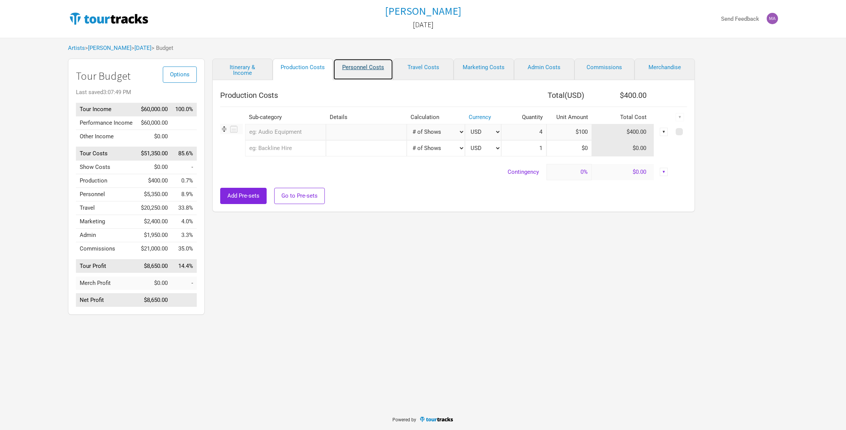
click at [370, 68] on link "Personnel Costs" at bounding box center [363, 70] width 60 height 22
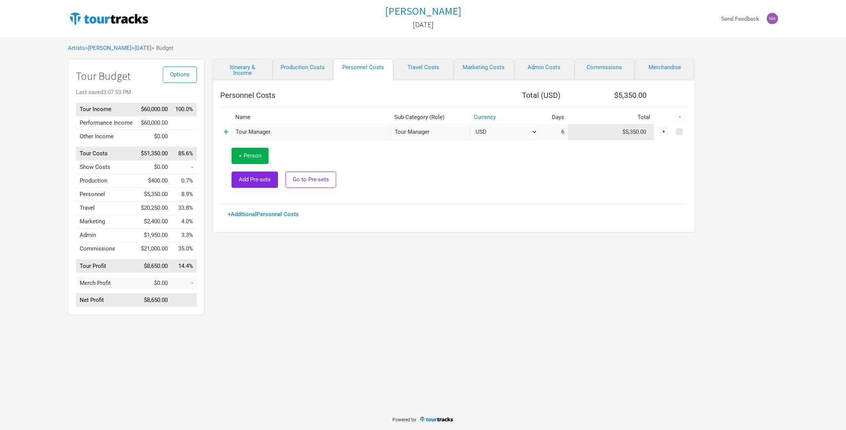
click at [239, 305] on div "Itinerary & Income Production Costs Personnel Costs Travel Costs Marketing Cost…" at bounding box center [446, 189] width 483 height 260
click at [224, 132] on link "+" at bounding box center [226, 132] width 5 height 10
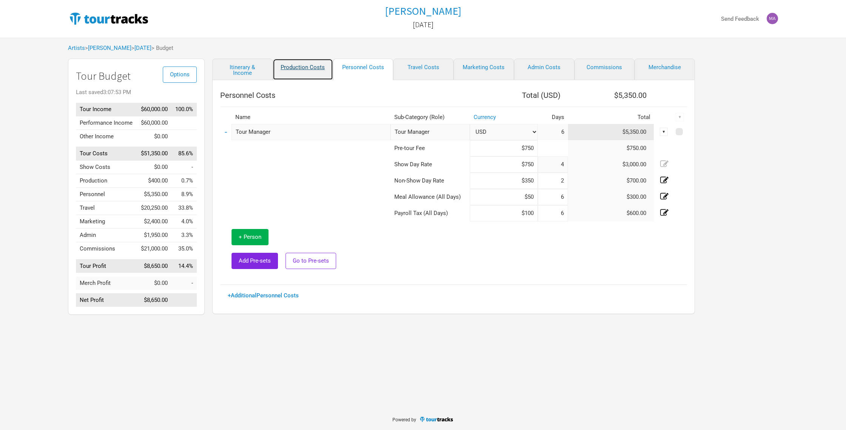
click at [294, 68] on link "Production Costs" at bounding box center [303, 70] width 60 height 22
select select "Shows"
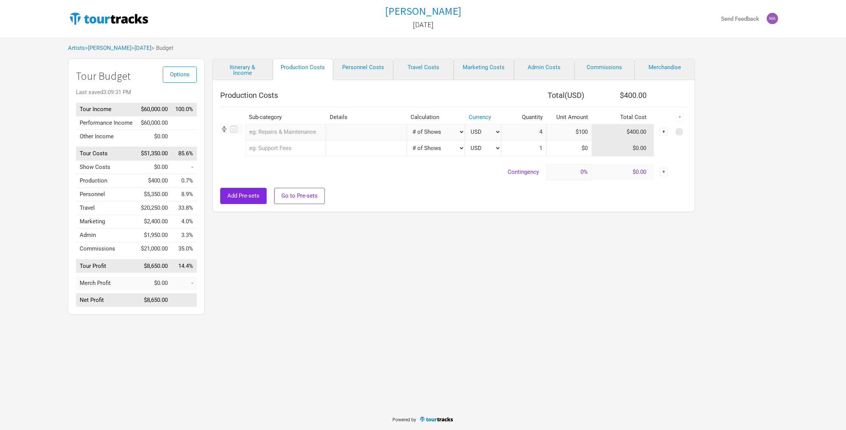
click at [281, 132] on input "text" at bounding box center [285, 132] width 81 height 16
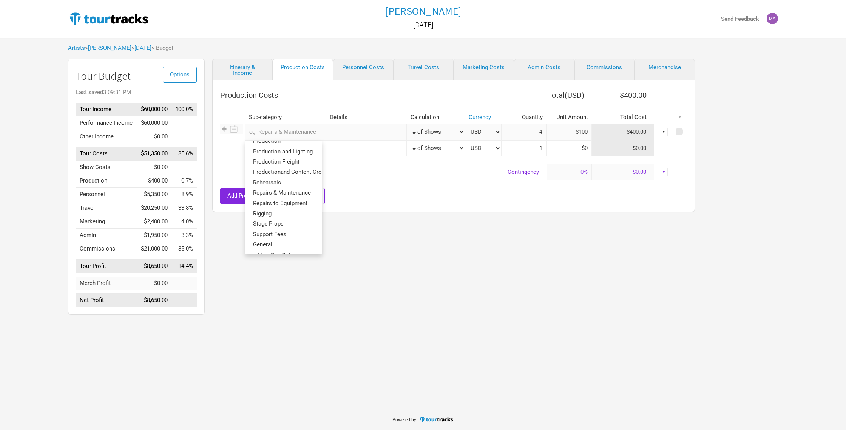
scroll to position [70, 0]
click at [351, 240] on div "Itinerary & Income Production Costs Personnel Costs Travel Costs Marketing Cost…" at bounding box center [446, 189] width 483 height 260
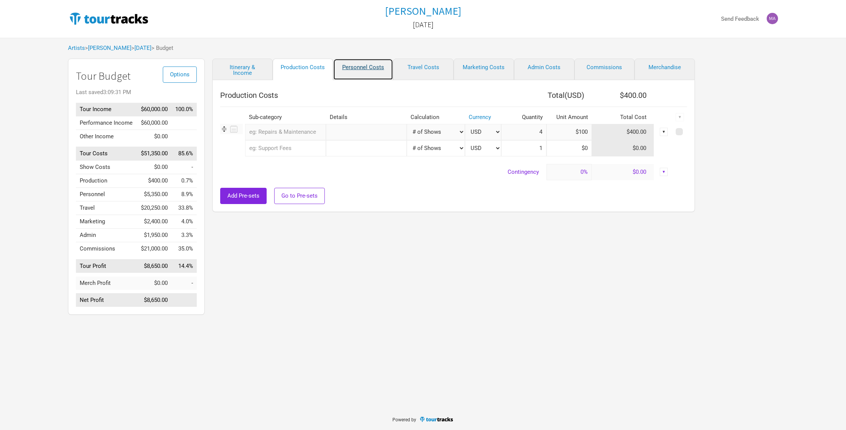
click at [367, 67] on link "Personnel Costs" at bounding box center [363, 70] width 60 height 22
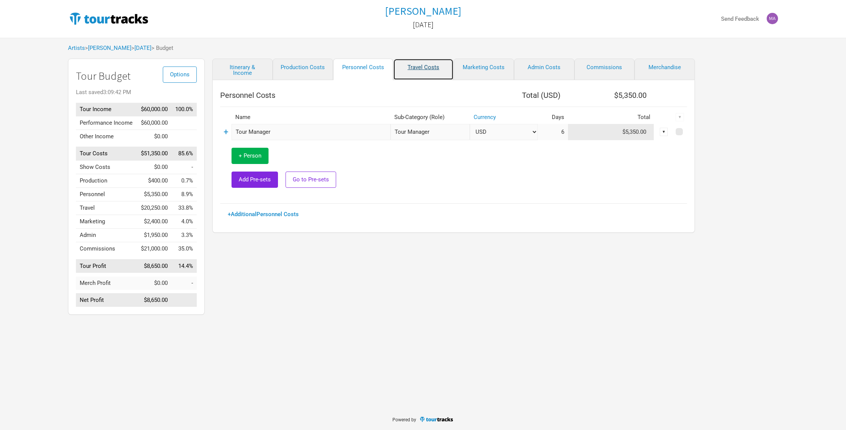
click at [416, 67] on link "Travel Costs" at bounding box center [423, 70] width 60 height 22
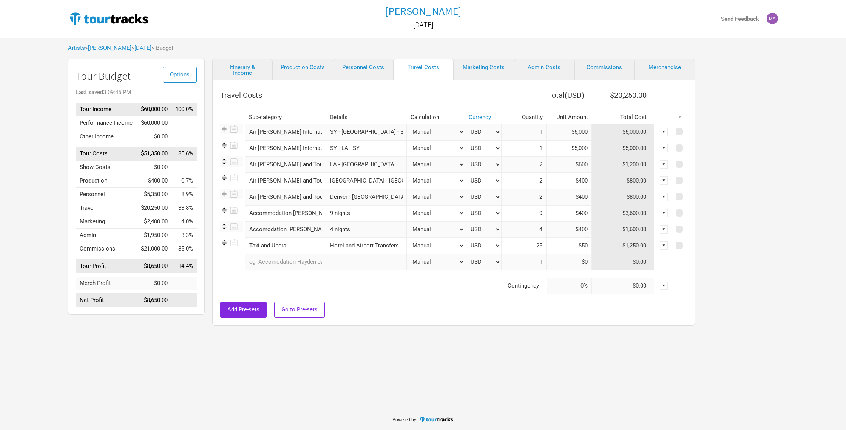
click at [278, 134] on input "Air [PERSON_NAME] International" at bounding box center [285, 132] width 81 height 16
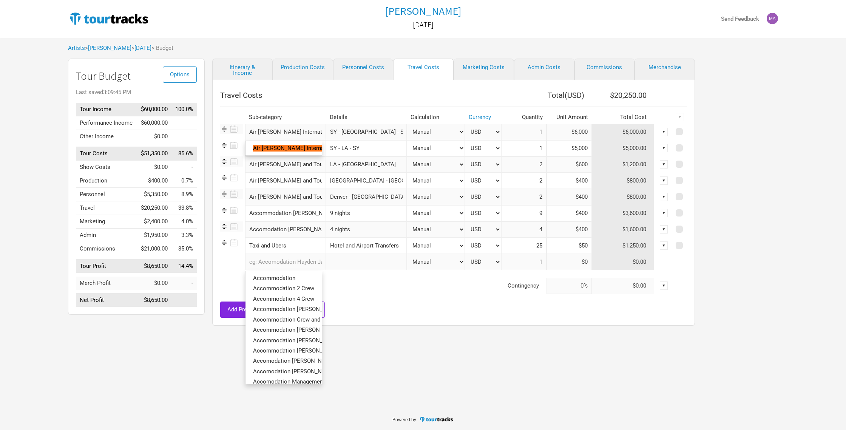
click at [274, 261] on input "text" at bounding box center [285, 262] width 81 height 16
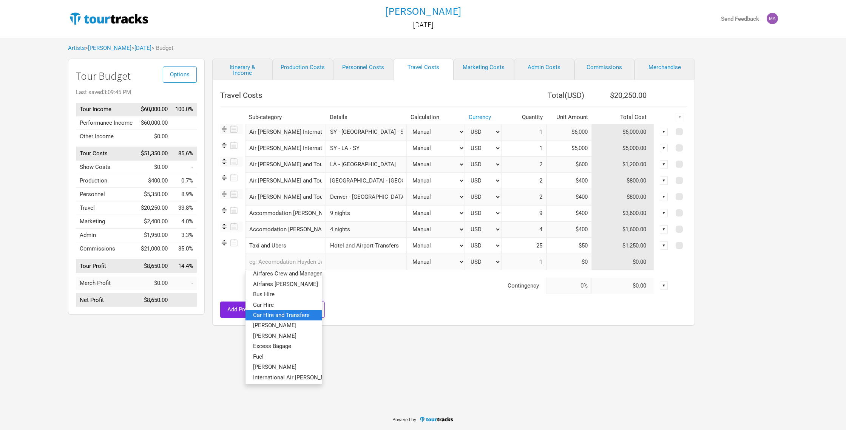
click at [272, 317] on span "Car Hire and Transfers" at bounding box center [281, 314] width 57 height 7
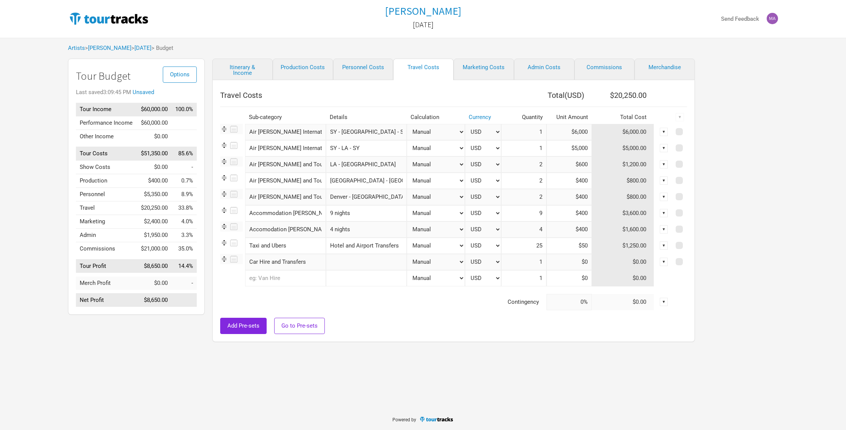
click at [339, 262] on input "text" at bounding box center [366, 262] width 81 height 16
type input "[GEOGRAPHIC_DATA] - [GEOGRAPHIC_DATA]"
click at [580, 262] on input at bounding box center [569, 262] width 45 height 16
type input "$500"
click at [647, 330] on div "Add Pre-sets Go to Pre-sets" at bounding box center [453, 326] width 467 height 16
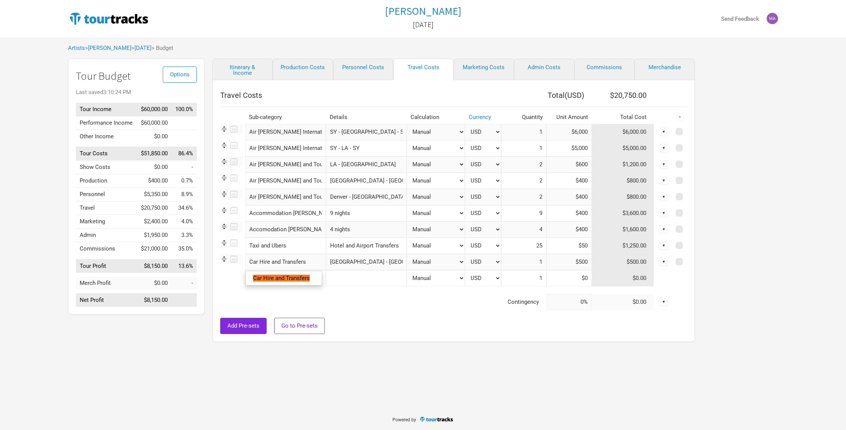
click at [306, 261] on input "Car Hire and Transfers" at bounding box center [285, 262] width 81 height 16
type input "Car Hire and Transfer"
type input "Car Hire and Transfe"
type input "Car Hire and Transf"
type input "Car Hire and Trans"
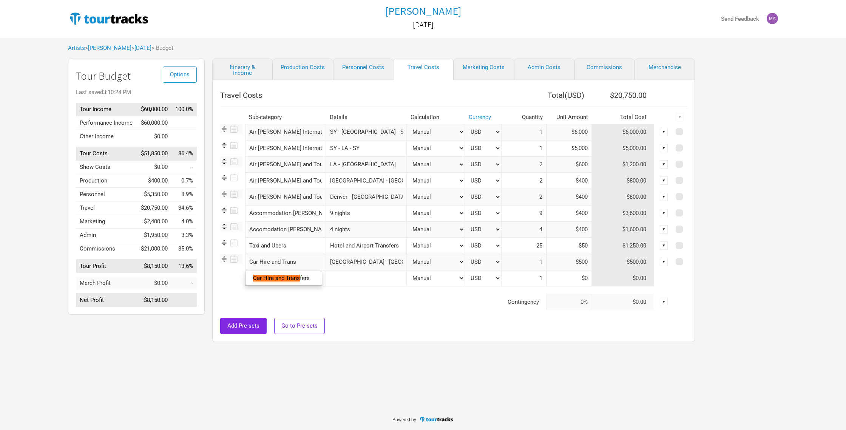
type input "Car Hire and [PERSON_NAME]"
type input "Car Hire and Tra"
type input "Car Hire and Tr"
type input "Car Hire and T"
type input "Car Hire and"
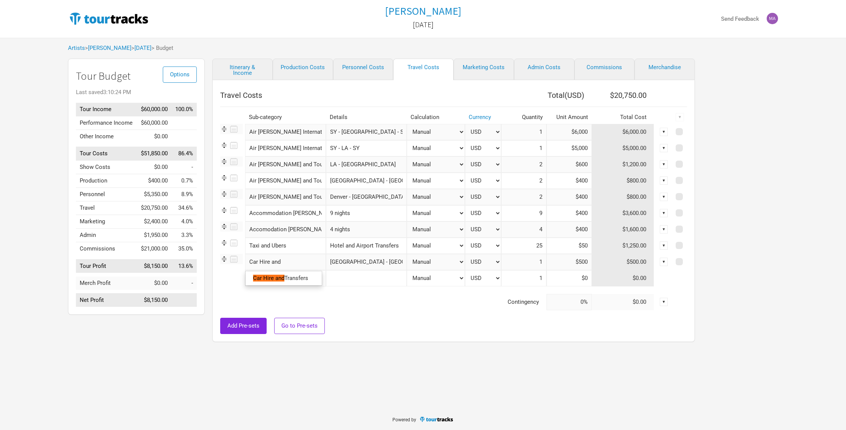
type input "Car Hire and"
type input "Car Hire an"
type input "Car Hire a"
type input "Car Hire"
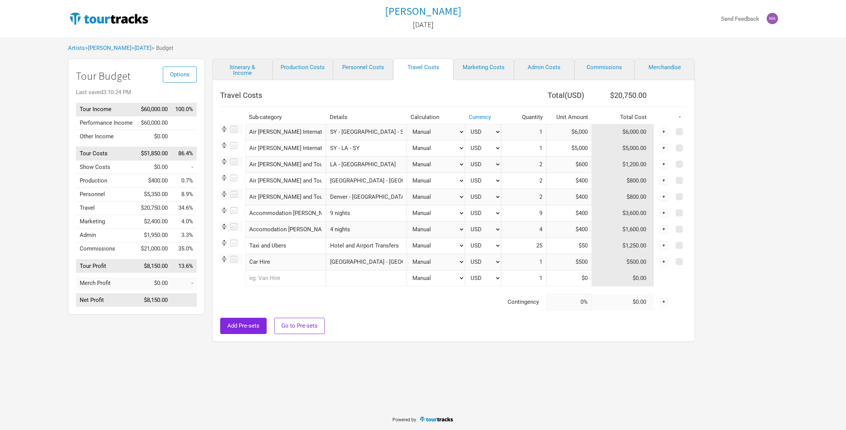
click at [362, 291] on td at bounding box center [446, 290] width 453 height 8
click at [354, 308] on td "Contingency" at bounding box center [383, 302] width 326 height 16
click at [477, 64] on link "Marketing Costs" at bounding box center [484, 70] width 60 height 22
select select "Shows"
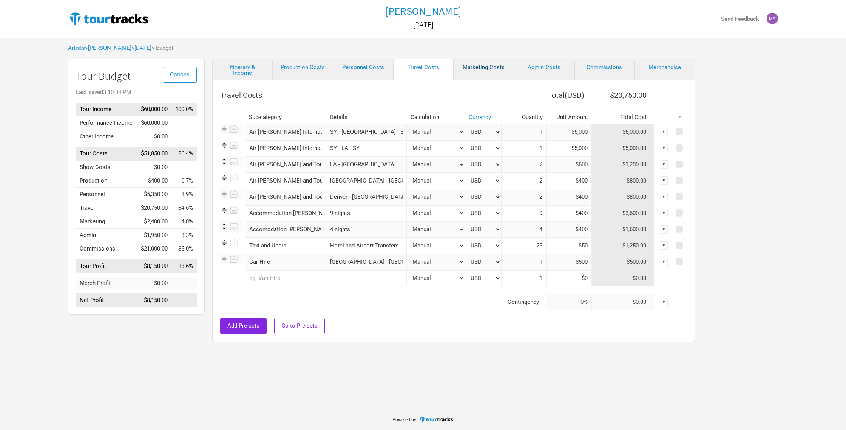
select select "% of Gross"
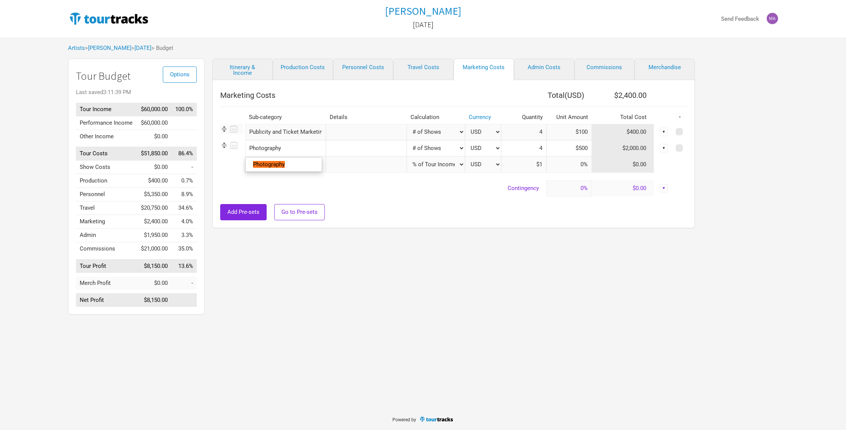
click at [292, 150] on input "Photography" at bounding box center [285, 148] width 81 height 16
click at [300, 162] on link "Photography" at bounding box center [284, 164] width 76 height 10
click at [336, 166] on input "text" at bounding box center [366, 164] width 81 height 16
click at [282, 166] on input "text" at bounding box center [285, 164] width 81 height 16
click at [364, 255] on div "Itinerary & Income Production Costs Personnel Costs Travel Costs Marketing Cost…" at bounding box center [446, 189] width 483 height 260
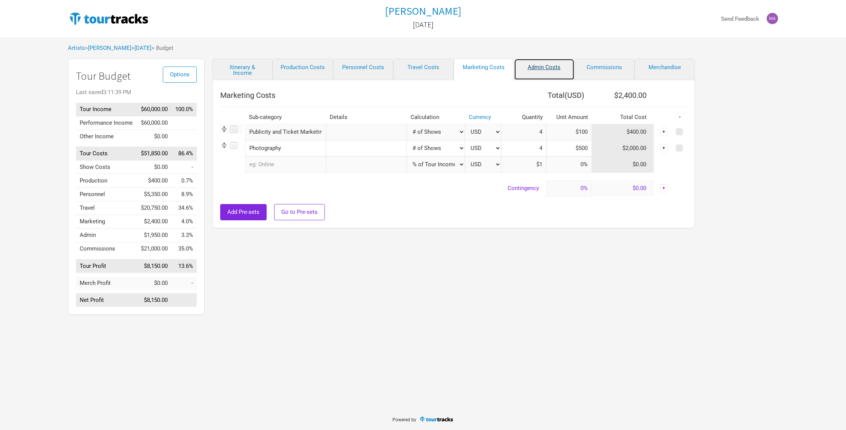
click at [534, 68] on link "Admin Costs" at bounding box center [544, 70] width 60 height 22
select select "Shows"
select select "% of Gross"
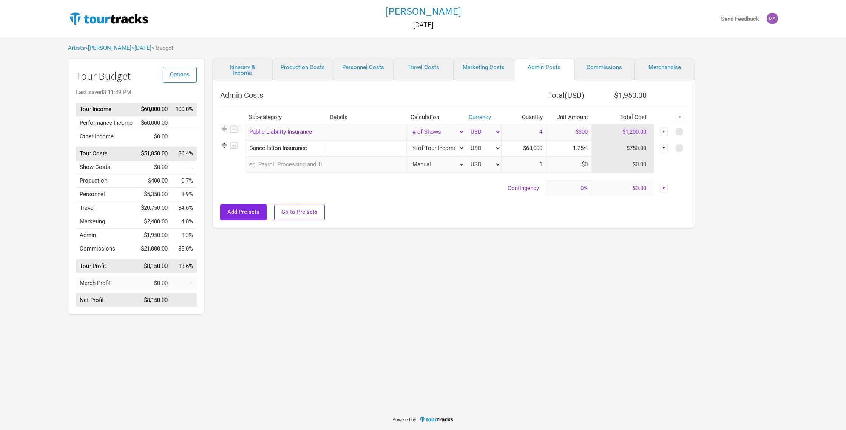
click at [292, 165] on input "text" at bounding box center [285, 164] width 81 height 16
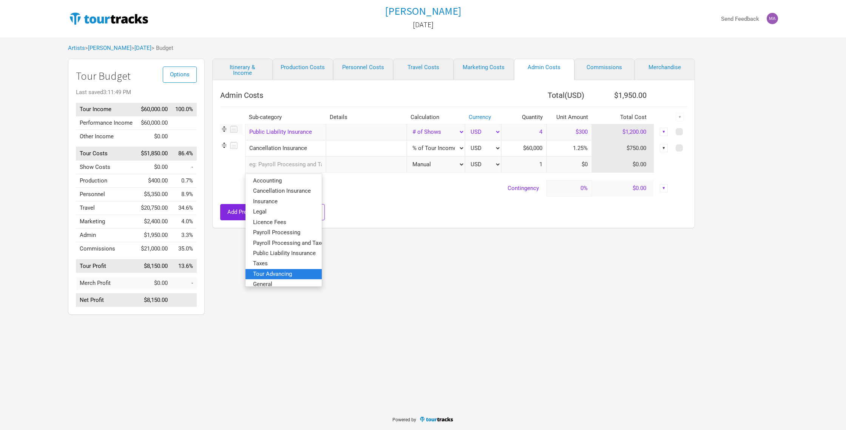
click at [274, 273] on span "Tour Advancing" at bounding box center [272, 273] width 39 height 7
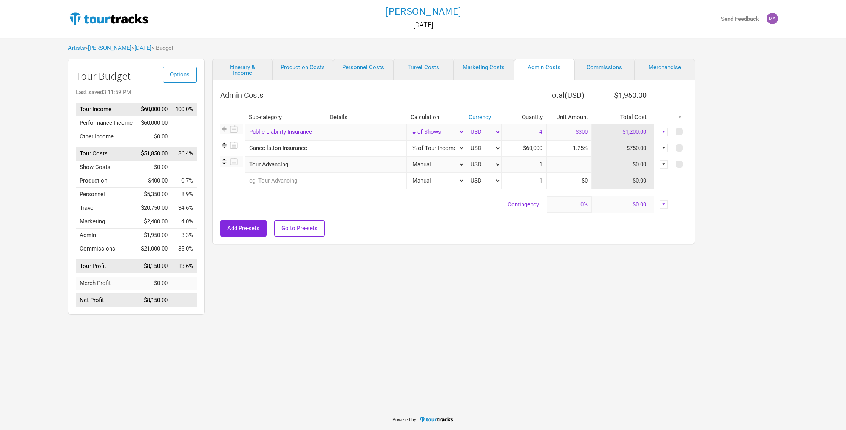
click at [584, 166] on input at bounding box center [569, 164] width 45 height 16
type input "$750"
click at [624, 222] on div "Add Pre-sets Go to Pre-sets" at bounding box center [453, 228] width 467 height 16
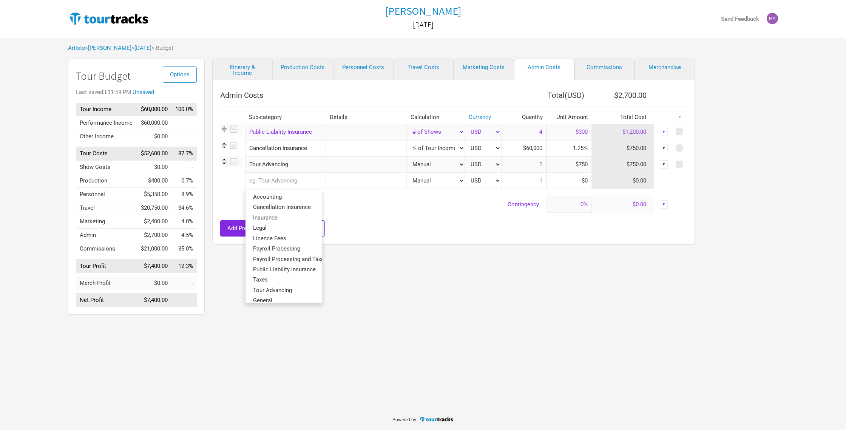
click at [274, 185] on input "text" at bounding box center [285, 181] width 81 height 16
click at [368, 297] on div "Itinerary & Income Production Costs Personnel Costs Travel Costs Marketing Cost…" at bounding box center [446, 189] width 483 height 260
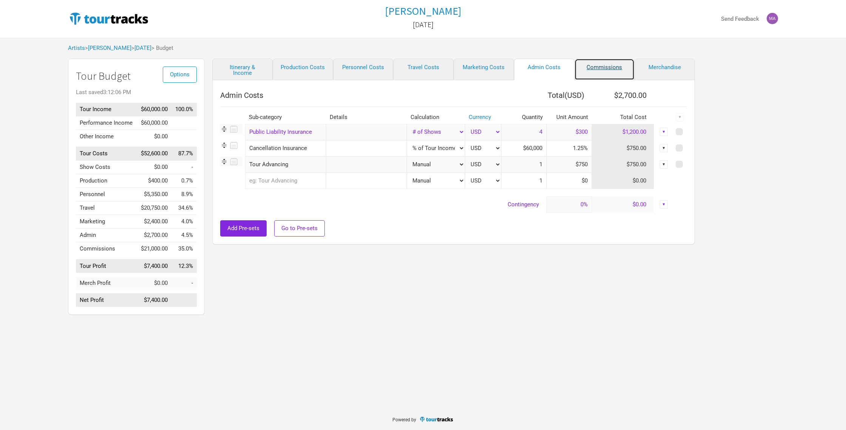
click at [598, 68] on link "Commissions" at bounding box center [605, 70] width 60 height 22
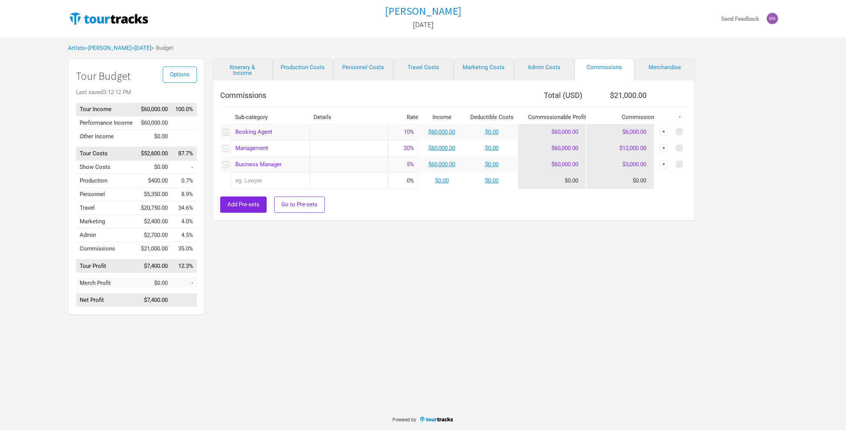
click at [274, 179] on input "text" at bounding box center [270, 181] width 79 height 16
click at [337, 249] on div "Itinerary & Income Production Costs Personnel Costs Travel Costs Marketing Cost…" at bounding box center [446, 189] width 483 height 260
click at [659, 67] on link "Merchandise" at bounding box center [665, 70] width 60 height 22
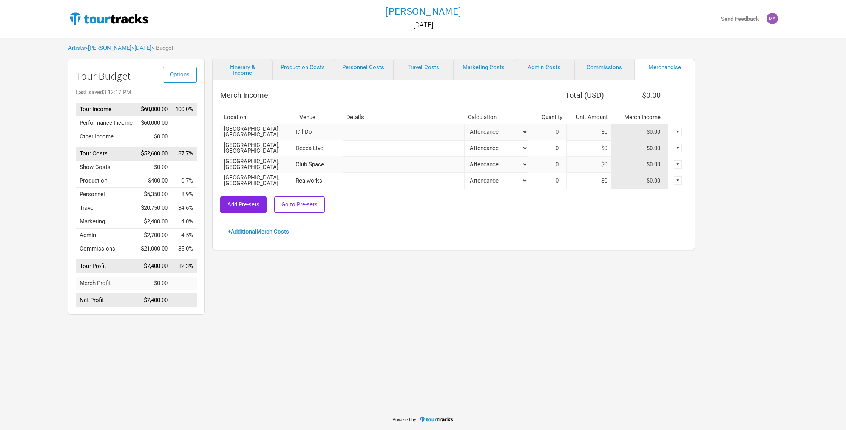
click at [552, 130] on td "0" at bounding box center [548, 132] width 38 height 16
click at [560, 132] on span "0" at bounding box center [561, 131] width 11 height 7
click at [597, 132] on input at bounding box center [588, 132] width 45 height 16
type input "$200"
click at [600, 149] on input at bounding box center [588, 148] width 45 height 16
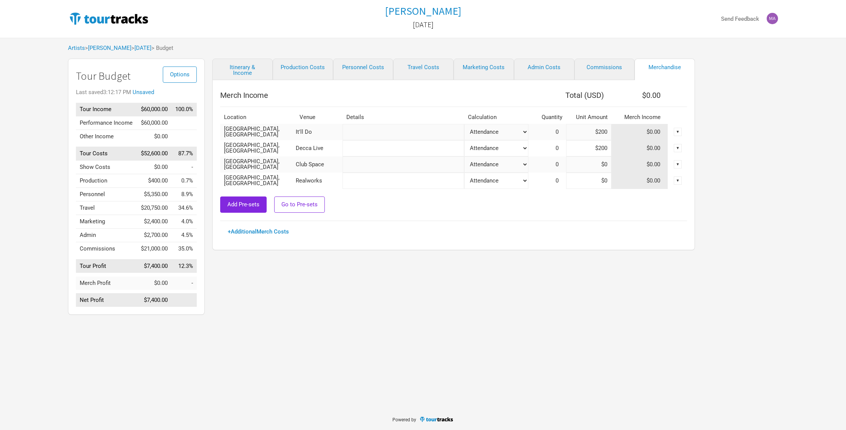
type input "$200"
click at [606, 165] on input at bounding box center [588, 164] width 45 height 16
click at [607, 177] on input at bounding box center [588, 181] width 45 height 16
click at [576, 222] on div "Merch Income Total ( USD ) $0.00 Location Venue Details Calculation Quantity Un…" at bounding box center [453, 161] width 467 height 147
click at [558, 133] on span "0" at bounding box center [561, 131] width 11 height 7
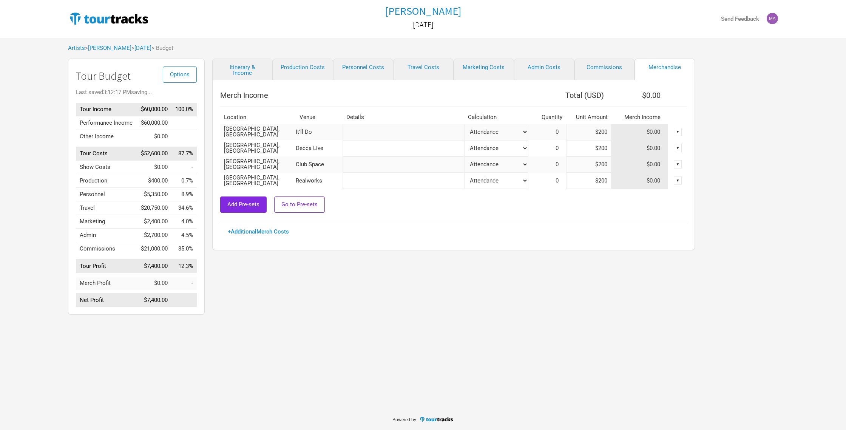
click at [560, 130] on span "0" at bounding box center [561, 131] width 11 height 7
click at [678, 132] on div "▼" at bounding box center [678, 132] width 8 height 8
click at [560, 131] on span "0" at bounding box center [561, 131] width 11 height 7
click at [559, 131] on span "0" at bounding box center [561, 131] width 11 height 7
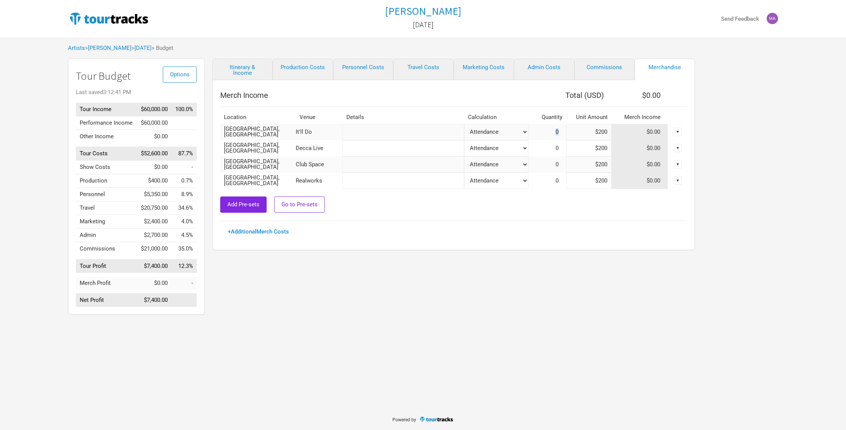
drag, startPoint x: 556, startPoint y: 131, endPoint x: 564, endPoint y: 132, distance: 7.6
click at [564, 132] on span "0" at bounding box center [561, 131] width 11 height 7
click at [503, 132] on select "Attendance Manual % of Performance Income" at bounding box center [496, 132] width 64 height 16
click at [491, 140] on select "Attendance Manual % of Performance Income" at bounding box center [496, 132] width 64 height 16
click at [489, 140] on select "Attendance Manual % of Performance Income" at bounding box center [496, 132] width 64 height 16
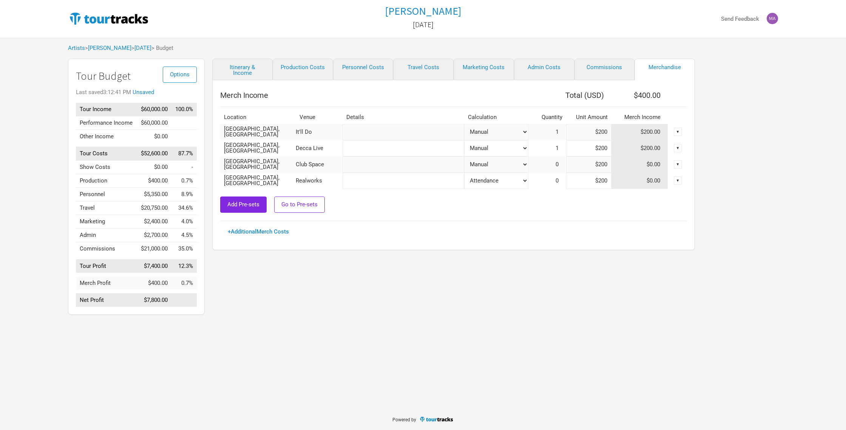
click at [498, 140] on select "Attendance Manual % of Performance Income" at bounding box center [496, 132] width 64 height 16
click at [560, 179] on span "1" at bounding box center [561, 180] width 11 height 7
click at [563, 210] on div "Add Pre-sets Go to Pre-sets" at bounding box center [453, 205] width 467 height 16
click at [463, 319] on div "Itinerary & Income Production Costs Personnel Costs Travel Costs Marketing Cost…" at bounding box center [446, 189] width 483 height 260
click at [373, 66] on link "Personnel Costs" at bounding box center [363, 70] width 60 height 22
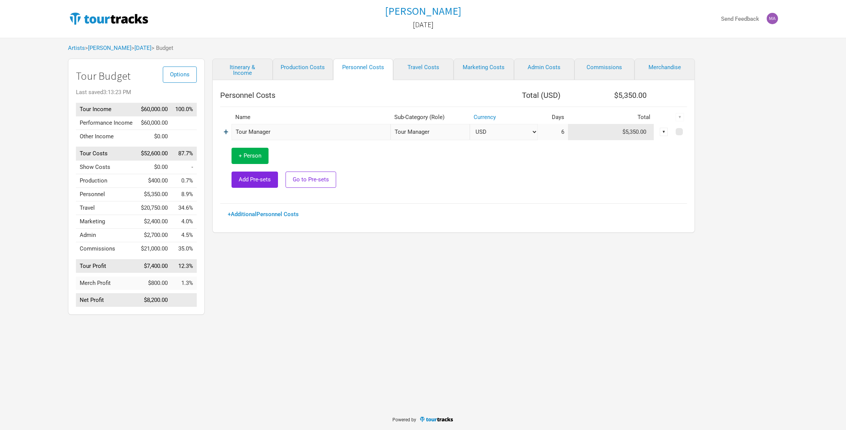
click at [226, 133] on link "+" at bounding box center [226, 132] width 5 height 10
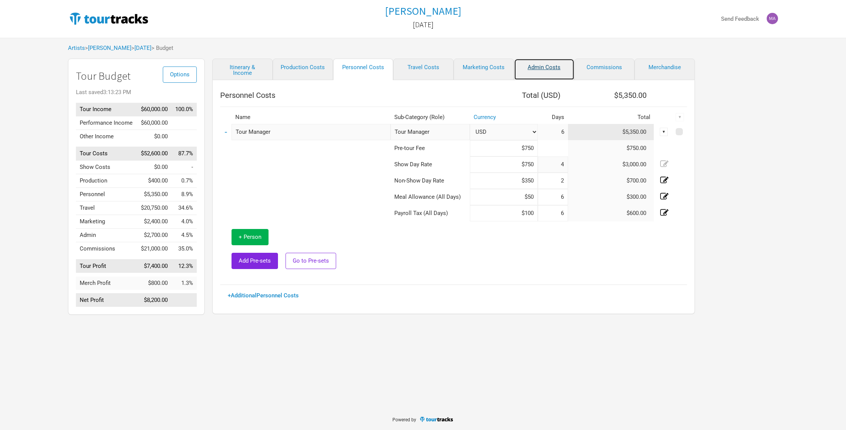
click at [545, 67] on link "Admin Costs" at bounding box center [544, 70] width 60 height 22
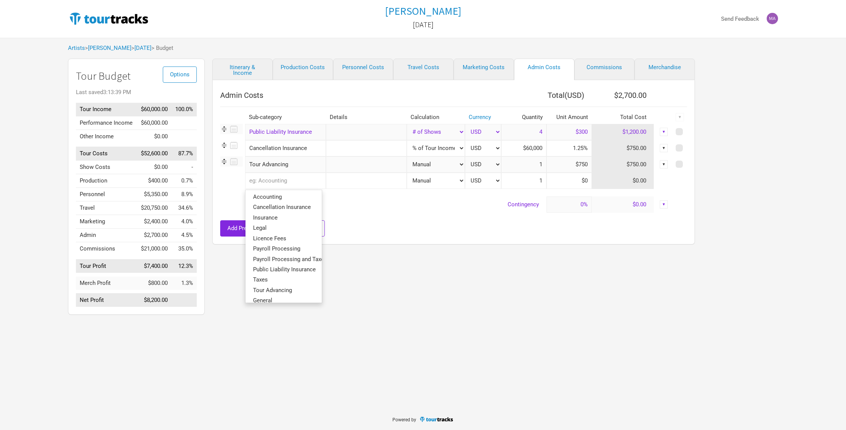
click at [271, 182] on input "text" at bounding box center [285, 181] width 81 height 16
click at [285, 259] on span "Payroll Processing and Taxes" at bounding box center [290, 258] width 74 height 7
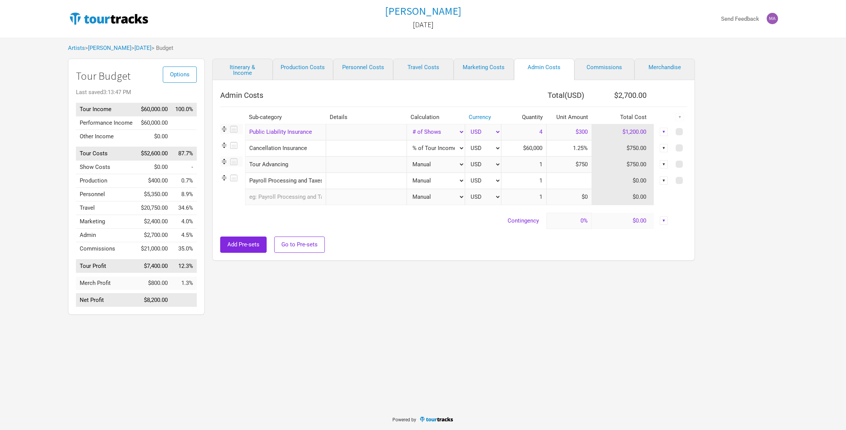
click at [588, 181] on input at bounding box center [569, 181] width 45 height 16
click at [599, 255] on div "Admin Costs Total ( USD ) $3,200.00 Sub-category Details Calculation Currency Q…" at bounding box center [453, 170] width 483 height 181
click at [507, 302] on div "Itinerary & Income Production Costs Personnel Costs Travel Costs Marketing Cost…" at bounding box center [446, 189] width 483 height 260
click at [440, 325] on div "[PERSON_NAME] [DATE] Send Feedback Artists > [PERSON_NAME] > [DATE] > Budget [P…" at bounding box center [423, 204] width 846 height 409
click at [177, 72] on span "Options" at bounding box center [180, 74] width 20 height 7
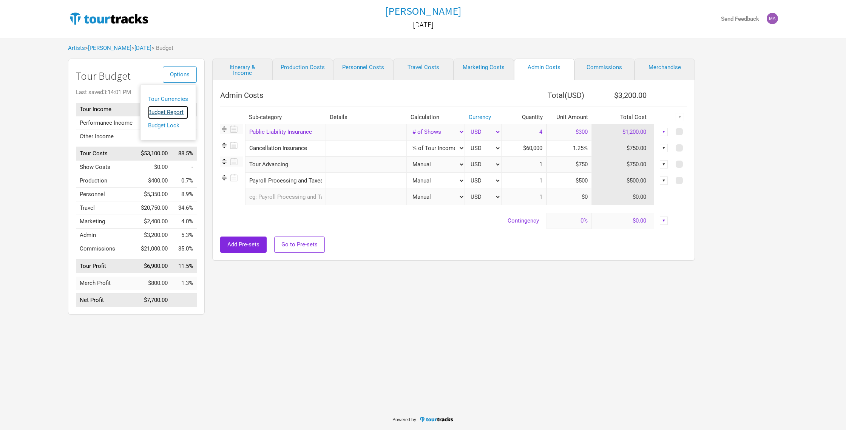
click at [174, 115] on link "Budget Report" at bounding box center [168, 112] width 40 height 13
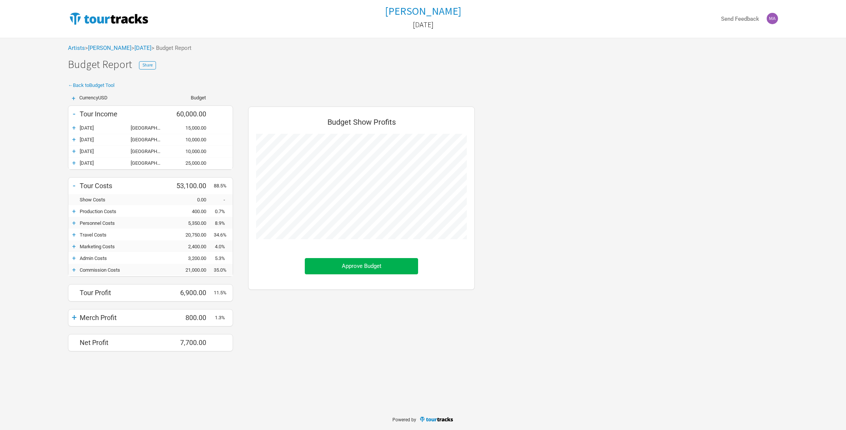
scroll to position [256, 242]
click at [147, 64] on span "Share" at bounding box center [147, 64] width 10 height 5
click at [243, 151] on button "Copy Link" at bounding box center [242, 149] width 37 height 16
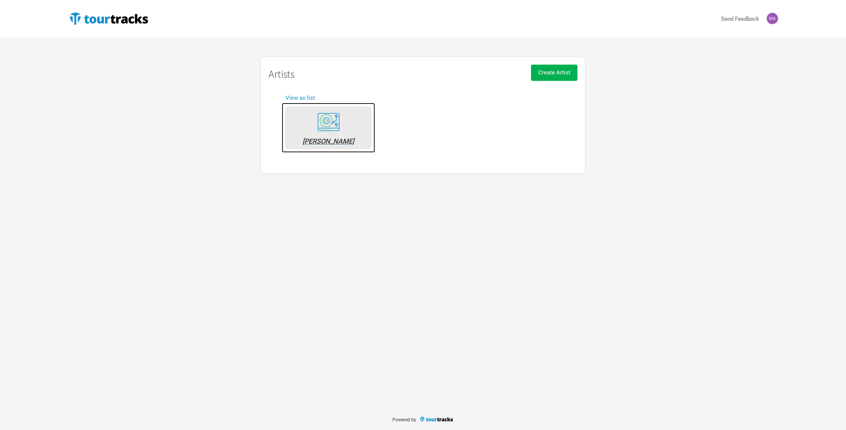
click at [324, 140] on div "[PERSON_NAME]" at bounding box center [328, 141] width 77 height 7
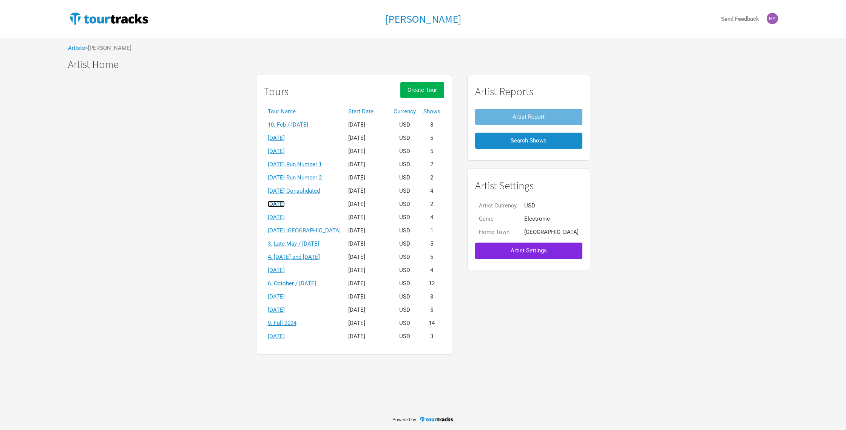
click at [285, 205] on link "[DATE]" at bounding box center [276, 204] width 17 height 7
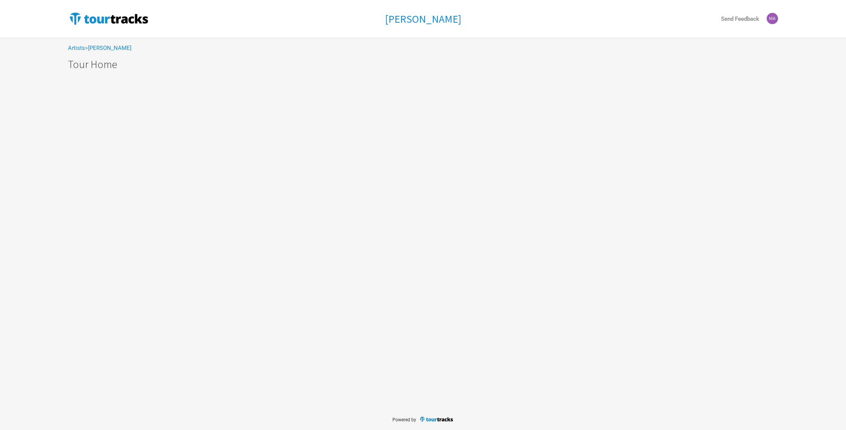
click at [303, 205] on div "Hayden James Send Feedback Artists > Hayden James Hayden James Hayden James Tou…" at bounding box center [423, 204] width 846 height 409
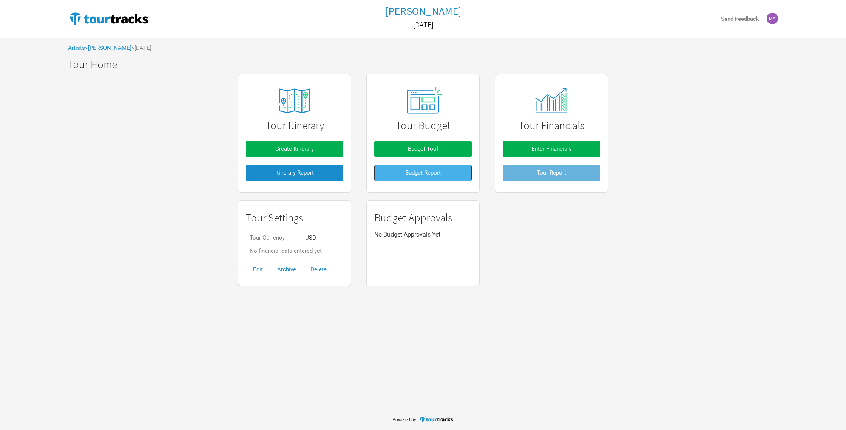
click at [419, 173] on span "Budget Report" at bounding box center [423, 172] width 36 height 7
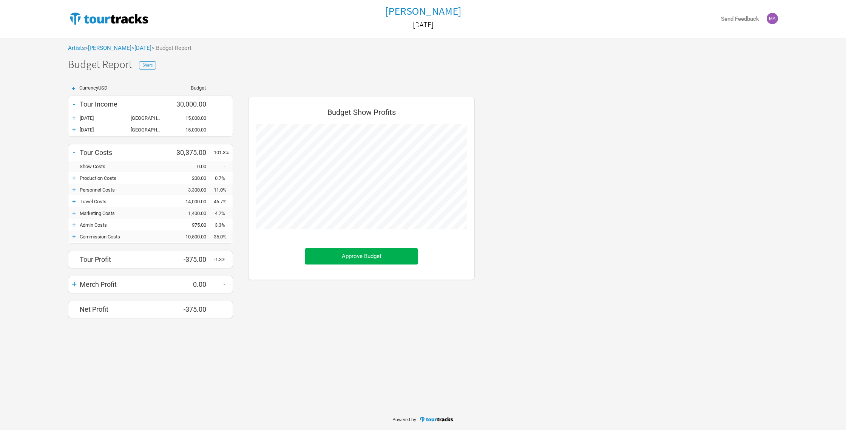
scroll to position [233, 242]
click at [76, 178] on div "+" at bounding box center [73, 178] width 11 height 8
click at [73, 177] on div "-" at bounding box center [73, 178] width 11 height 8
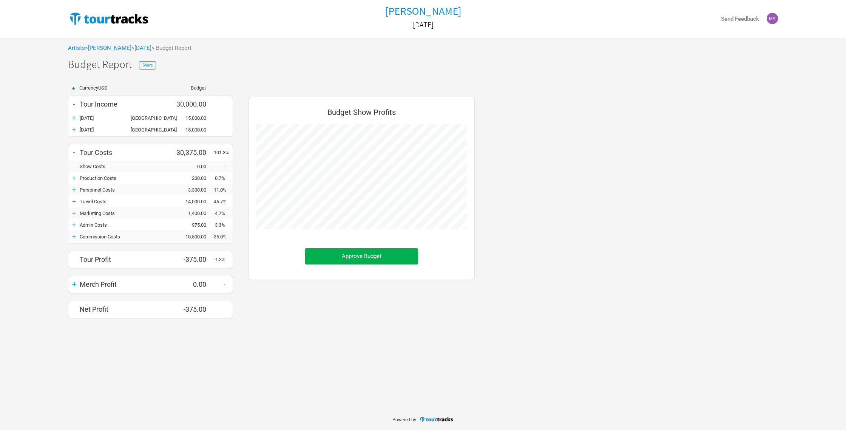
click at [73, 201] on div "+" at bounding box center [73, 202] width 11 height 8
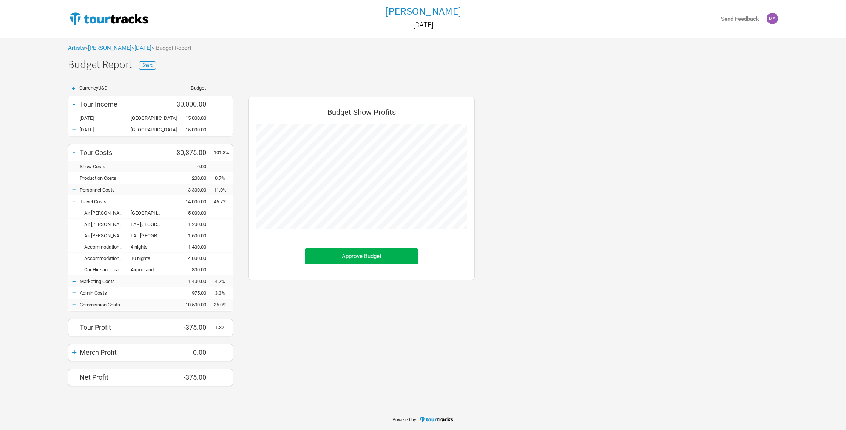
click at [108, 65] on h1 "Budget Report Share" at bounding box center [427, 65] width 718 height 12
click at [147, 48] on link "[DATE]" at bounding box center [143, 48] width 17 height 7
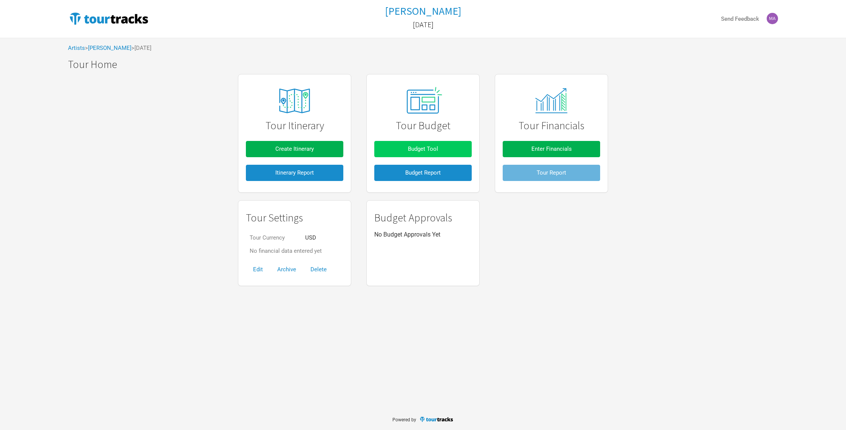
click at [423, 146] on span "Budget Tool" at bounding box center [423, 148] width 30 height 7
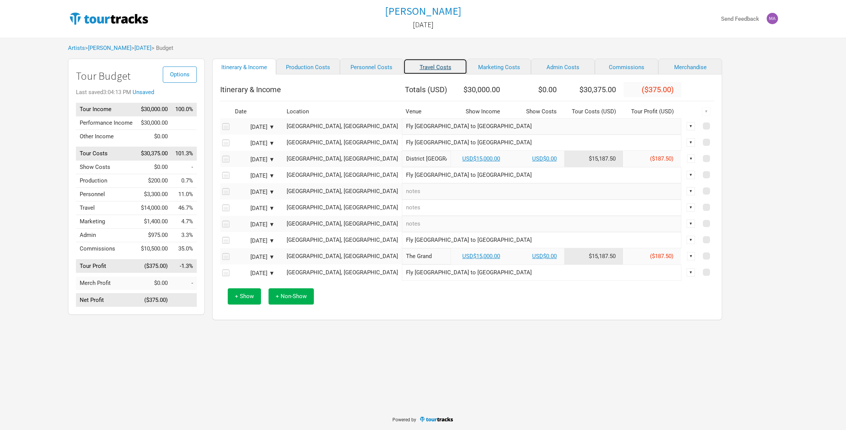
click at [424, 66] on link "Travel Costs" at bounding box center [436, 67] width 64 height 16
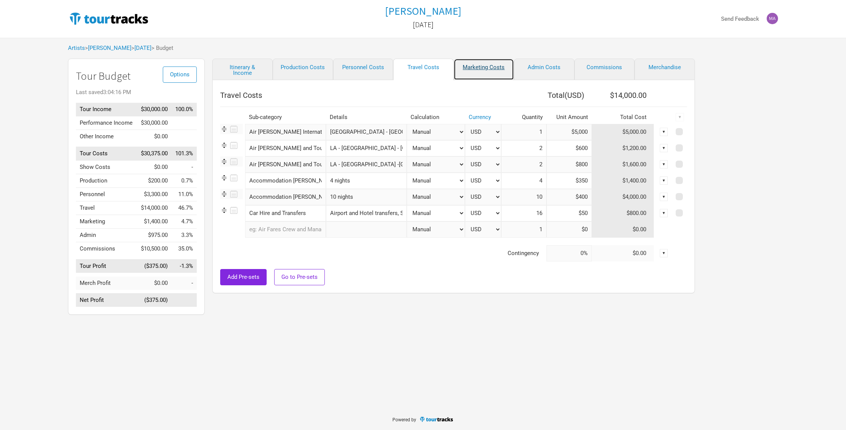
click at [479, 68] on link "Marketing Costs" at bounding box center [484, 70] width 60 height 22
select select "Shows"
select select "% of Gross"
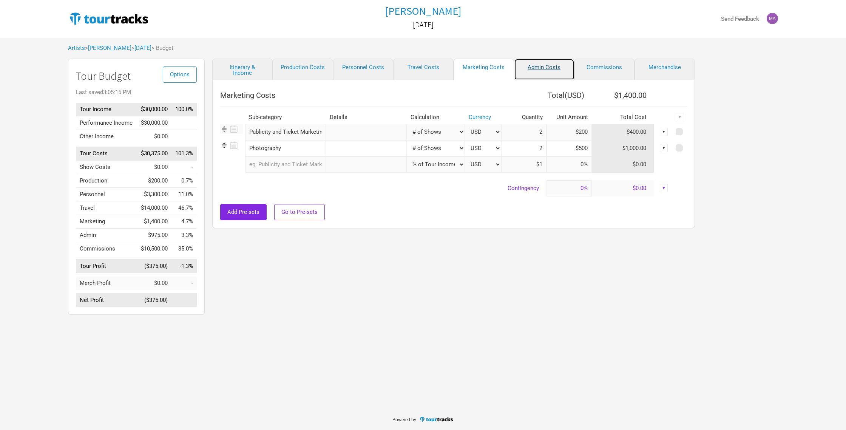
click at [537, 67] on link "Admin Costs" at bounding box center [544, 70] width 60 height 22
select select "Shows"
select select "% of Gross"
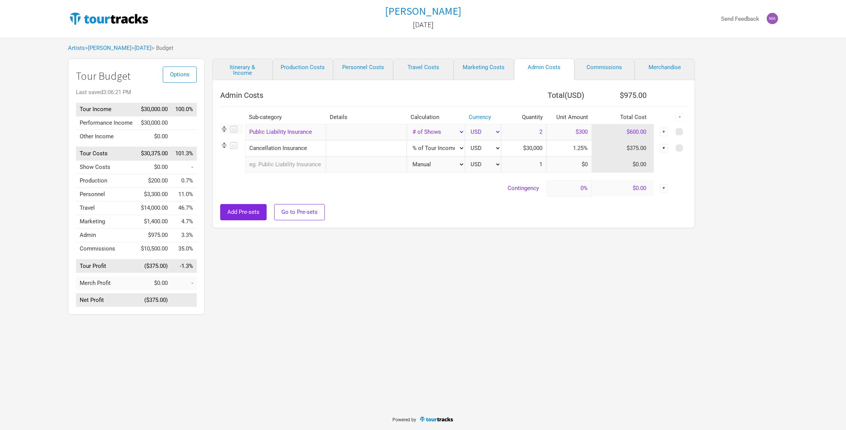
click at [280, 167] on input "text" at bounding box center [285, 164] width 81 height 16
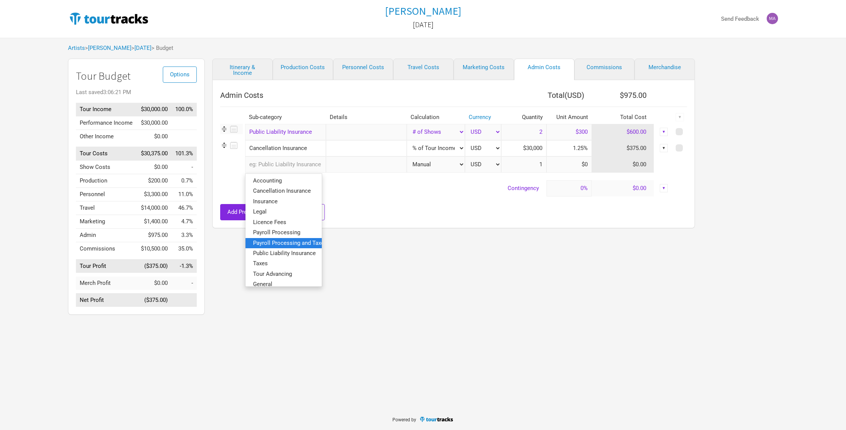
click at [294, 242] on span "Payroll Processing and Taxes" at bounding box center [290, 242] width 74 height 7
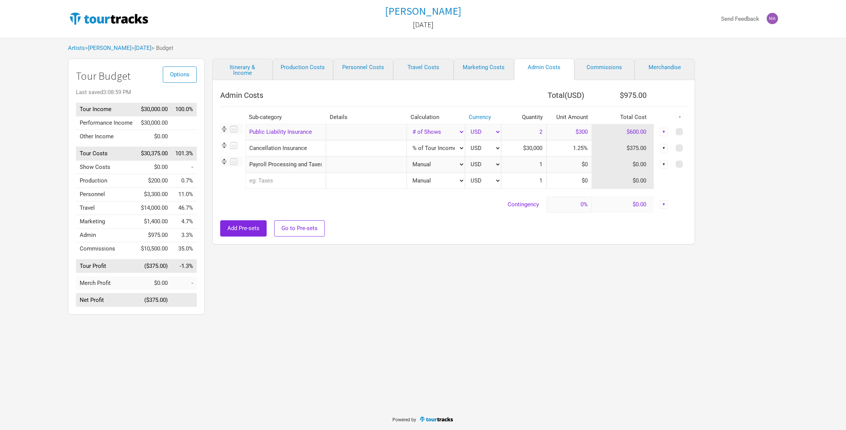
click at [453, 166] on select "Manual # of Shows # of Show Days # of Non-Show Days # of Days # of Tickets Sold…" at bounding box center [436, 164] width 58 height 16
select select "Shows"
type input "2"
click at [567, 160] on input at bounding box center [569, 164] width 45 height 16
type input "$0"
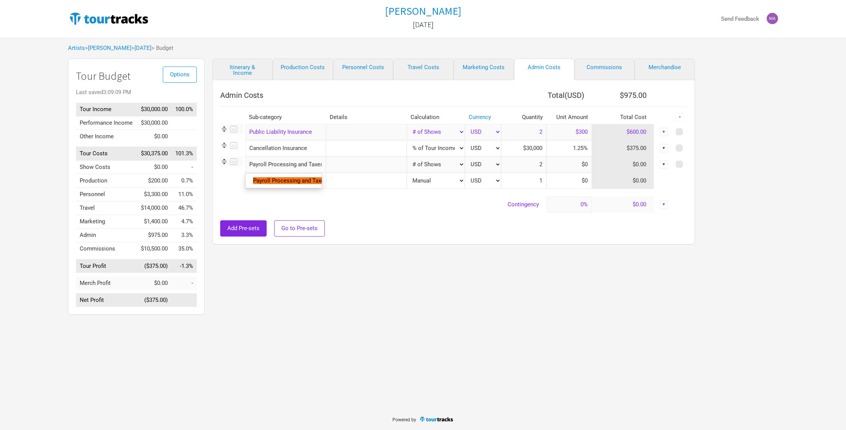
scroll to position [0, 5]
drag, startPoint x: 249, startPoint y: 164, endPoint x: 325, endPoint y: 164, distance: 76.3
click at [325, 164] on tr "Payroll Processing and Taxes 1 result. Use up and down arrow keys to navigate. …" at bounding box center [453, 164] width 467 height 16
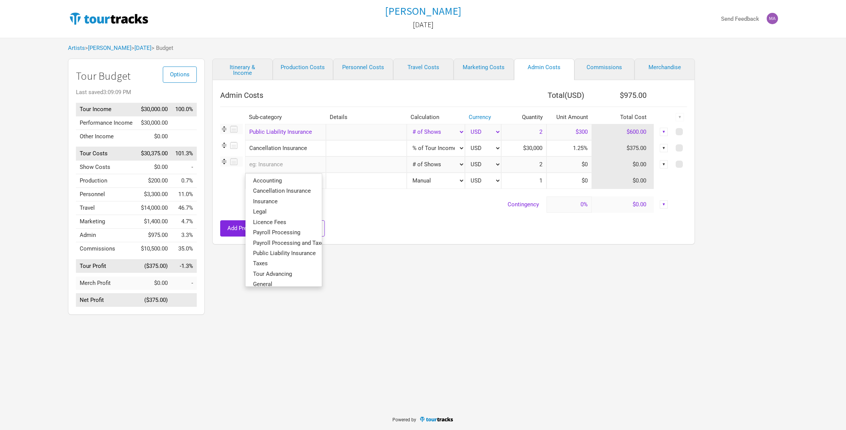
click at [437, 224] on div "Add Pre-sets Go to Pre-sets" at bounding box center [453, 228] width 467 height 16
select select "Shows"
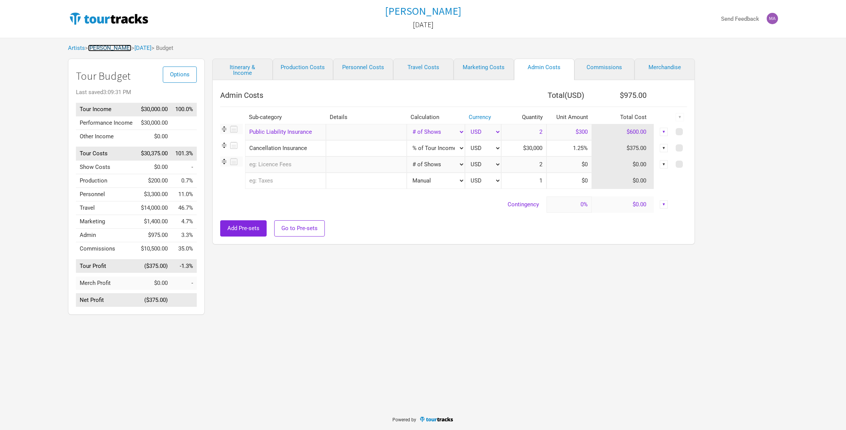
click at [107, 48] on link "[PERSON_NAME]" at bounding box center [109, 48] width 43 height 7
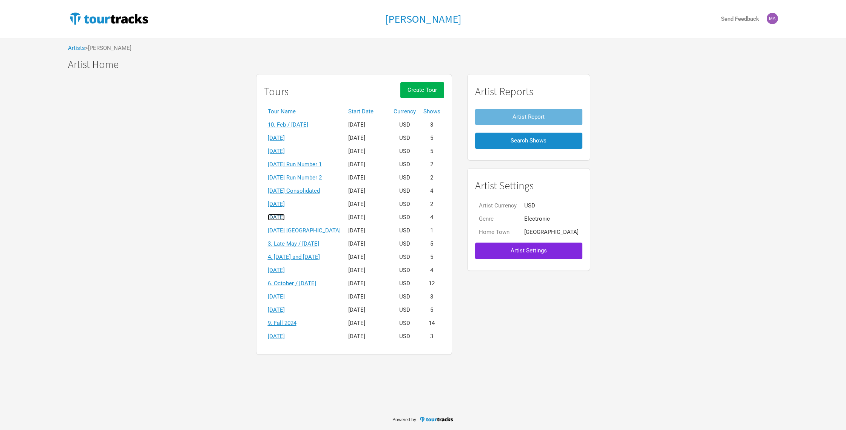
click at [285, 217] on link "[DATE]" at bounding box center [276, 217] width 17 height 7
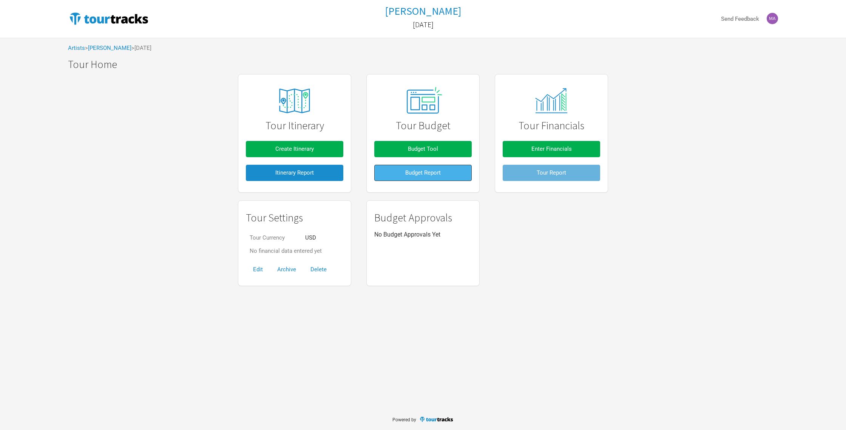
click at [418, 173] on span "Budget Report" at bounding box center [423, 172] width 36 height 7
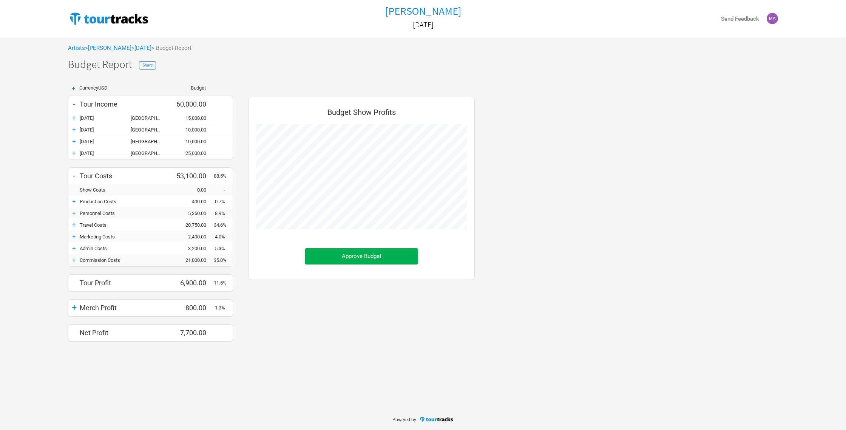
scroll to position [256, 242]
click at [360, 255] on span "Approve Budget" at bounding box center [362, 256] width 40 height 7
